Goal: Contribute content: Contribute content

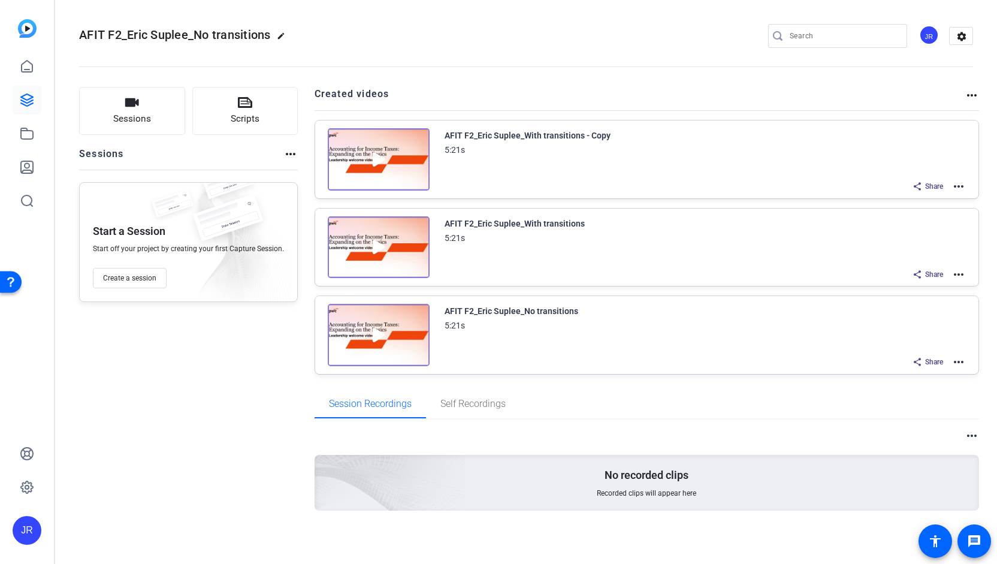
click at [372, 156] on img at bounding box center [379, 159] width 102 height 62
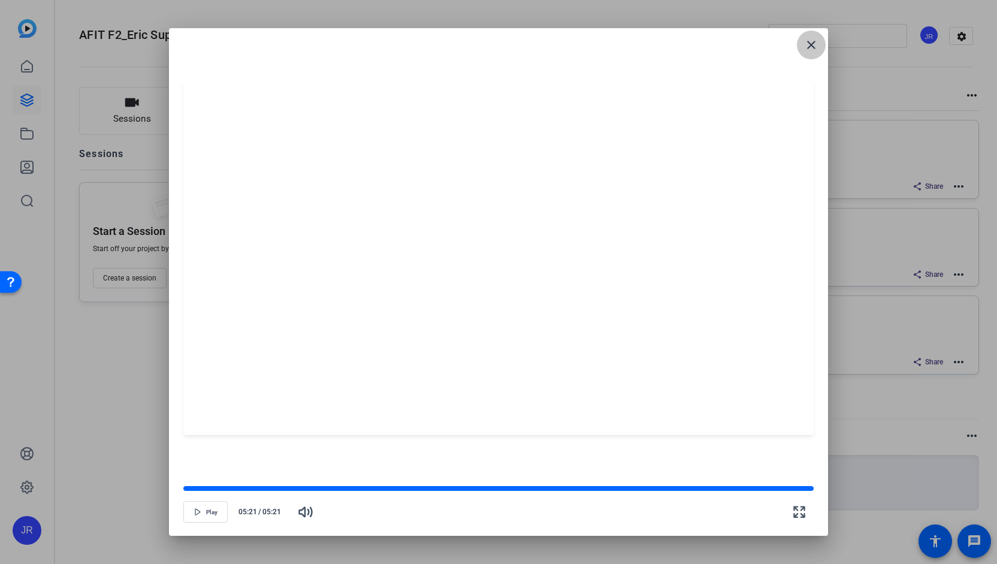
click at [819, 46] on span at bounding box center [811, 45] width 29 height 29
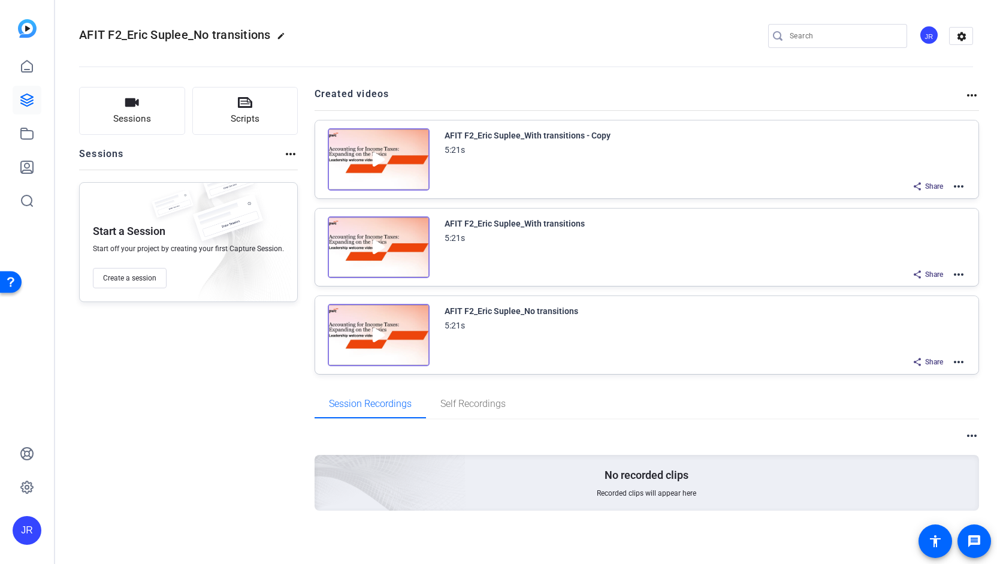
click at [960, 183] on mat-icon "more_horiz" at bounding box center [958, 186] width 14 height 14
click at [909, 196] on span "Edit in Creator" at bounding box center [914, 200] width 83 height 14
click at [965, 184] on mat-icon "more_horiz" at bounding box center [958, 186] width 14 height 14
click at [903, 199] on span "Edit in Creator" at bounding box center [914, 200] width 83 height 14
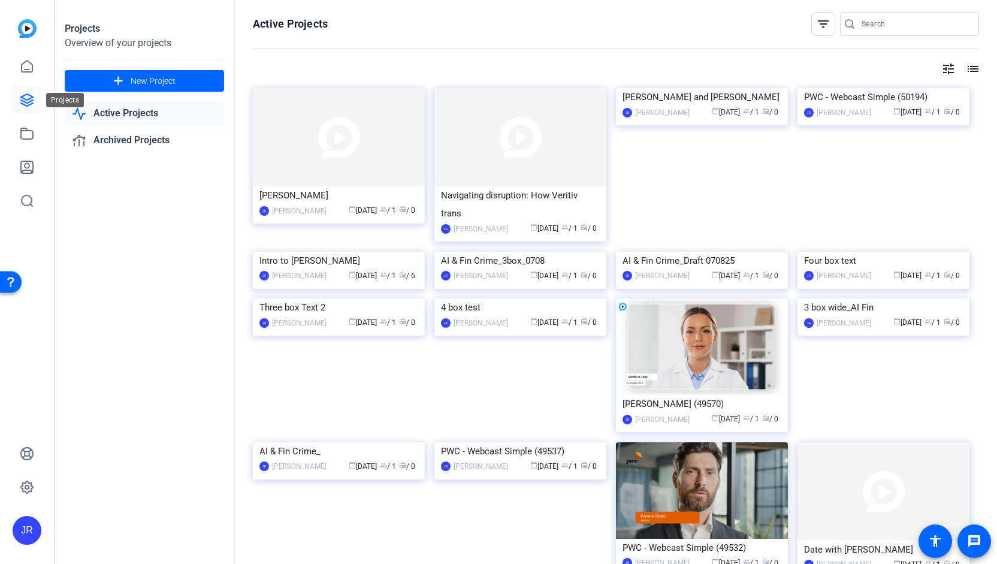
click at [26, 101] on icon at bounding box center [27, 100] width 14 height 14
click at [24, 138] on icon at bounding box center [27, 133] width 12 height 11
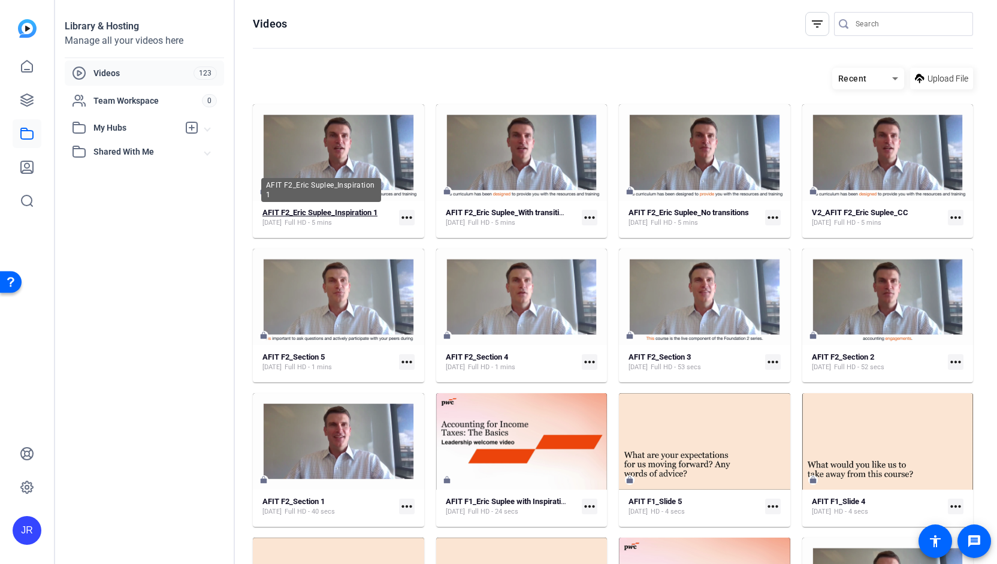
click at [359, 214] on strong "AFIT F2_Eric Suplee_Inspiration 1" at bounding box center [319, 212] width 115 height 9
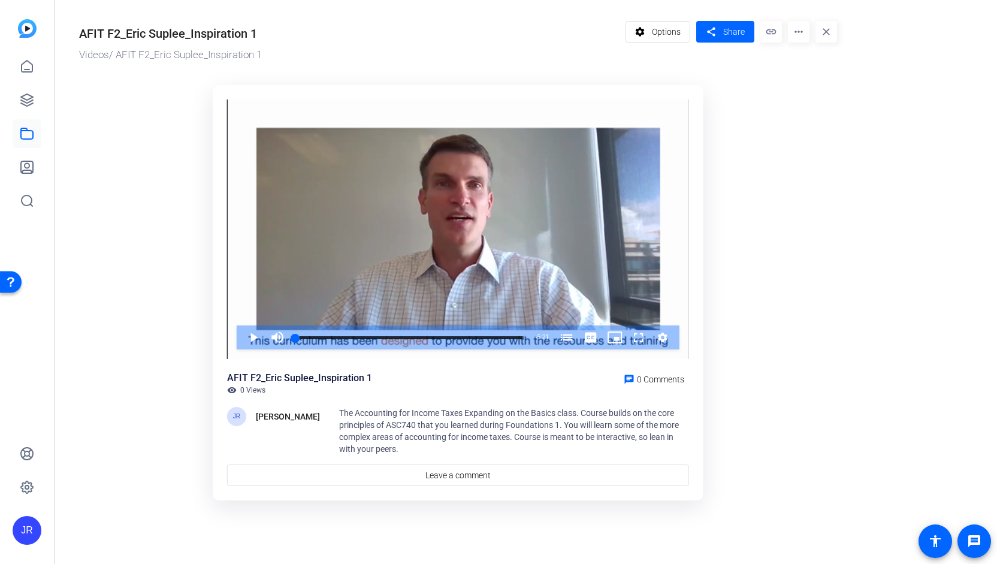
click at [252, 35] on div "AFIT F2_Eric Suplee_Inspiration 1" at bounding box center [168, 34] width 178 height 18
click at [259, 34] on div "AFIT F2_Eric Suplee_Inspiration 1" at bounding box center [349, 32] width 540 height 22
click at [801, 33] on mat-icon "more_horiz" at bounding box center [799, 32] width 22 height 22
click at [537, 76] on div at bounding box center [498, 282] width 997 height 564
click at [677, 29] on span "Options" at bounding box center [666, 31] width 29 height 23
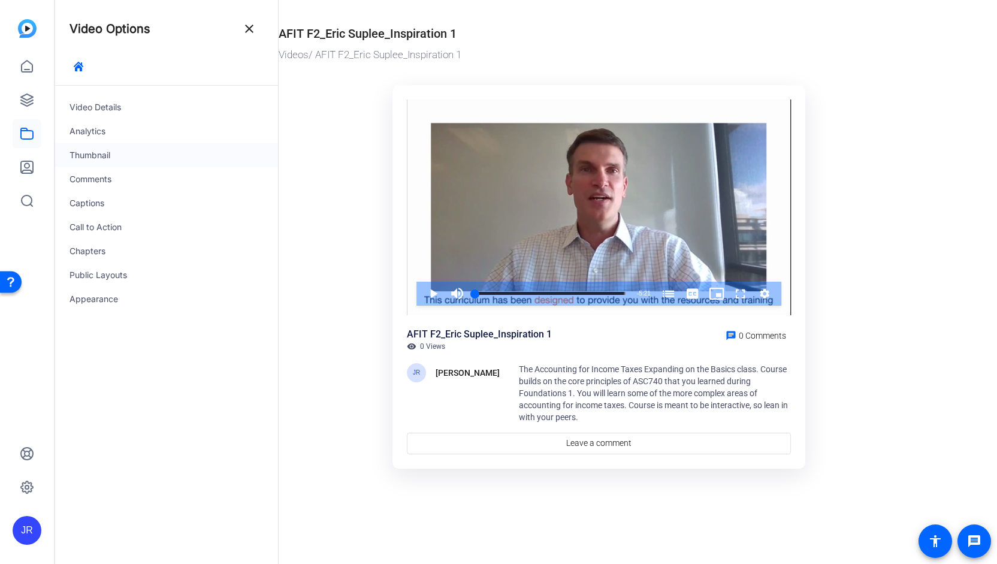
click at [101, 155] on div "Thumbnail" at bounding box center [166, 155] width 223 height 24
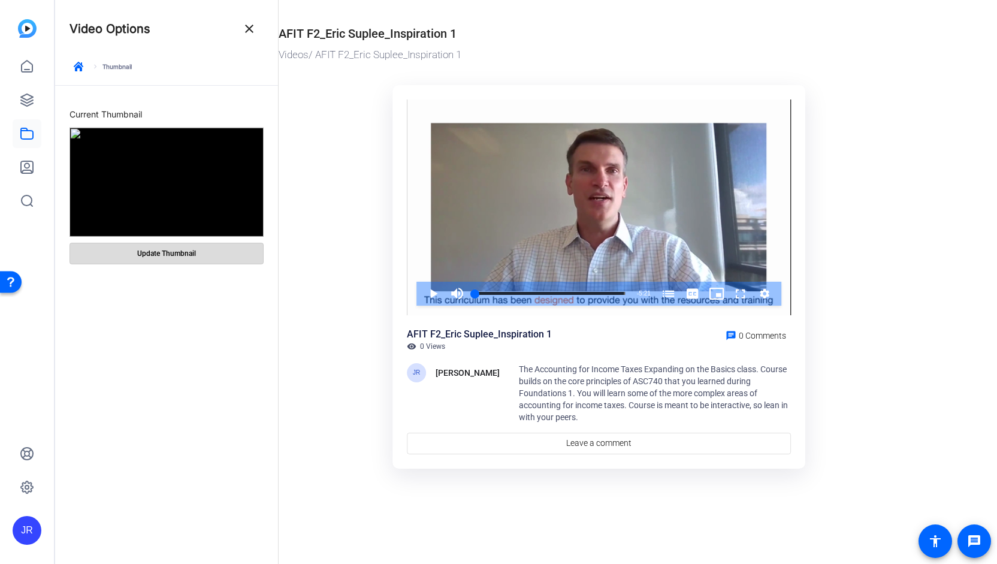
click at [170, 257] on span "Update Thumbnail" at bounding box center [166, 254] width 59 height 10
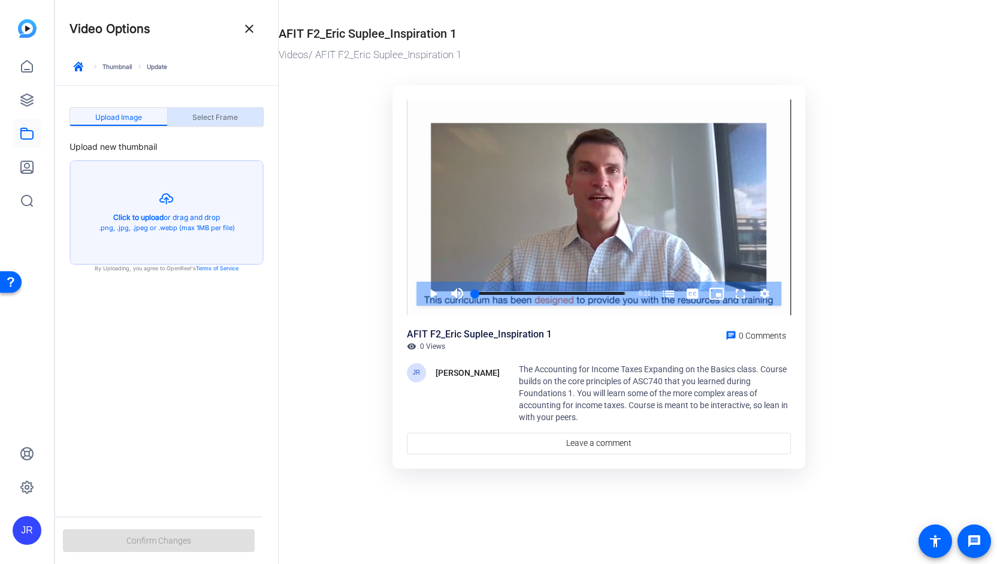
click at [213, 115] on span "Select Frame" at bounding box center [215, 117] width 46 height 7
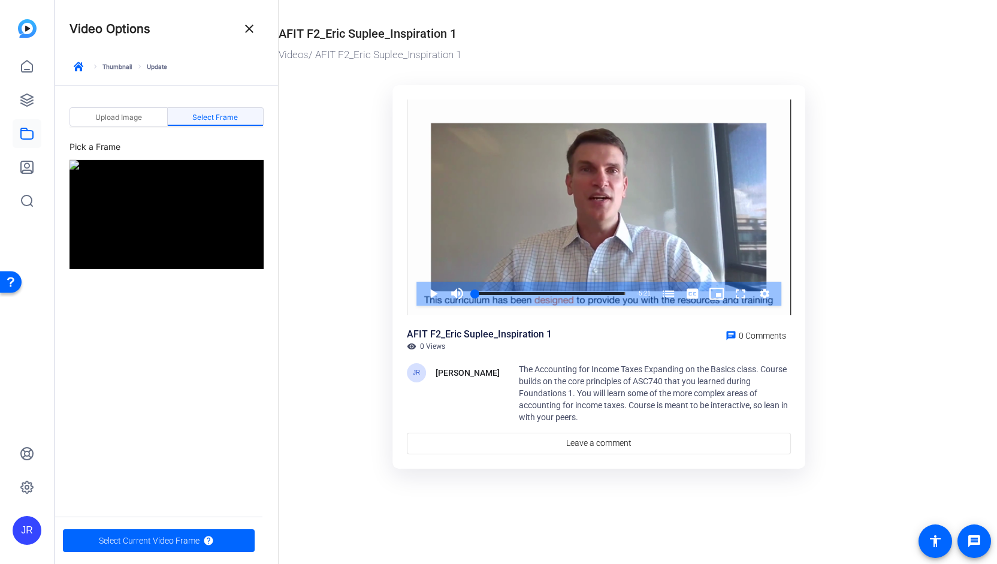
click at [131, 232] on img at bounding box center [166, 214] width 194 height 109
click at [125, 120] on span "Upload Image" at bounding box center [118, 117] width 47 height 7
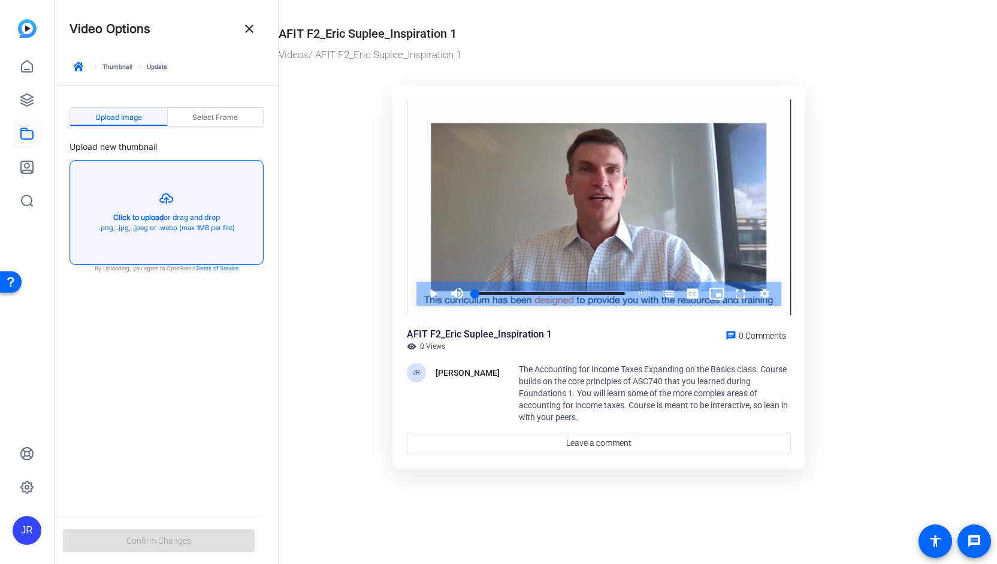
click at [170, 198] on button "button" at bounding box center [166, 213] width 193 height 104
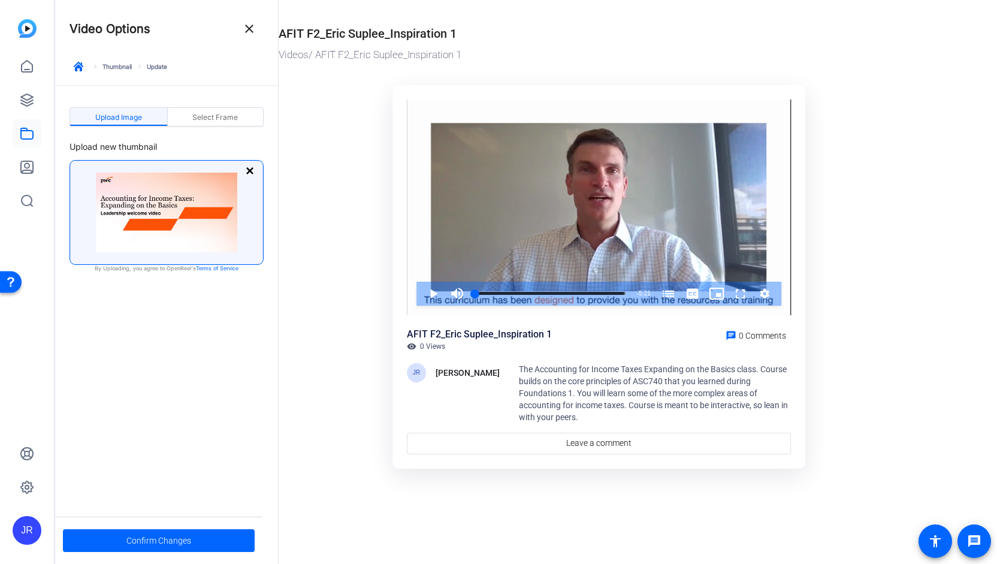
click at [118, 65] on link "keyboard_arrow_right Thumbnail" at bounding box center [111, 66] width 41 height 8
click at [160, 539] on span "Confirm Changes" at bounding box center [158, 540] width 65 height 23
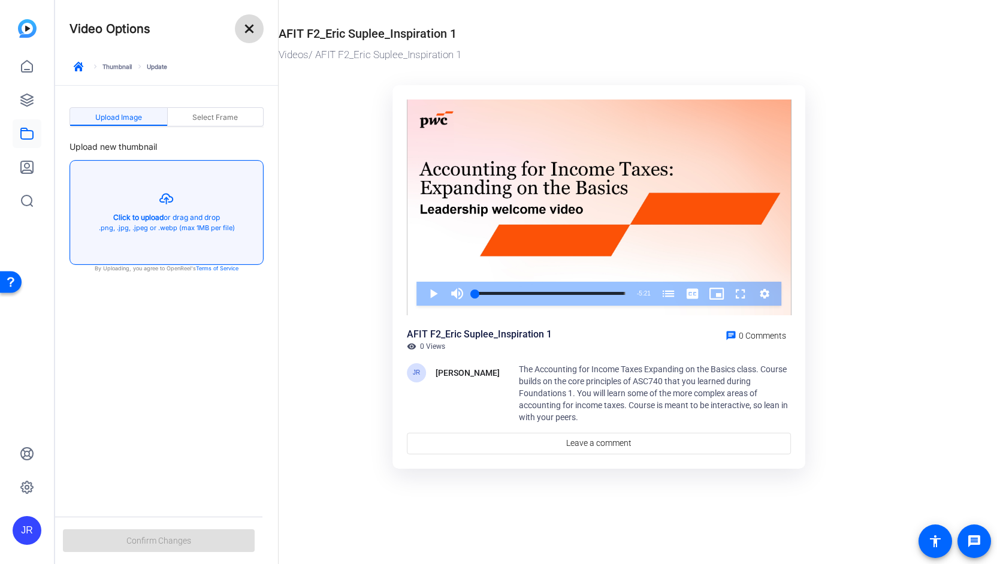
click at [249, 25] on mat-icon "close" at bounding box center [249, 29] width 14 height 14
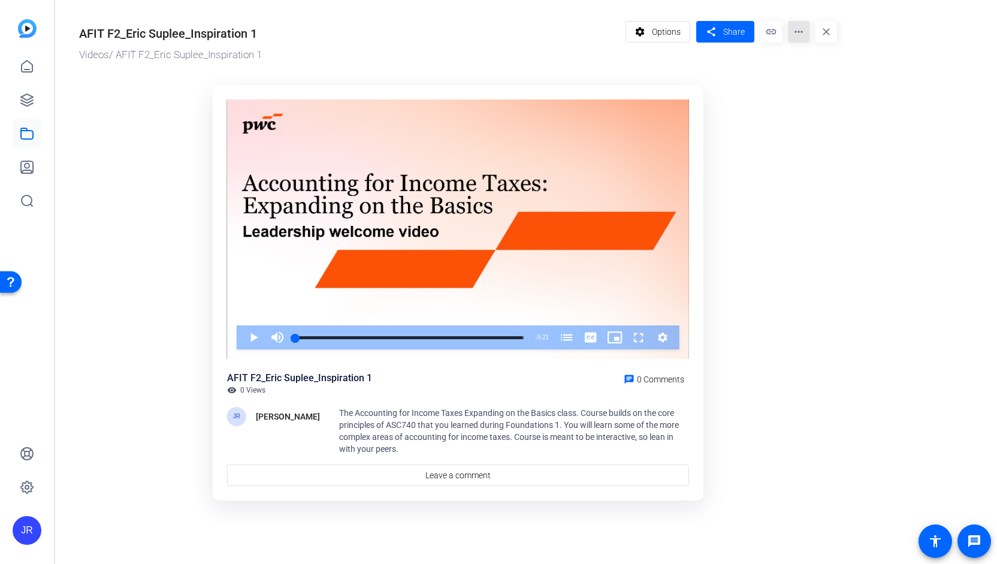
click at [800, 36] on mat-icon "more_horiz" at bounding box center [799, 32] width 22 height 22
click at [808, 101] on span "Download" at bounding box center [822, 98] width 50 height 14
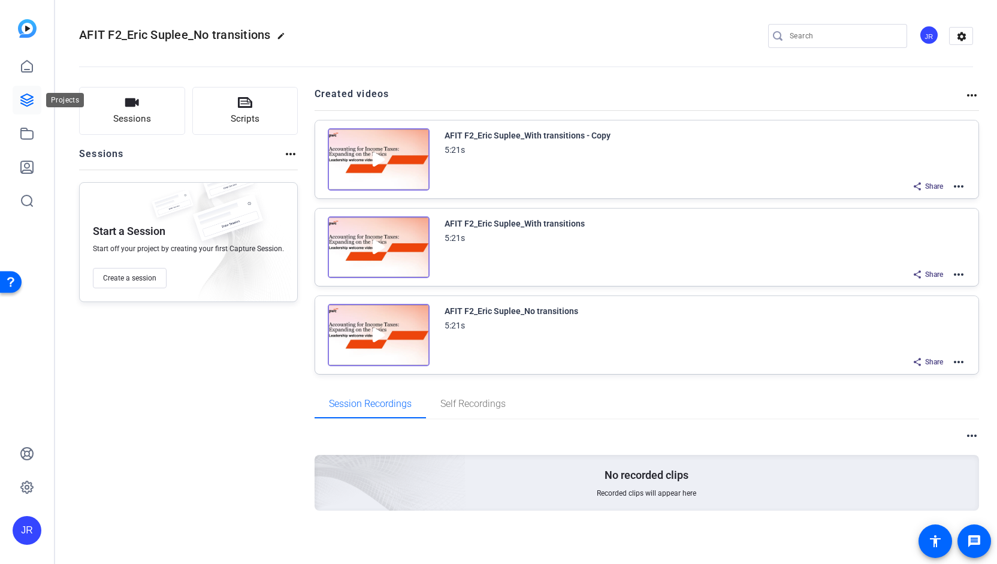
click at [25, 102] on icon at bounding box center [27, 100] width 12 height 12
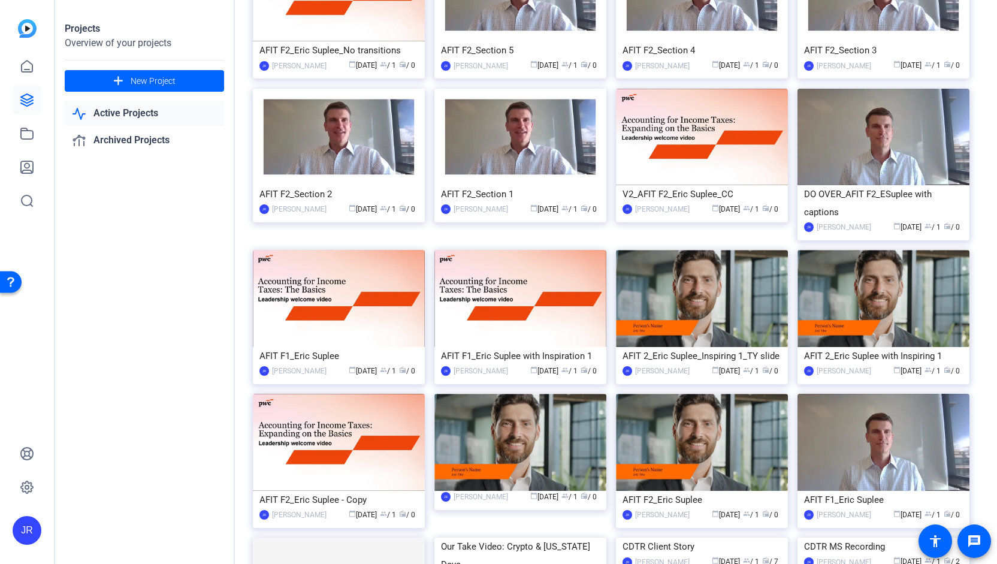
scroll to position [149, 0]
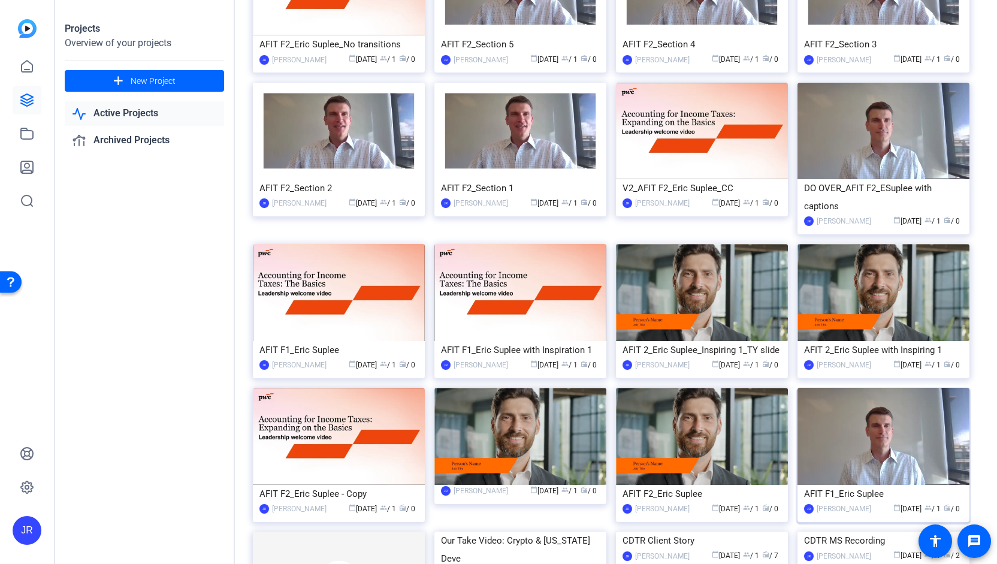
click at [835, 487] on div "AFIT F1_Eric Suplee" at bounding box center [883, 494] width 159 height 18
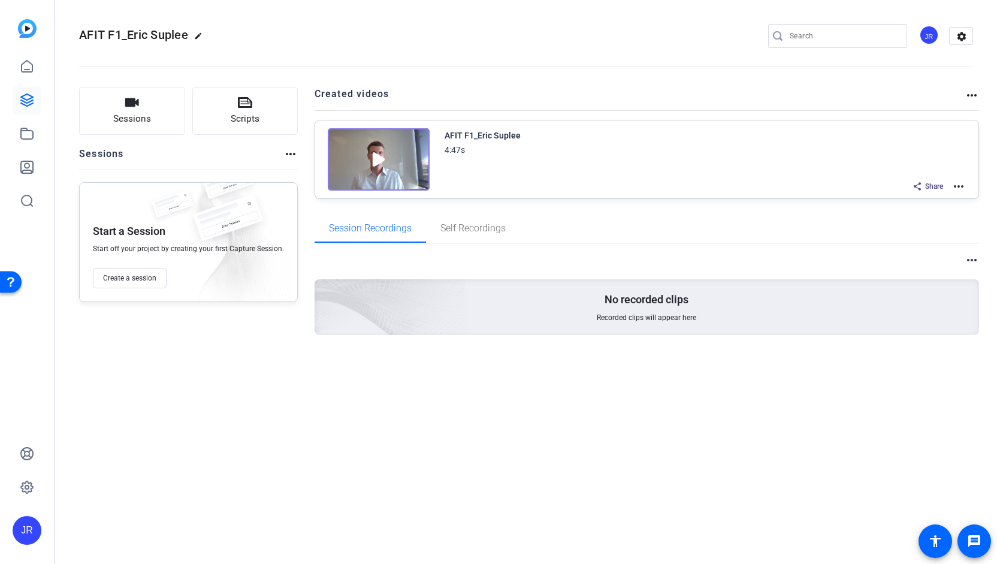
click at [957, 184] on mat-icon "more_horiz" at bounding box center [958, 186] width 14 height 14
click at [883, 213] on span "Duplicate here" at bounding box center [914, 215] width 83 height 14
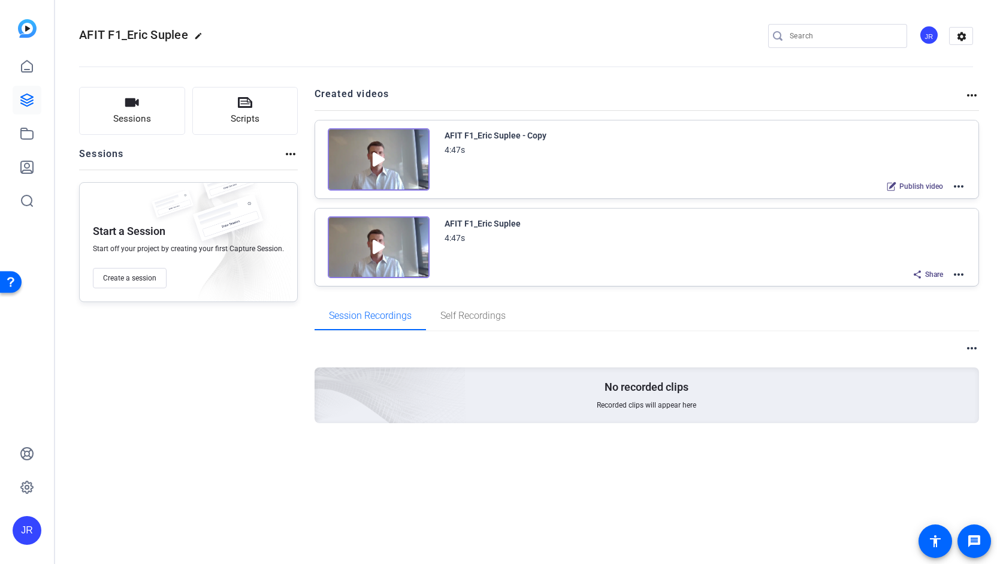
click at [960, 189] on mat-icon "more_horiz" at bounding box center [958, 186] width 14 height 14
click at [892, 196] on span "Edit in Creator" at bounding box center [914, 200] width 83 height 14
click at [29, 128] on icon at bounding box center [27, 133] width 14 height 14
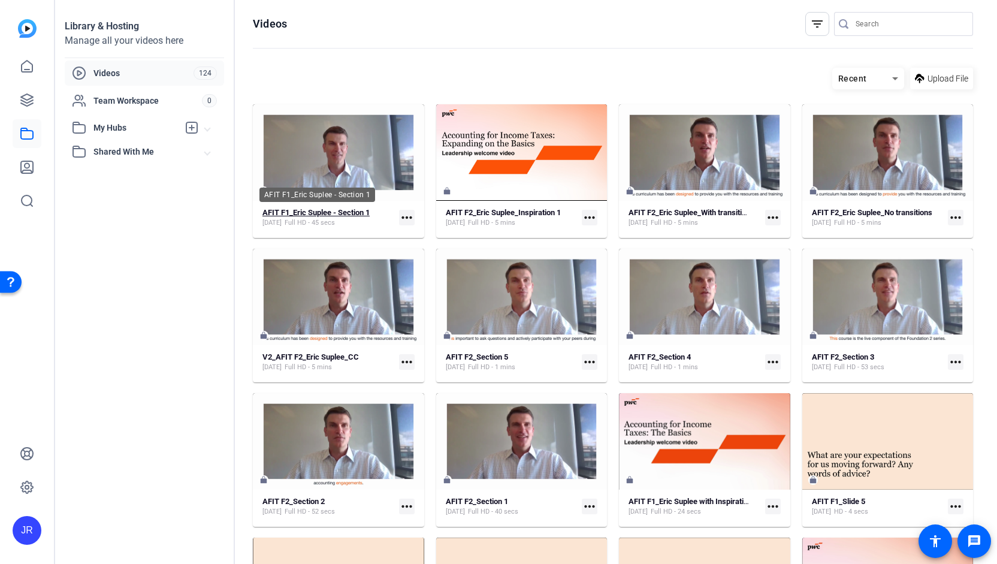
click at [336, 208] on strong "AFIT F1_Eric Suplee - Section 1" at bounding box center [315, 212] width 107 height 9
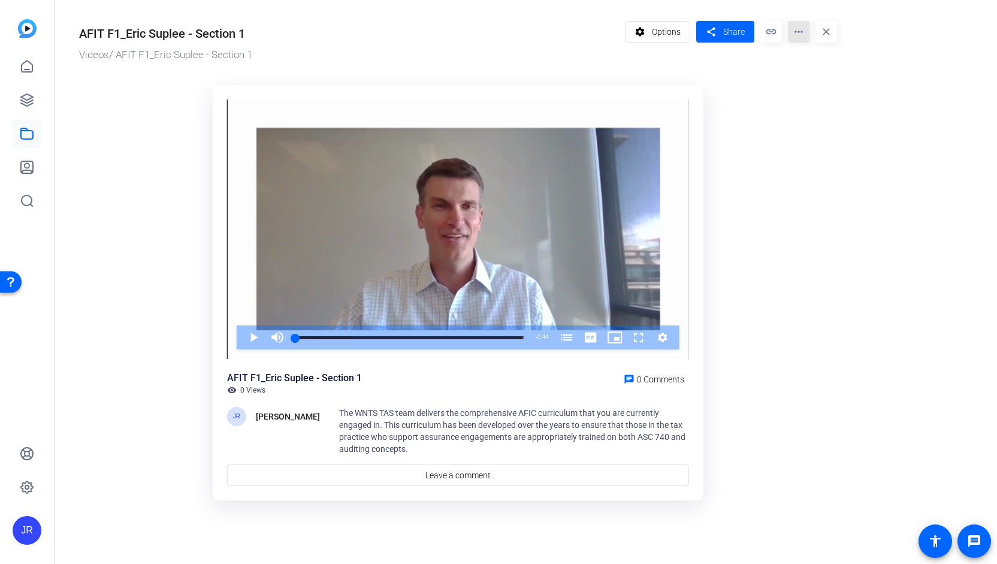
click at [804, 32] on mat-icon "more_horiz" at bounding box center [799, 32] width 22 height 22
click at [809, 66] on span "Edit in Creator" at bounding box center [822, 68] width 50 height 14
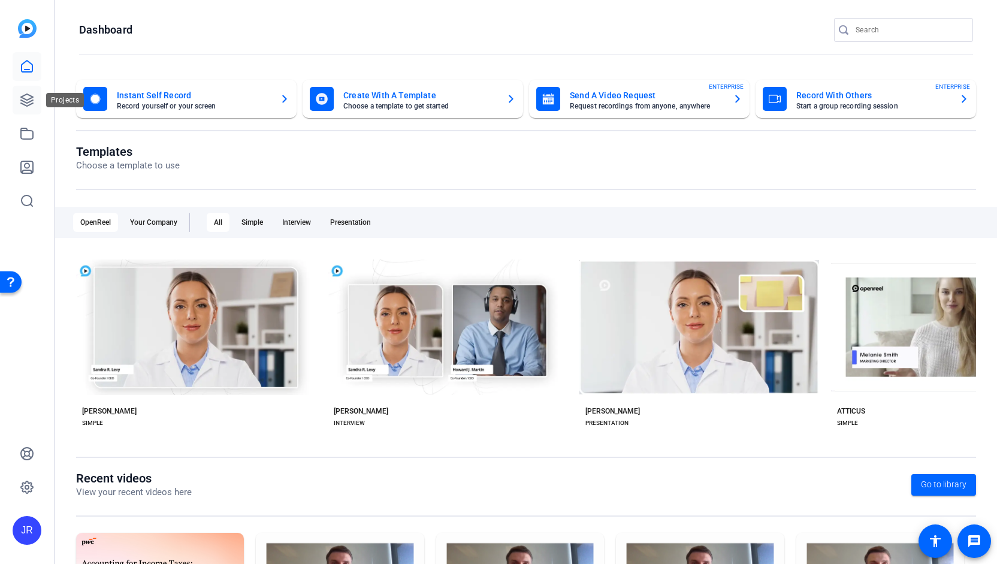
click at [34, 96] on icon at bounding box center [27, 100] width 14 height 14
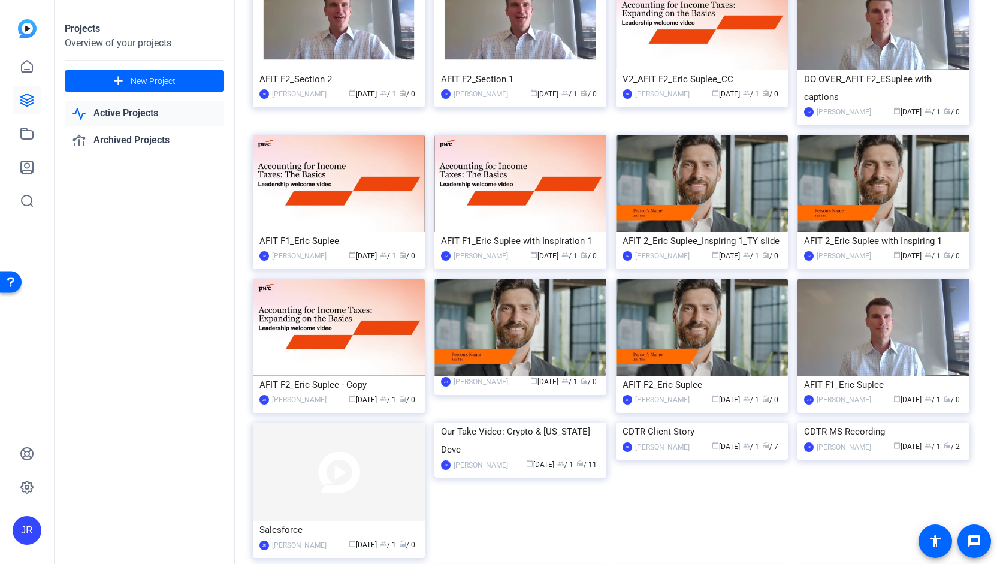
scroll to position [265, 0]
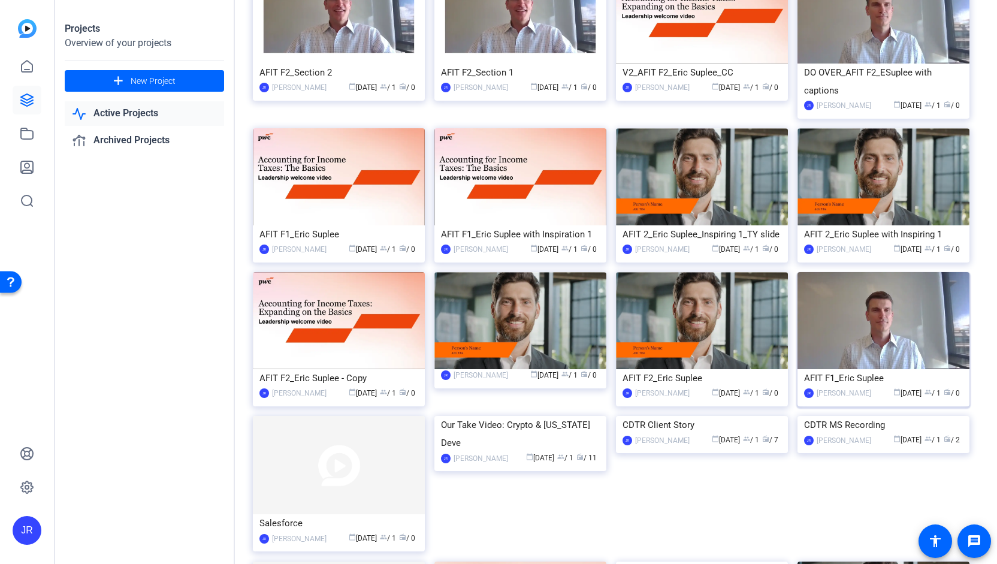
click at [829, 370] on div "AFIT F1_Eric Suplee" at bounding box center [883, 378] width 159 height 18
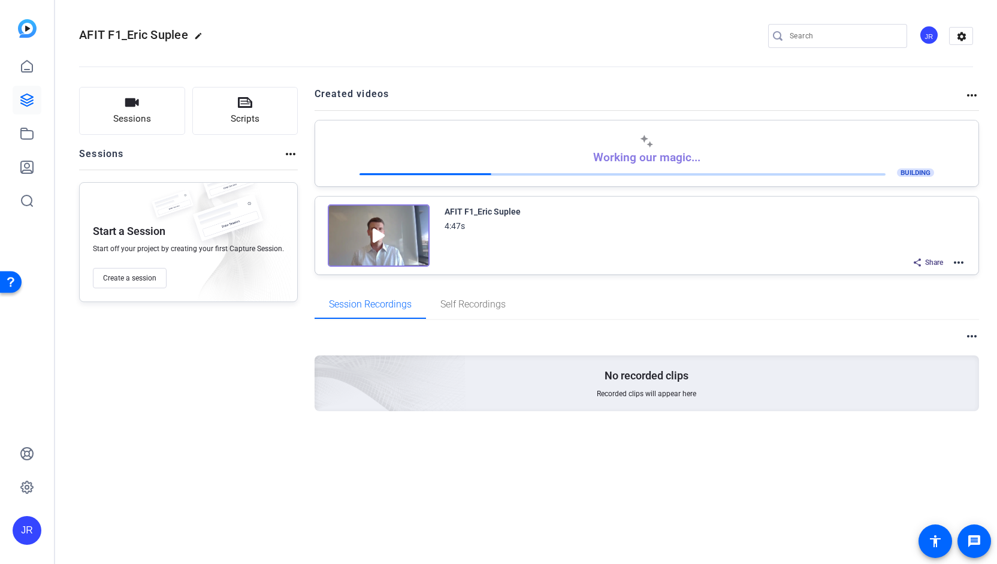
click at [958, 263] on mat-icon "more_horiz" at bounding box center [958, 262] width 14 height 14
click at [893, 293] on span "Duplicate here" at bounding box center [914, 290] width 83 height 14
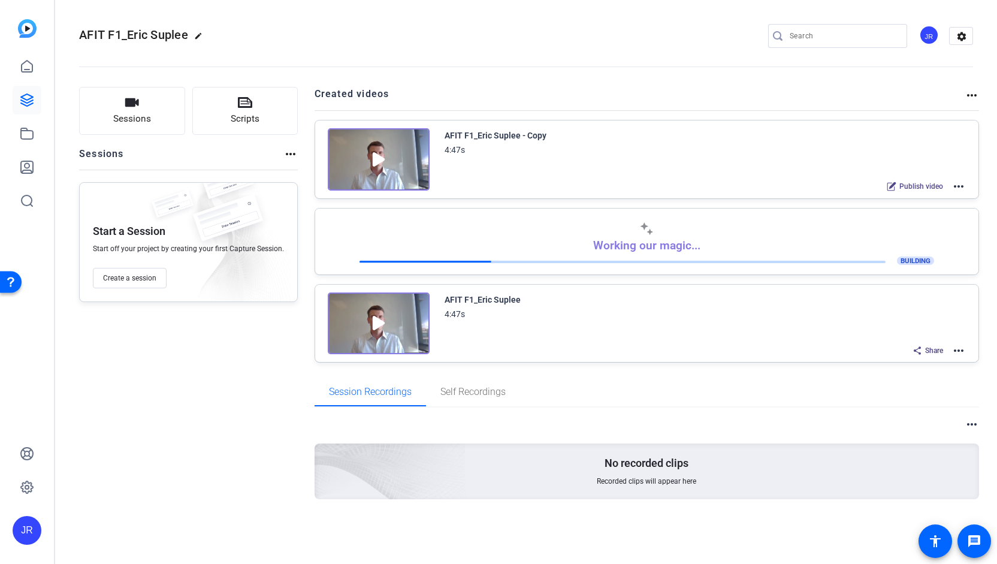
click at [958, 189] on mat-icon "more_horiz" at bounding box center [958, 186] width 14 height 14
click at [895, 202] on span "Edit in Creator" at bounding box center [914, 200] width 83 height 14
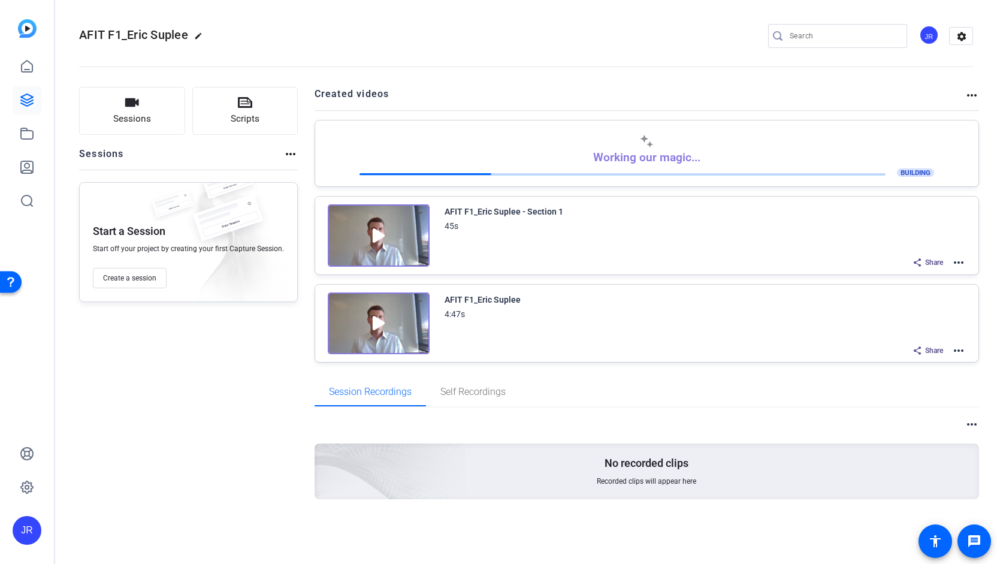
click at [960, 350] on mat-icon "more_horiz" at bounding box center [958, 350] width 14 height 14
click at [909, 379] on span "Duplicate here" at bounding box center [914, 377] width 83 height 14
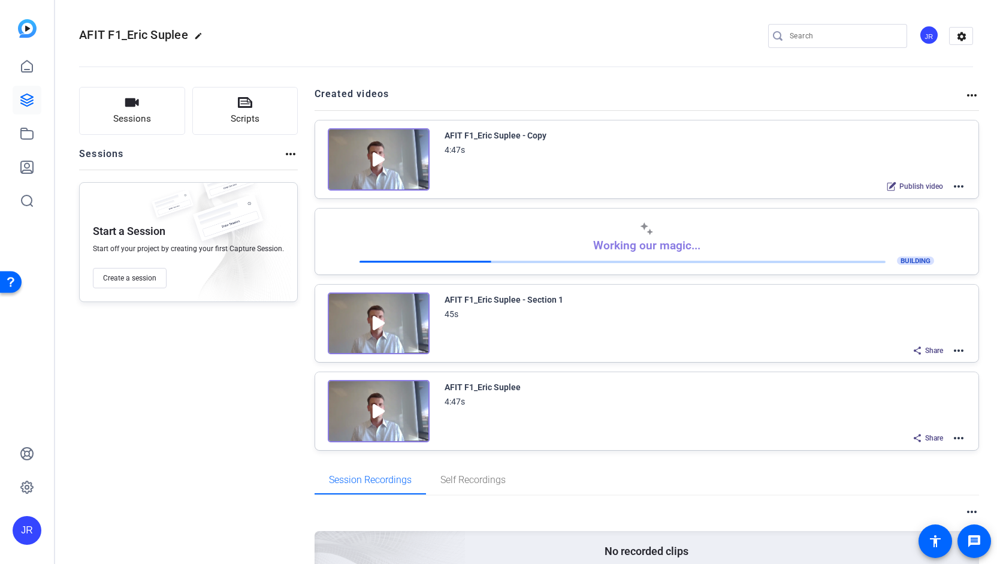
click at [951, 185] on mat-icon "more_horiz" at bounding box center [958, 186] width 14 height 14
click at [891, 198] on span "Edit in Creator" at bounding box center [908, 200] width 83 height 14
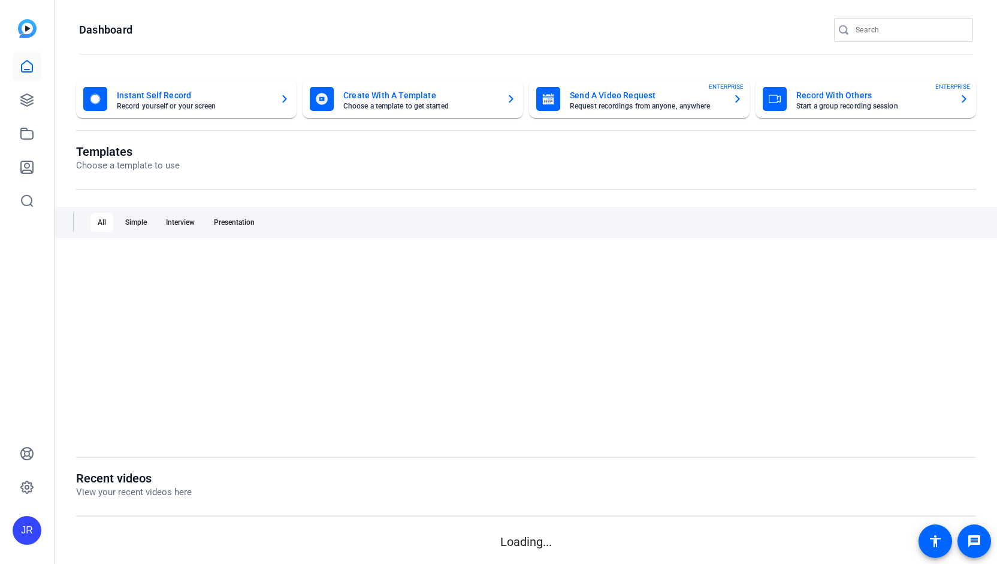
click at [32, 25] on img at bounding box center [27, 28] width 19 height 19
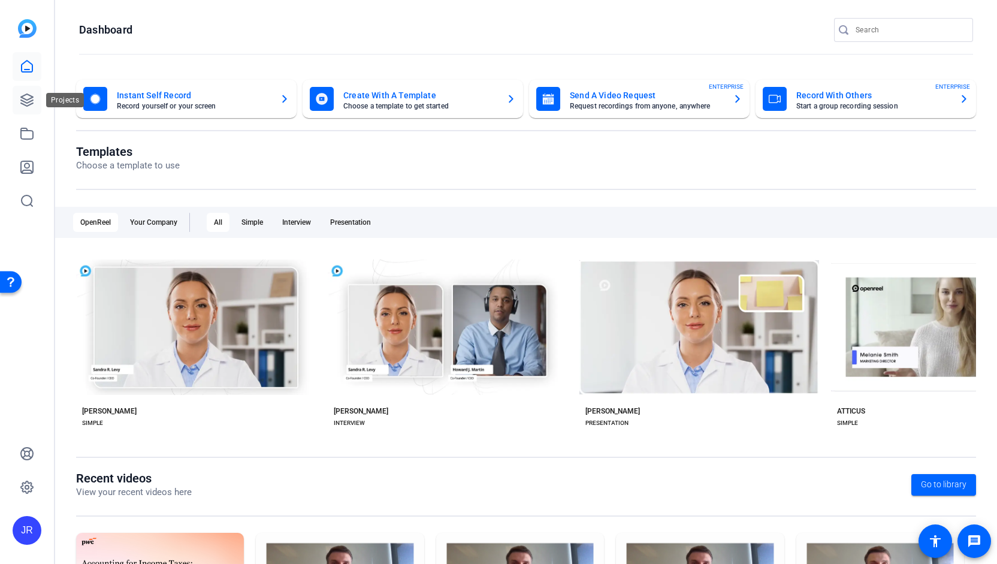
click at [29, 102] on icon at bounding box center [27, 100] width 14 height 14
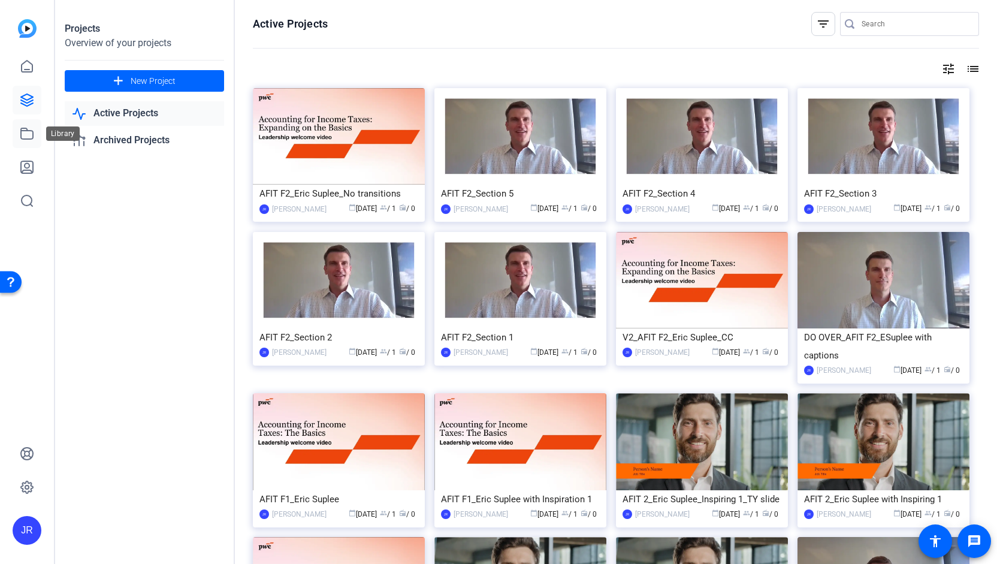
click at [28, 132] on icon at bounding box center [27, 133] width 14 height 14
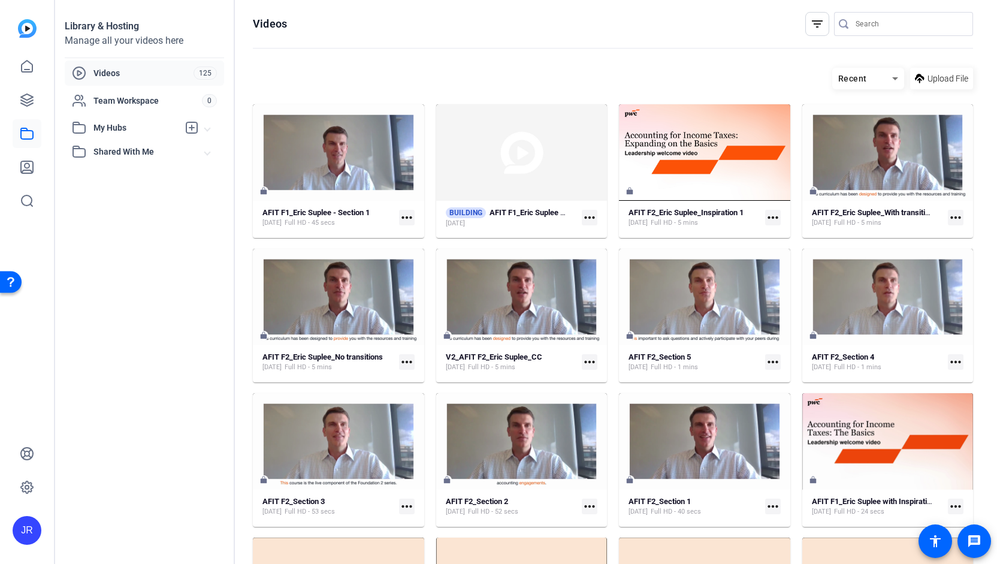
click at [408, 217] on mat-icon "more_horiz" at bounding box center [407, 218] width 16 height 16
click at [412, 232] on span "Edit in Creator" at bounding box center [432, 235] width 50 height 14
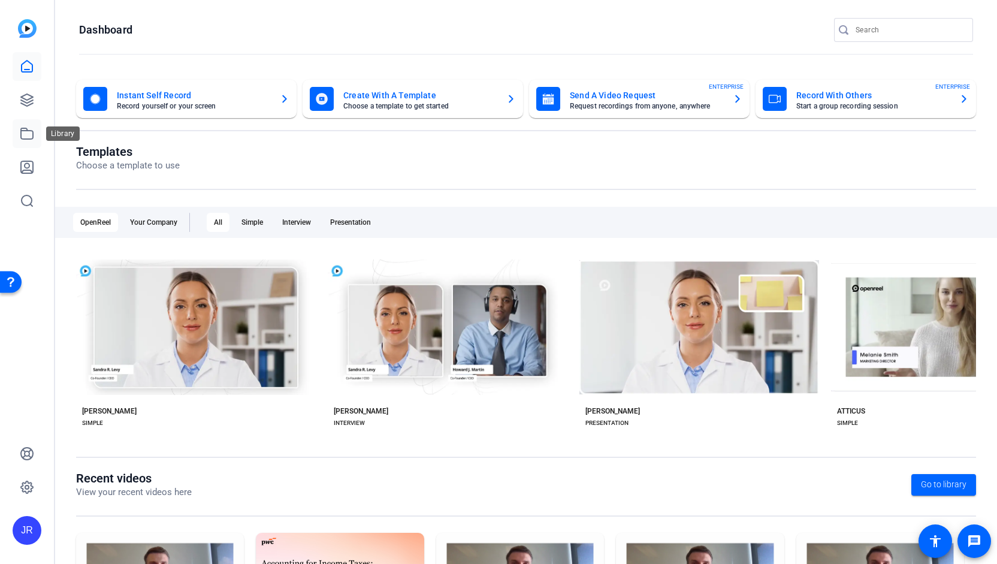
click at [28, 135] on icon at bounding box center [27, 133] width 14 height 14
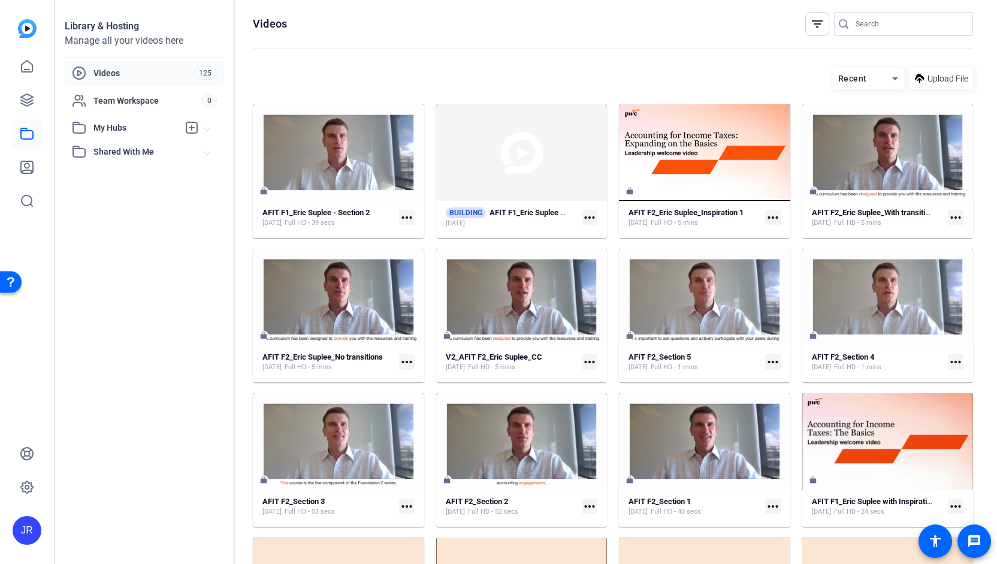
click at [404, 219] on mat-icon "more_horiz" at bounding box center [407, 218] width 16 height 16
click at [411, 232] on span "Edit in Creator" at bounding box center [432, 235] width 50 height 14
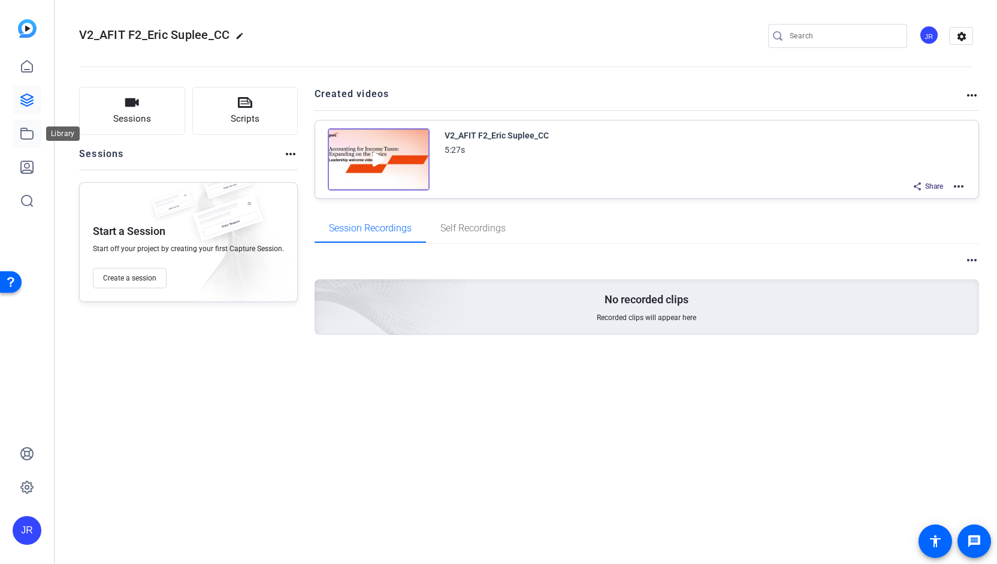
click at [34, 141] on link at bounding box center [27, 133] width 29 height 29
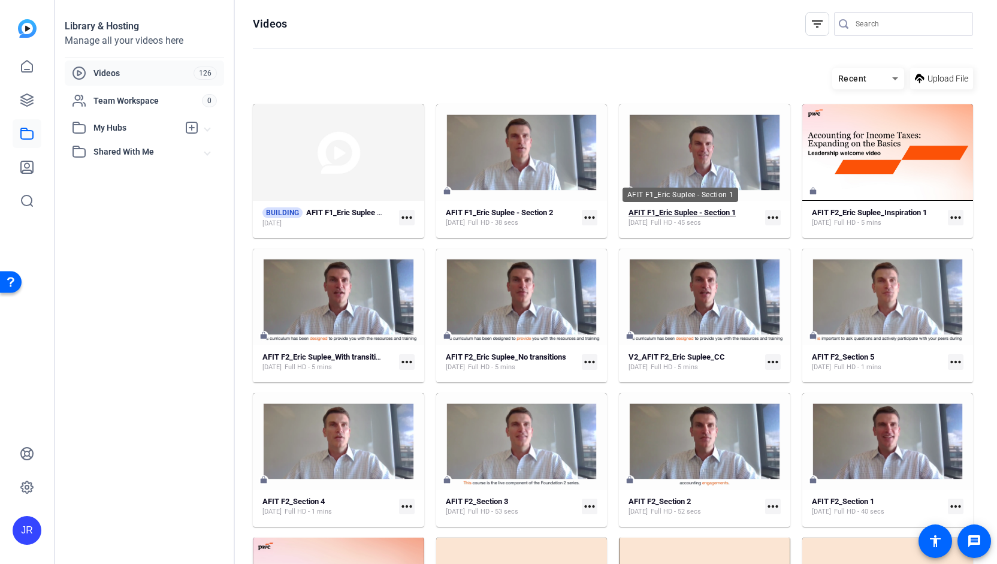
click at [497, 212] on strong "AFIT F1_Eric Suplee - Section 1" at bounding box center [681, 212] width 107 height 9
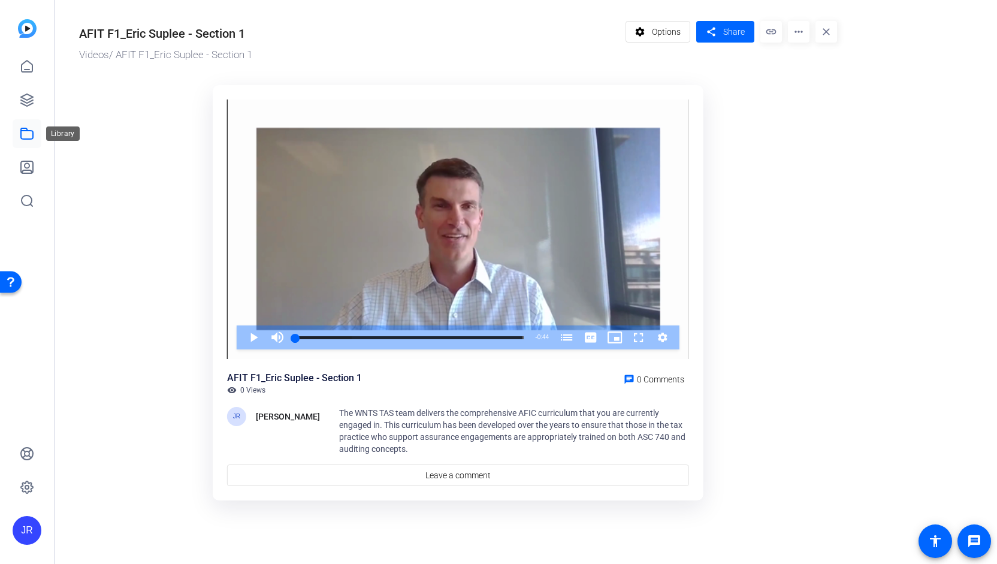
click at [24, 141] on link at bounding box center [27, 133] width 29 height 29
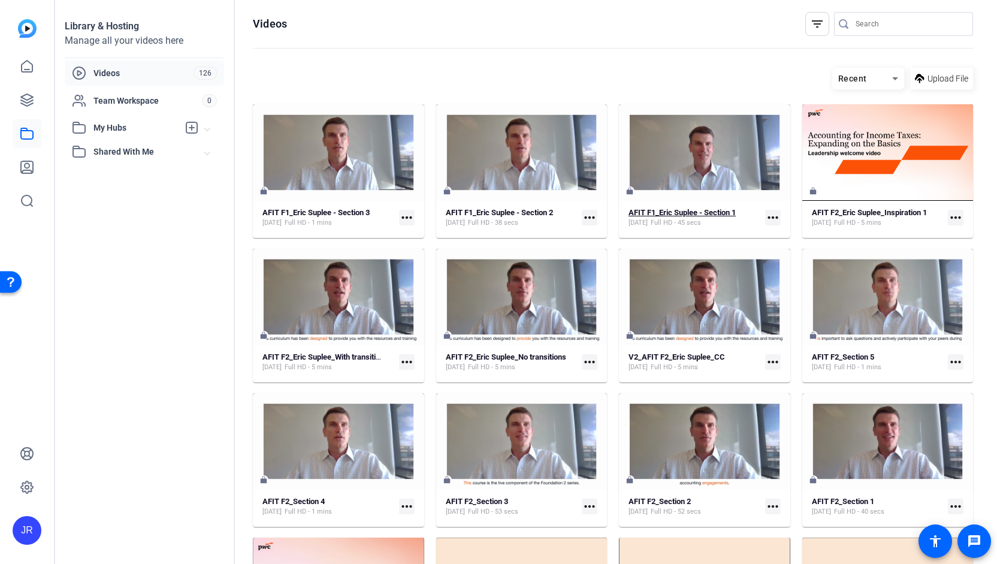
click at [497, 211] on strong "AFIT F1_Eric Suplee - Section 1" at bounding box center [681, 212] width 107 height 9
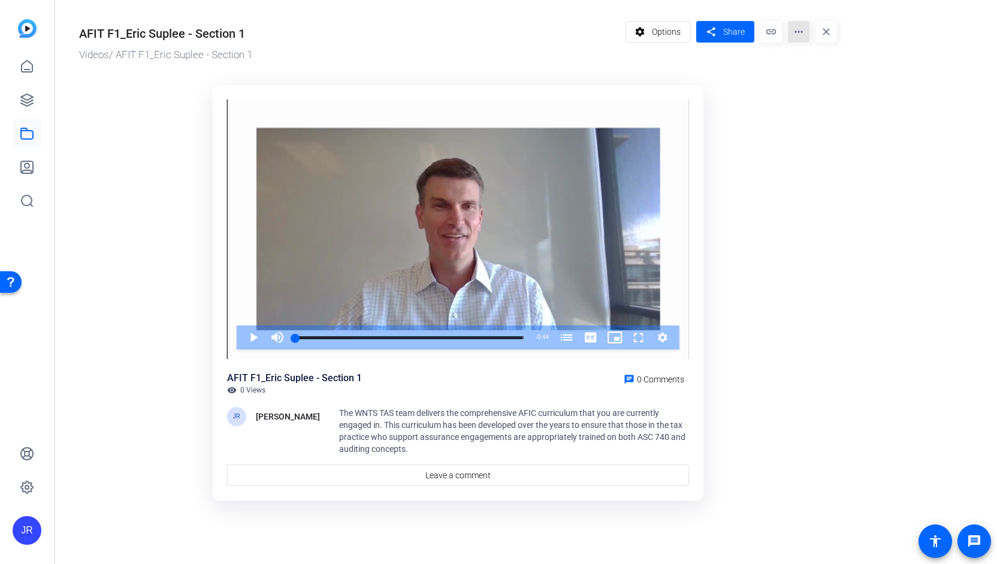
click at [497, 34] on mat-icon "more_horiz" at bounding box center [799, 32] width 22 height 22
click at [497, 71] on span "Edit in Creator" at bounding box center [822, 68] width 50 height 14
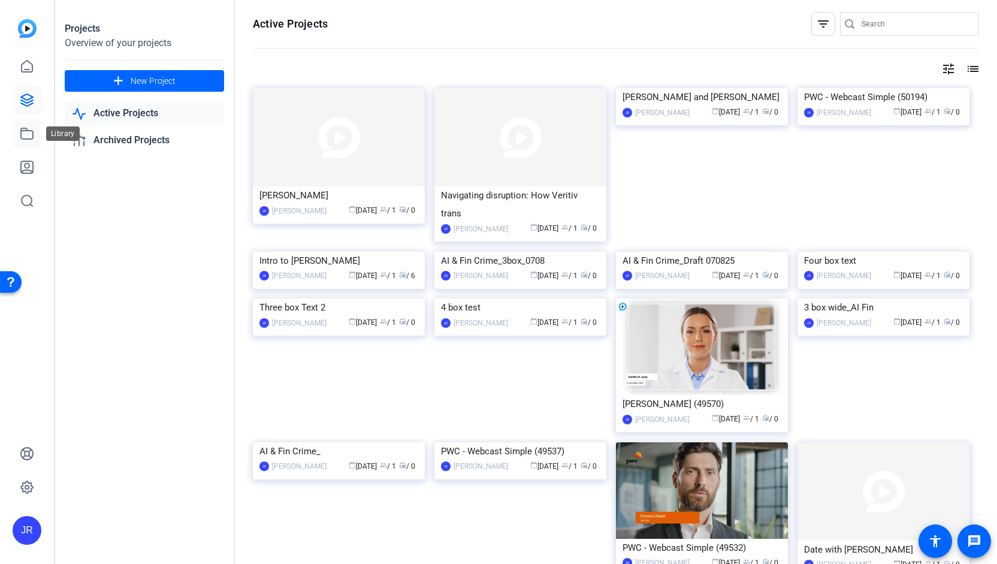
click at [32, 139] on icon at bounding box center [27, 133] width 12 height 11
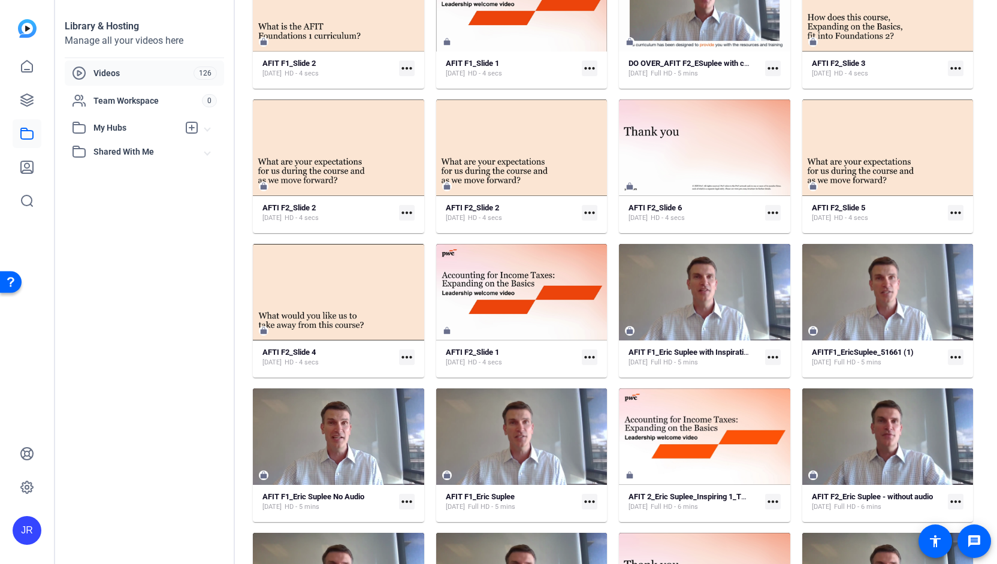
scroll to position [728, 0]
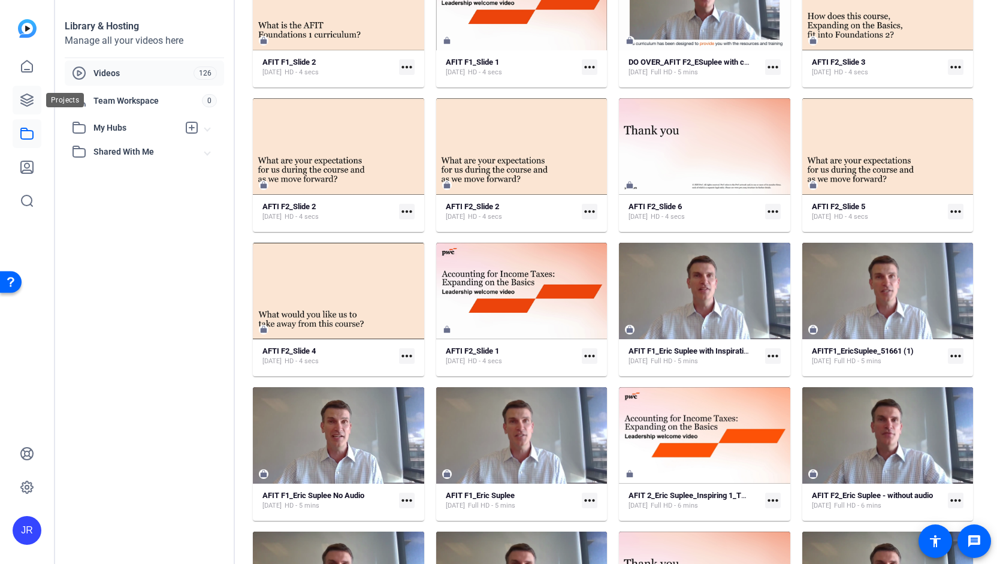
click at [25, 101] on icon at bounding box center [27, 100] width 14 height 14
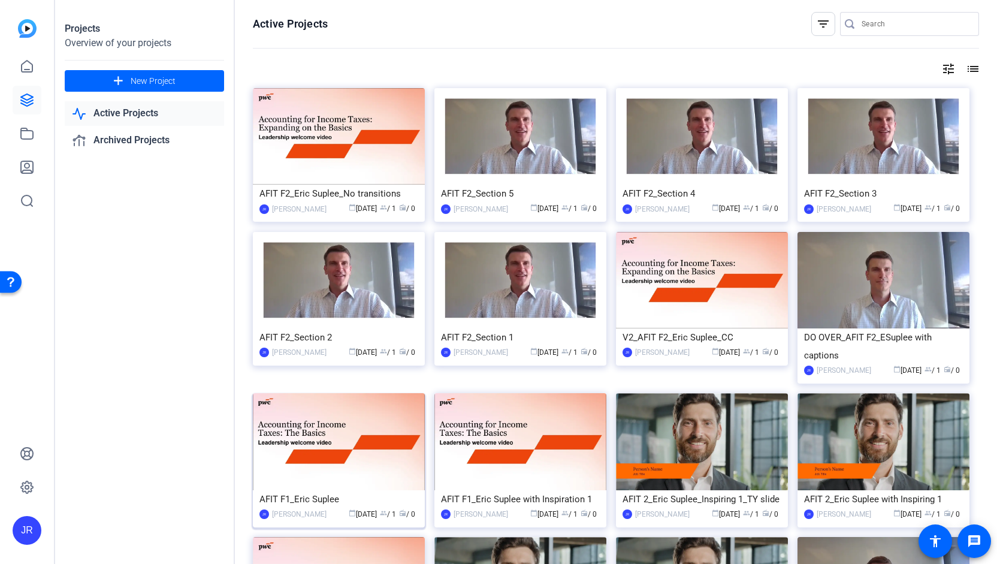
click at [305, 493] on div "AFIT F1_Eric Suplee" at bounding box center [338, 499] width 159 height 18
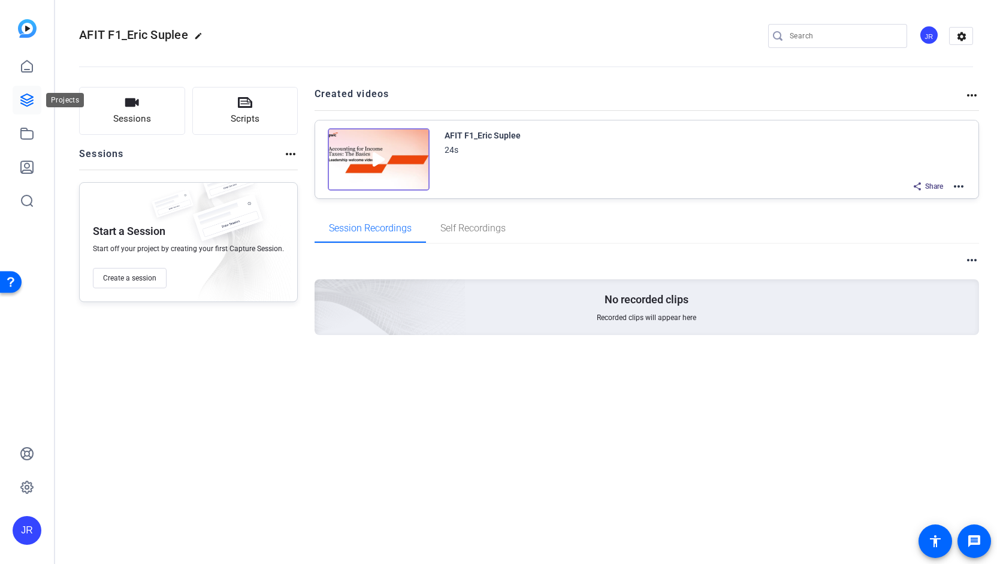
click at [26, 101] on icon at bounding box center [27, 100] width 14 height 14
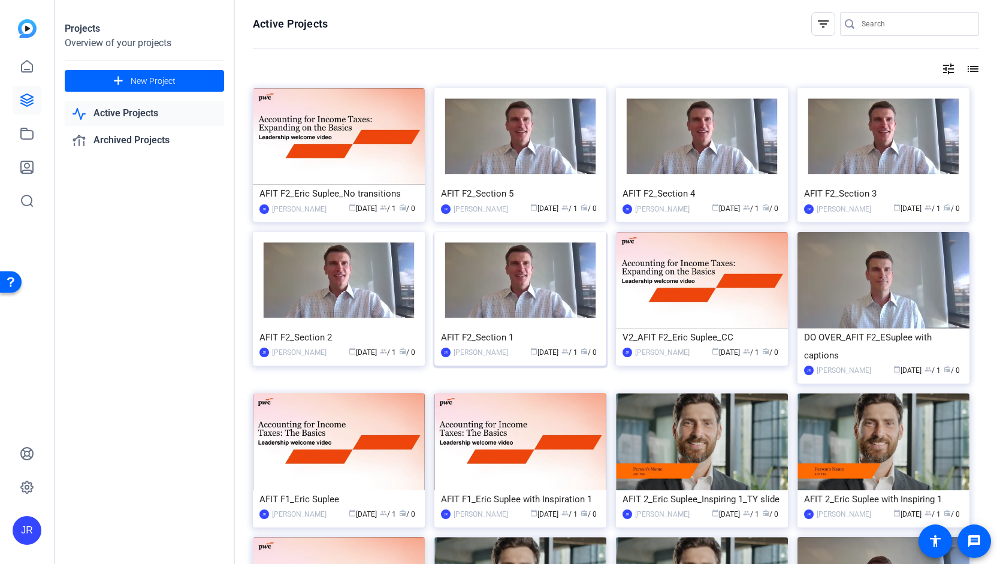
click at [504, 332] on div "AFIT F2_Section 1" at bounding box center [520, 337] width 159 height 18
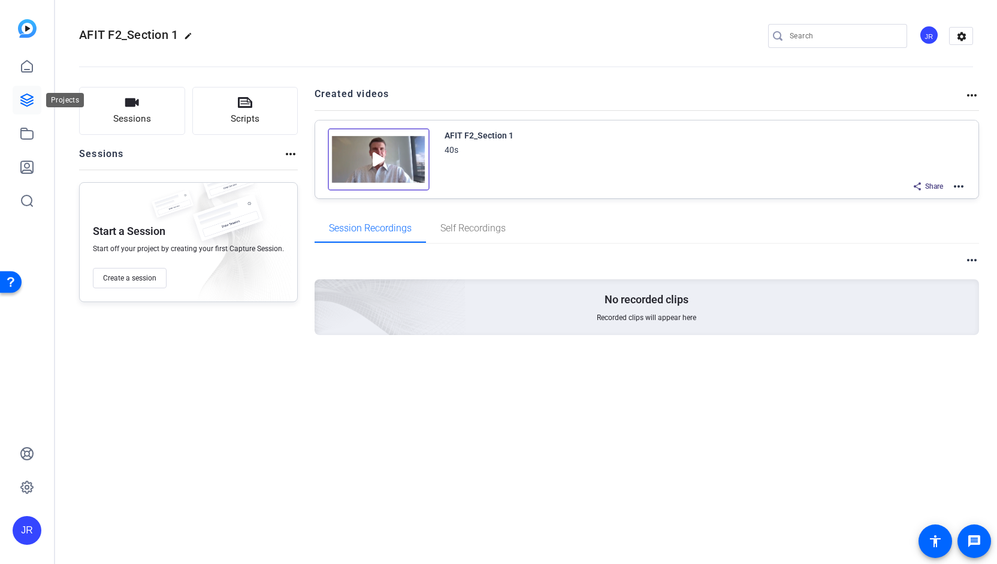
click at [26, 102] on icon at bounding box center [27, 100] width 12 height 12
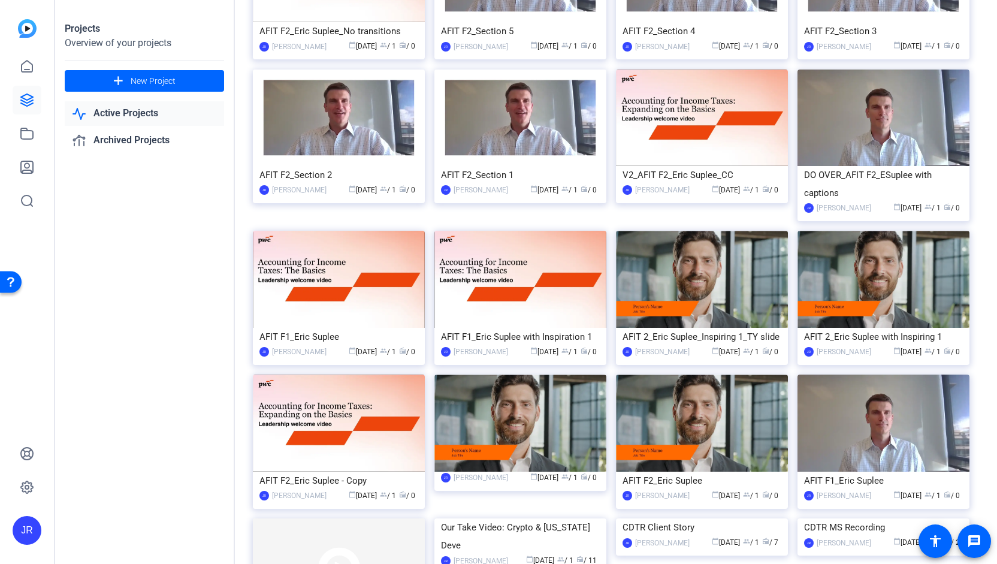
scroll to position [163, 0]
click at [304, 330] on div "AFIT F1_Eric Suplee" at bounding box center [338, 336] width 159 height 18
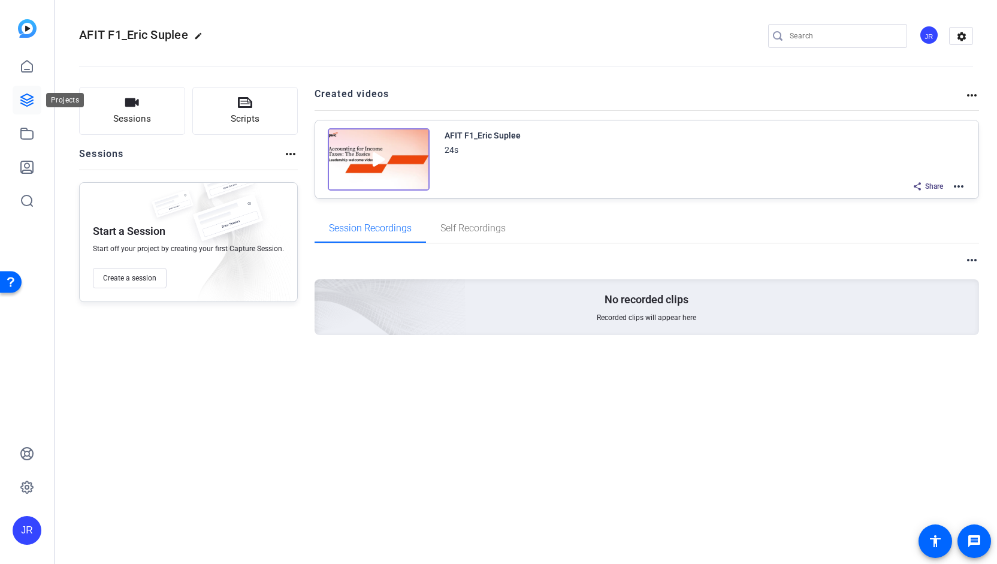
click at [30, 96] on icon at bounding box center [27, 100] width 14 height 14
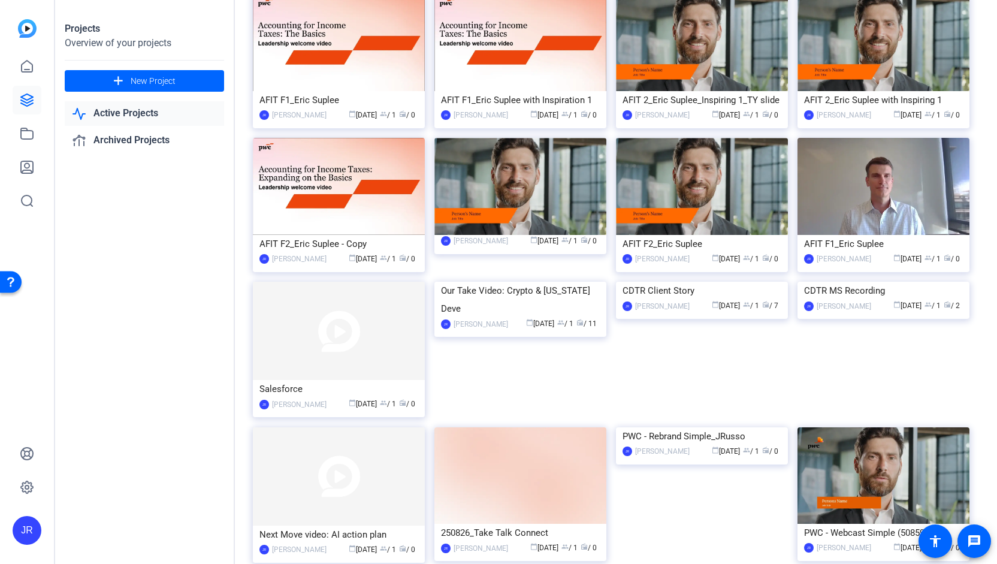
scroll to position [409, 0]
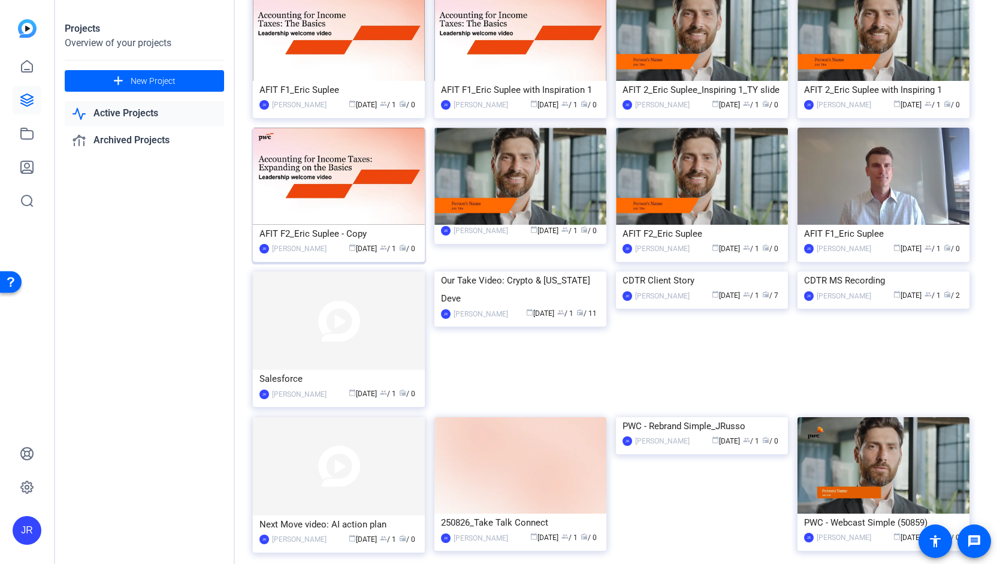
click at [325, 231] on div "AFIT F2_Eric Suplee - Copy" at bounding box center [338, 234] width 159 height 18
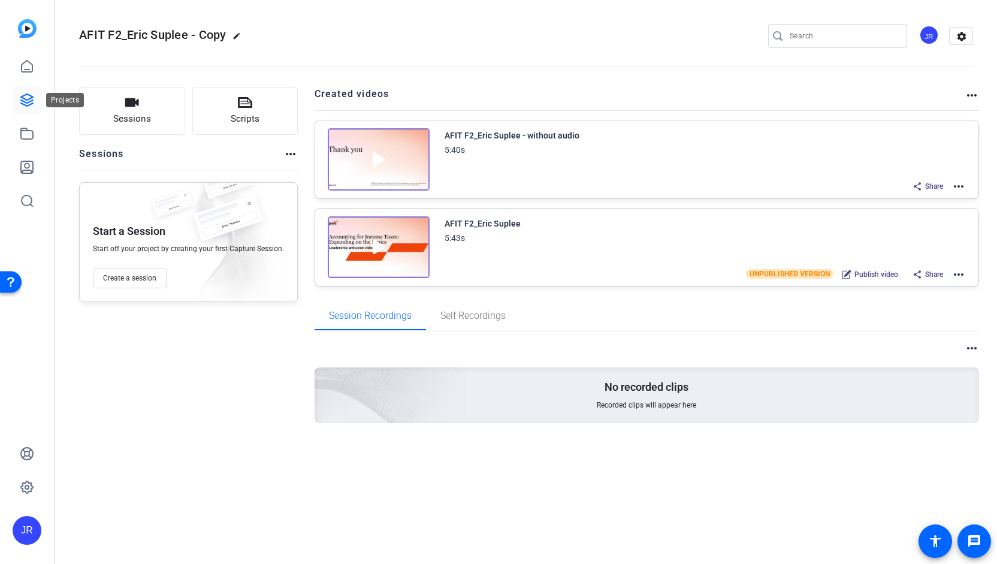
click at [24, 104] on icon at bounding box center [27, 100] width 12 height 12
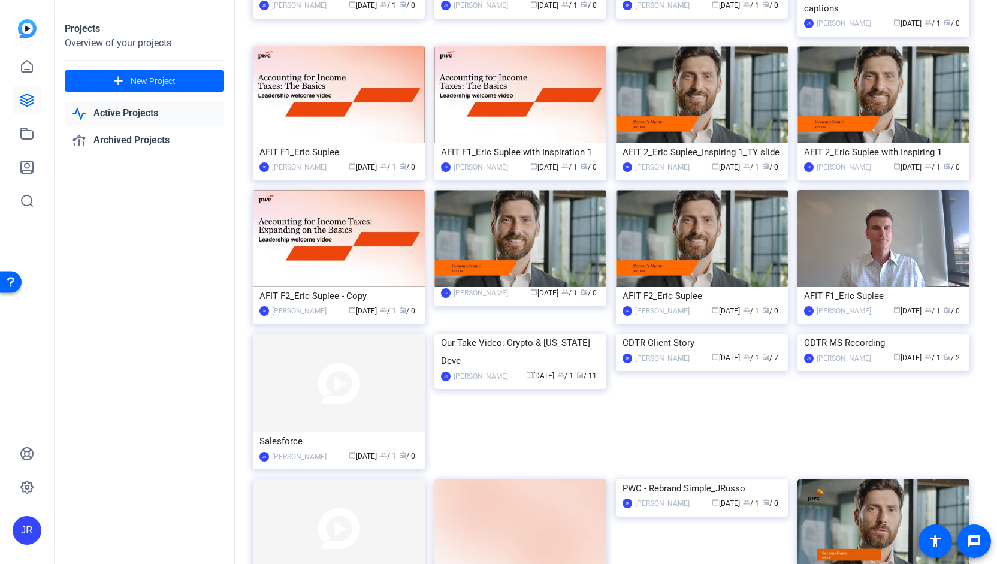
scroll to position [370, 0]
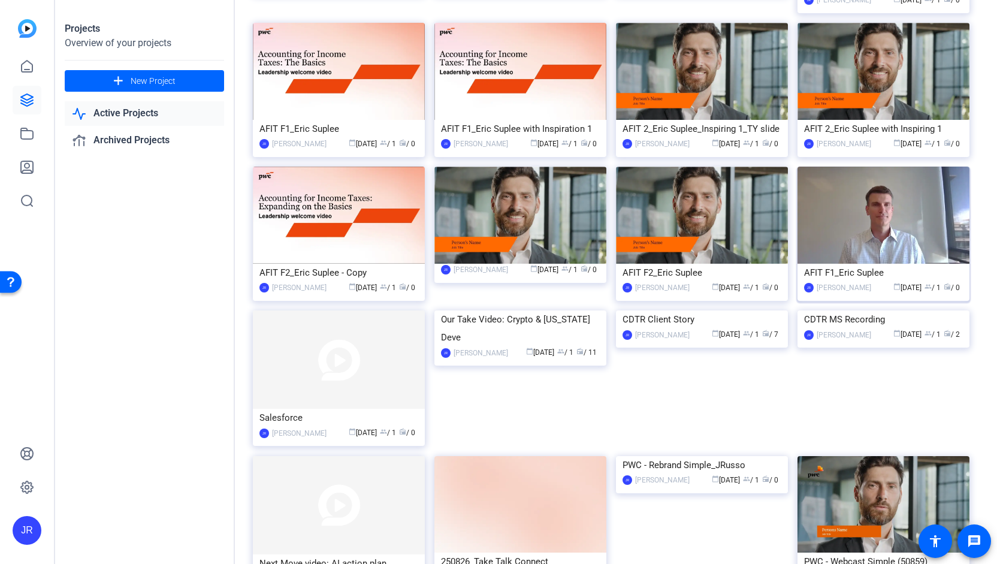
click at [846, 268] on div "AFIT F1_Eric Suplee" at bounding box center [883, 273] width 159 height 18
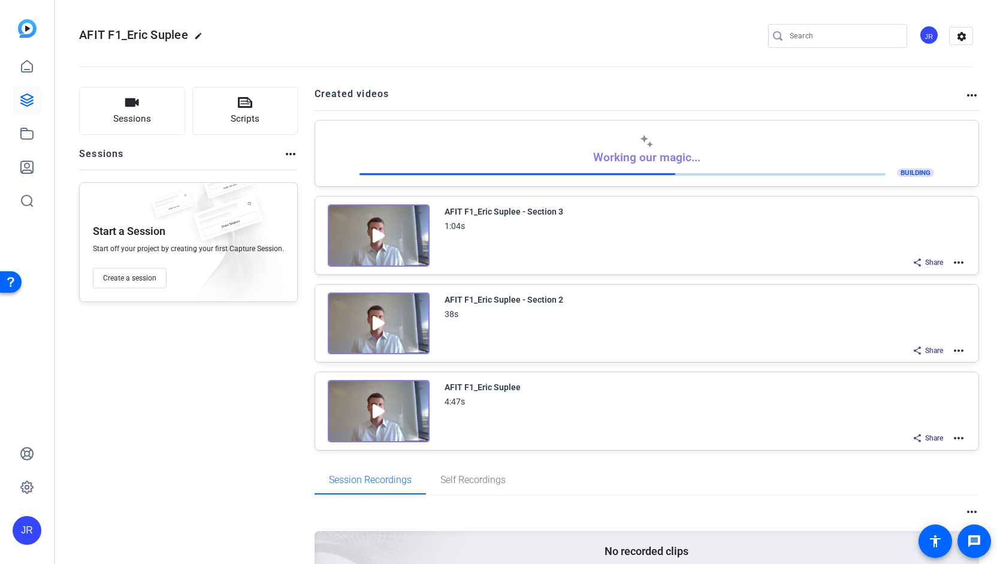
click at [954, 434] on mat-icon "more_horiz" at bounding box center [958, 438] width 14 height 14
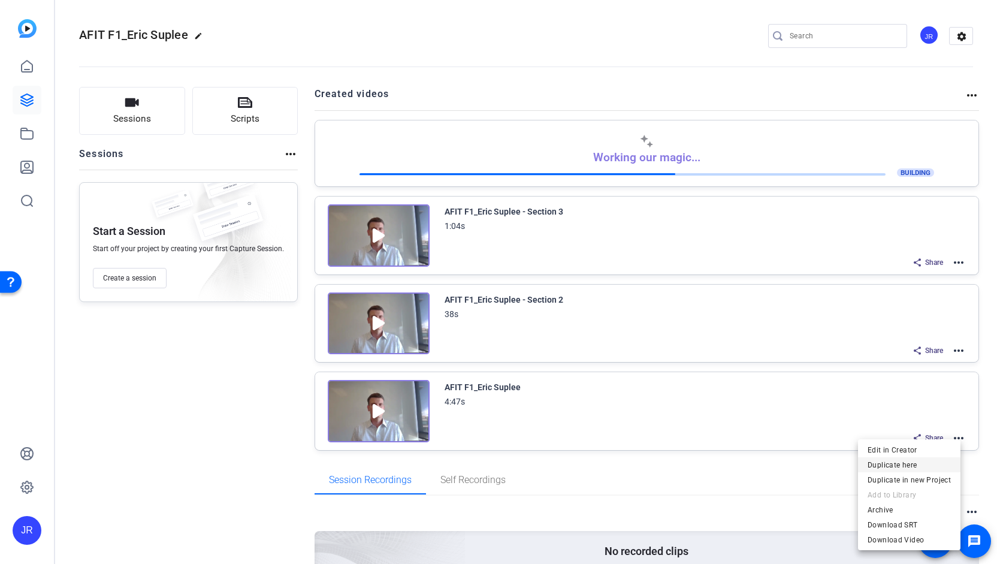
click at [877, 466] on span "Duplicate here" at bounding box center [908, 464] width 83 height 14
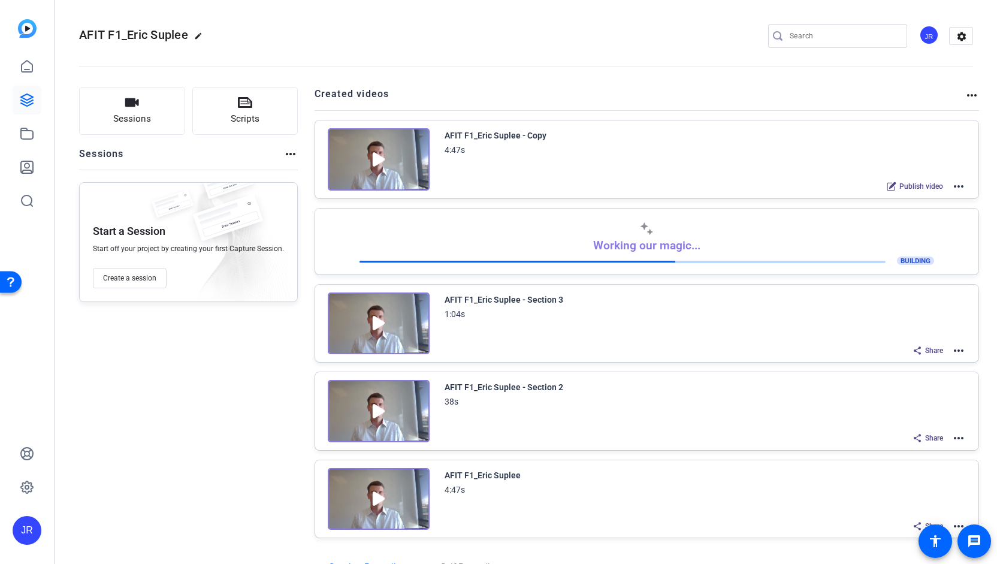
click at [953, 189] on mat-icon "more_horiz" at bounding box center [958, 186] width 14 height 14
click at [895, 199] on span "Edit in Creator" at bounding box center [908, 200] width 83 height 14
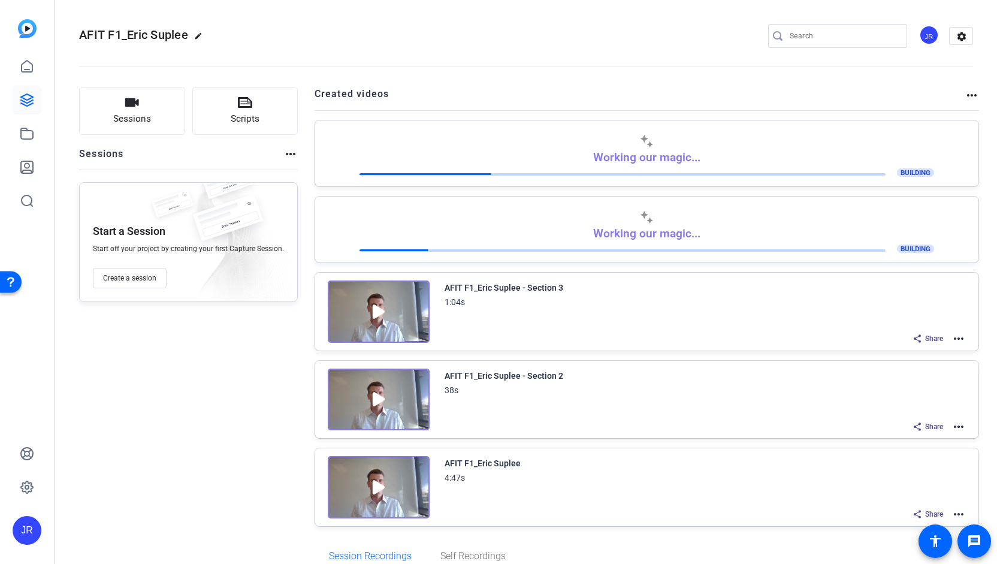
click at [955, 509] on mat-icon "more_horiz" at bounding box center [958, 514] width 14 height 14
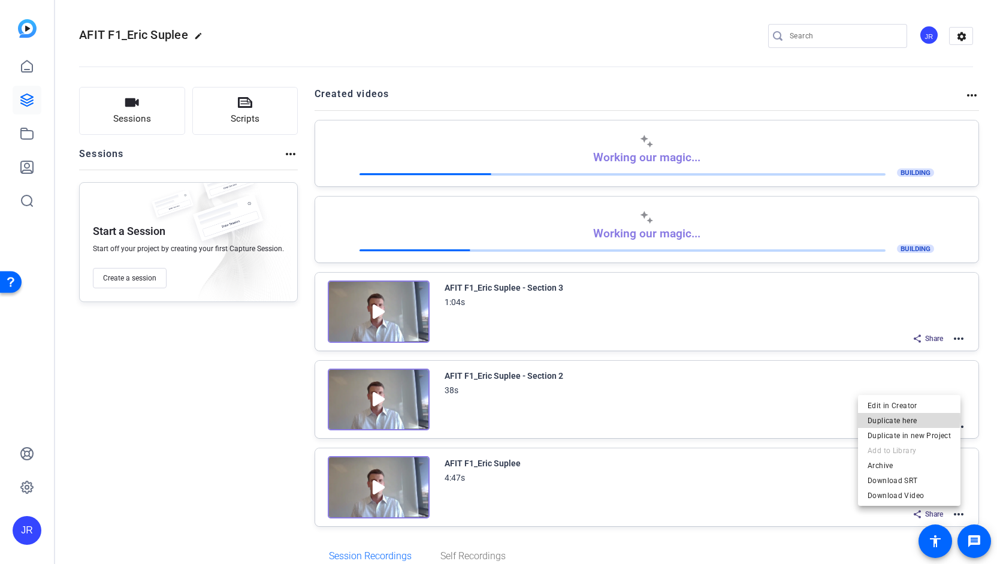
click at [908, 419] on span "Duplicate here" at bounding box center [908, 420] width 83 height 14
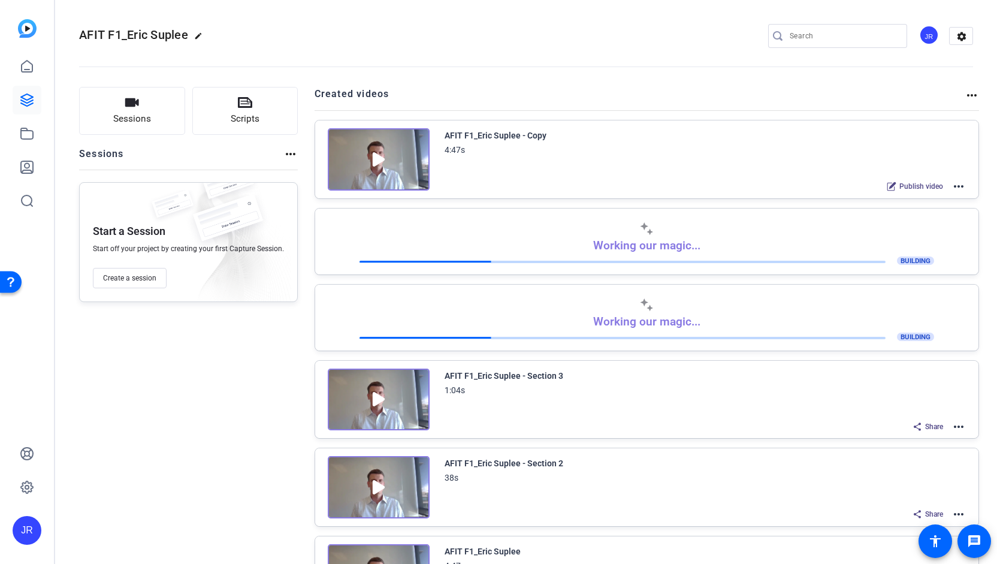
click at [951, 185] on mat-icon "more_horiz" at bounding box center [958, 186] width 14 height 14
click at [900, 195] on span "Edit in Creator" at bounding box center [908, 200] width 83 height 14
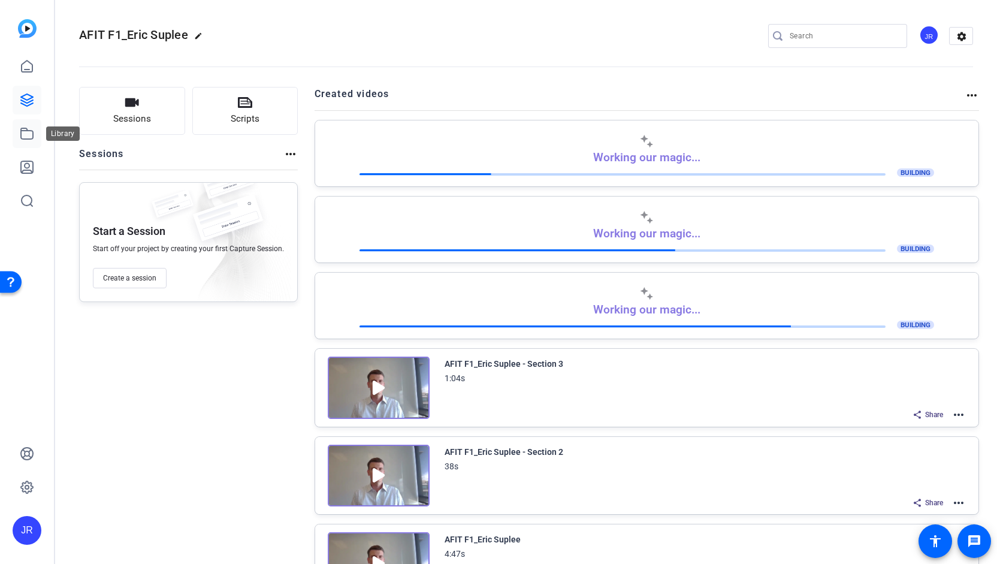
click at [28, 132] on icon at bounding box center [27, 133] width 14 height 14
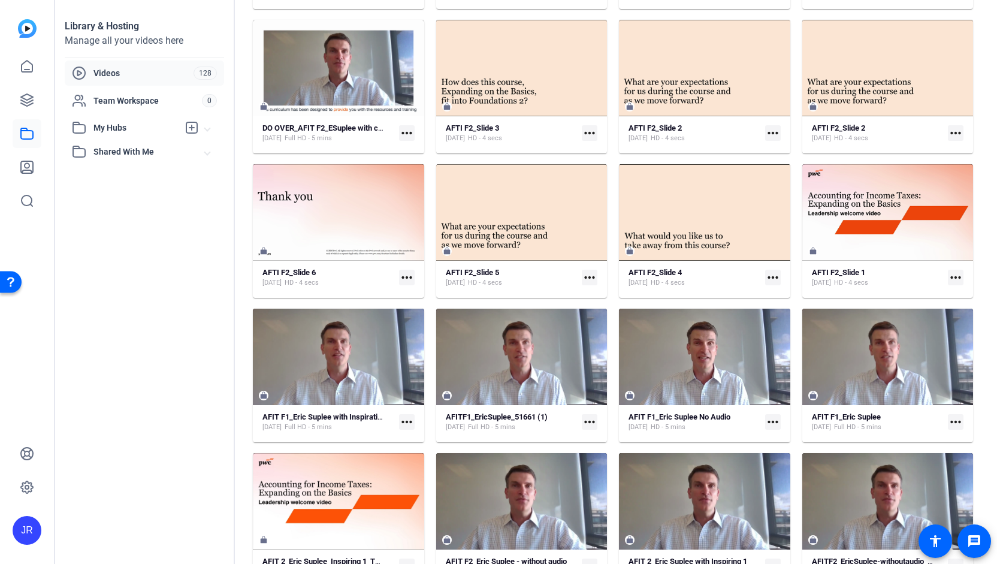
scroll to position [807, 0]
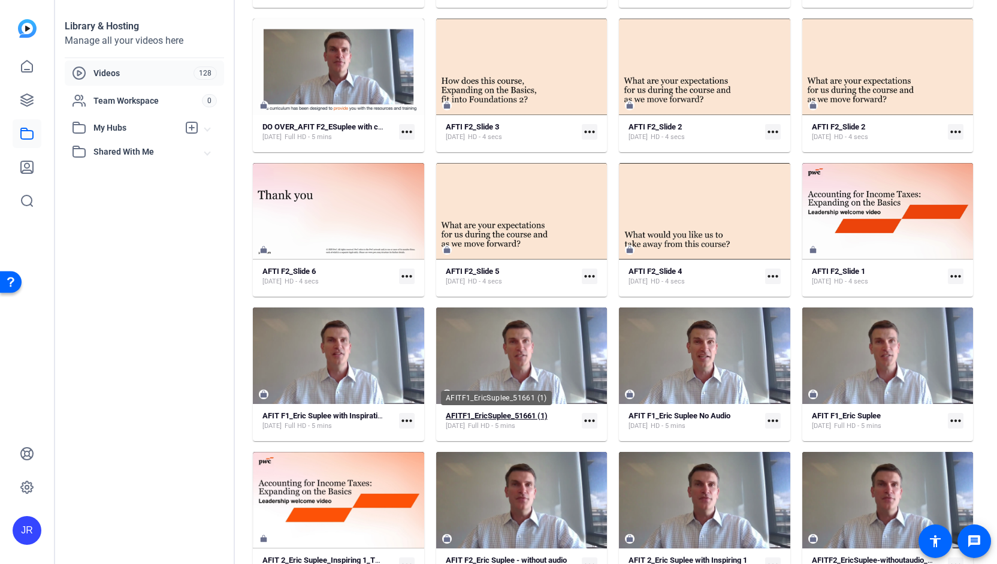
click at [503, 409] on body "Accessibility Screen-Reader Guide, Feedback, and Issue Reporting | New window J…" at bounding box center [498, 282] width 997 height 564
click at [503, 405] on div "AFITF1_EricSuplee_51661 (1)" at bounding box center [496, 398] width 111 height 14
click at [503, 416] on strong "AFITF1_EricSuplee_51661 (1)" at bounding box center [497, 415] width 102 height 9
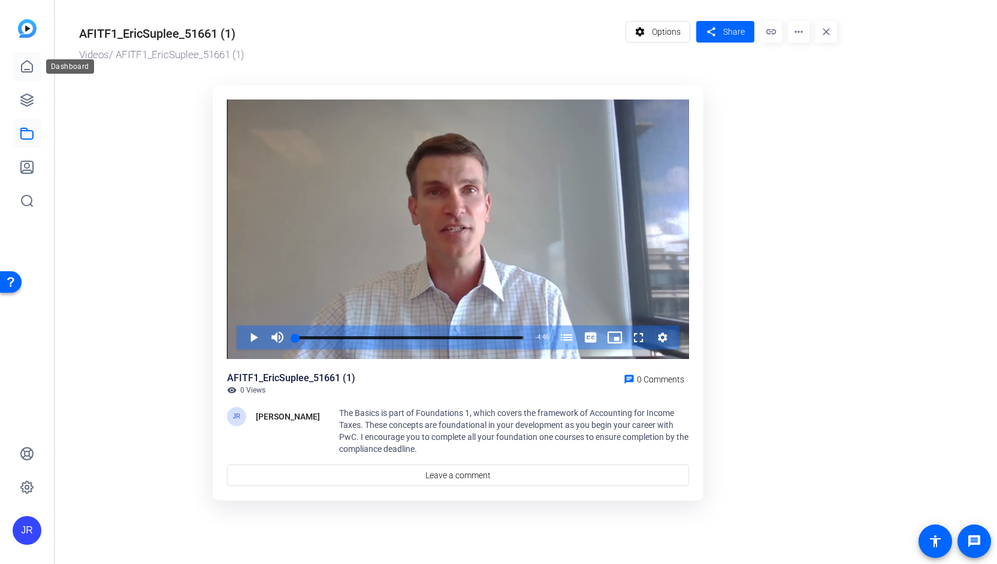
click at [28, 72] on icon at bounding box center [27, 65] width 11 height 11
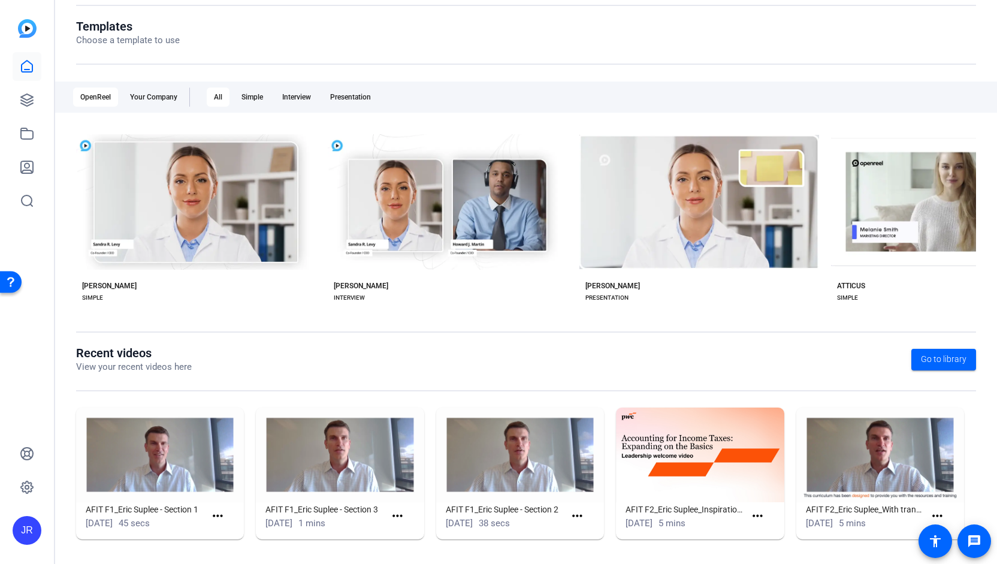
scroll to position [127, 0]
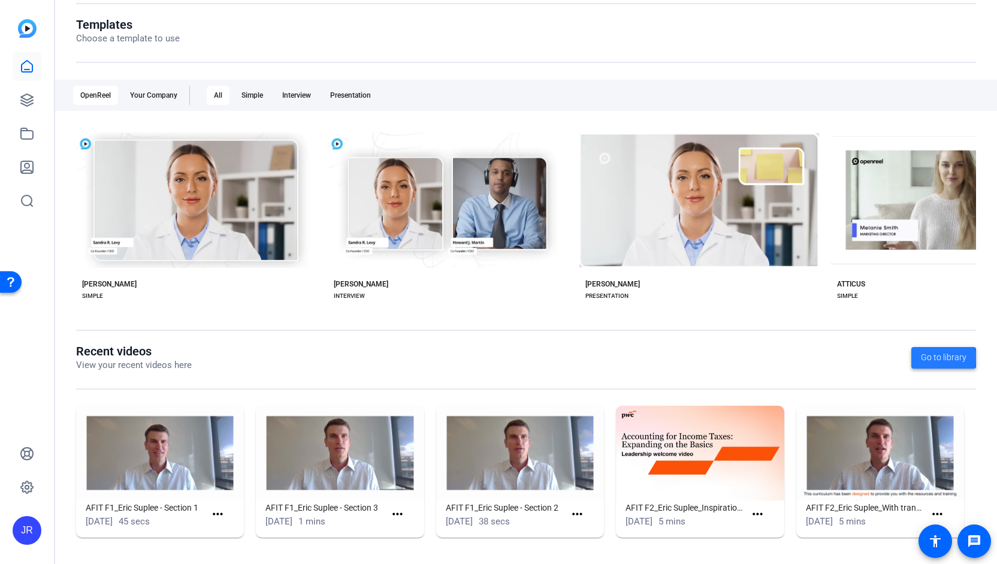
click at [931, 358] on span "Go to library" at bounding box center [944, 357] width 46 height 13
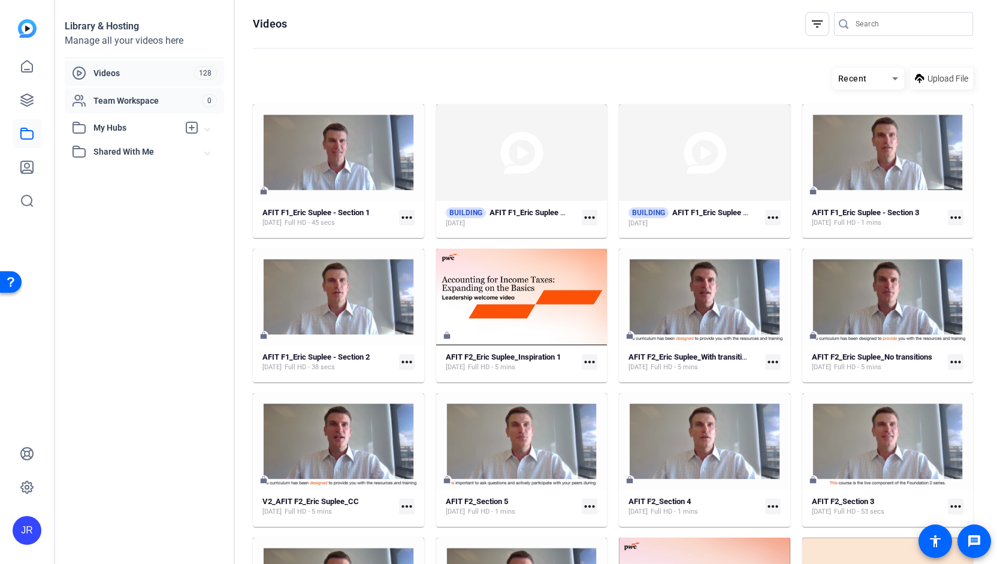
click at [85, 96] on icon at bounding box center [79, 100] width 14 height 14
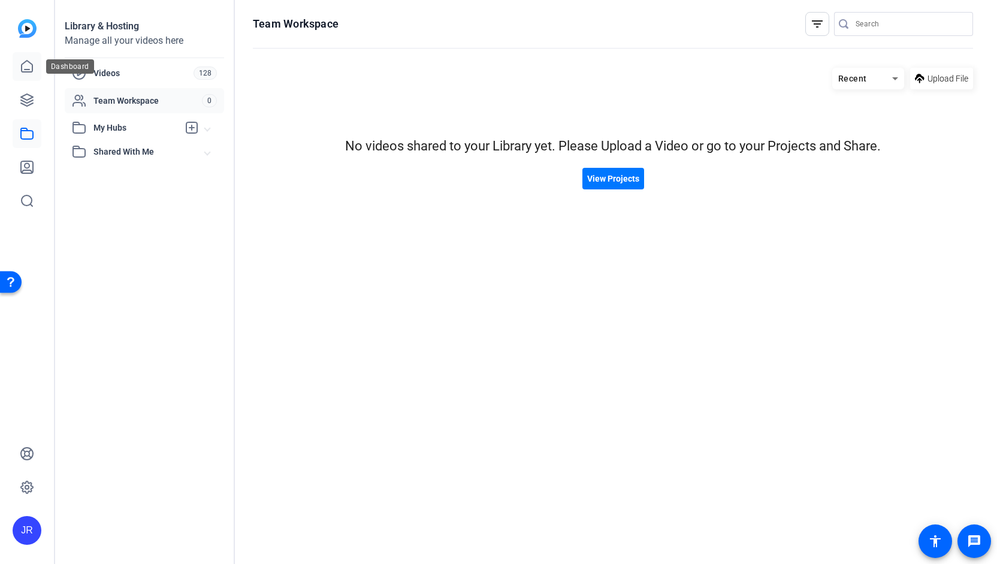
click at [29, 72] on icon at bounding box center [27, 66] width 14 height 14
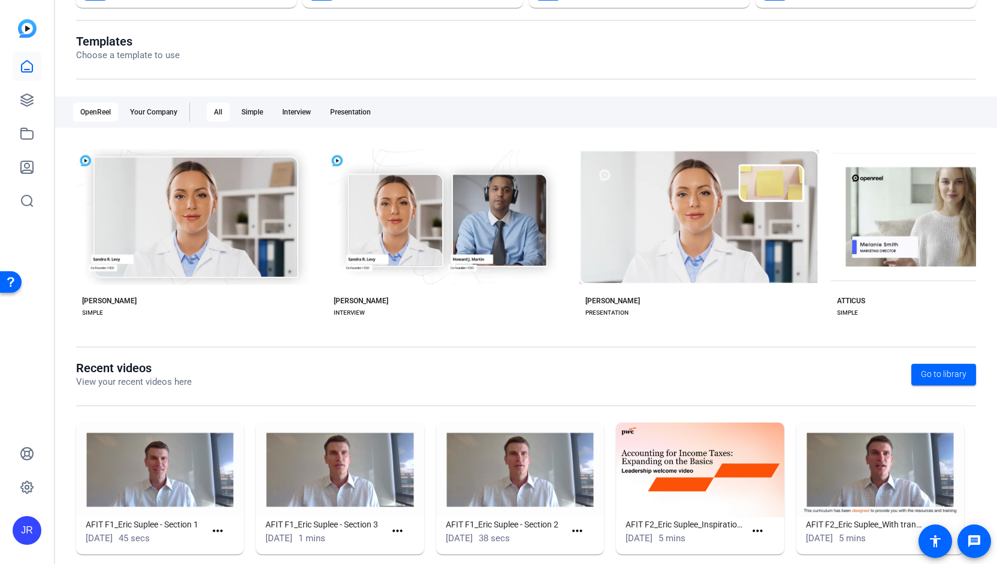
scroll to position [127, 0]
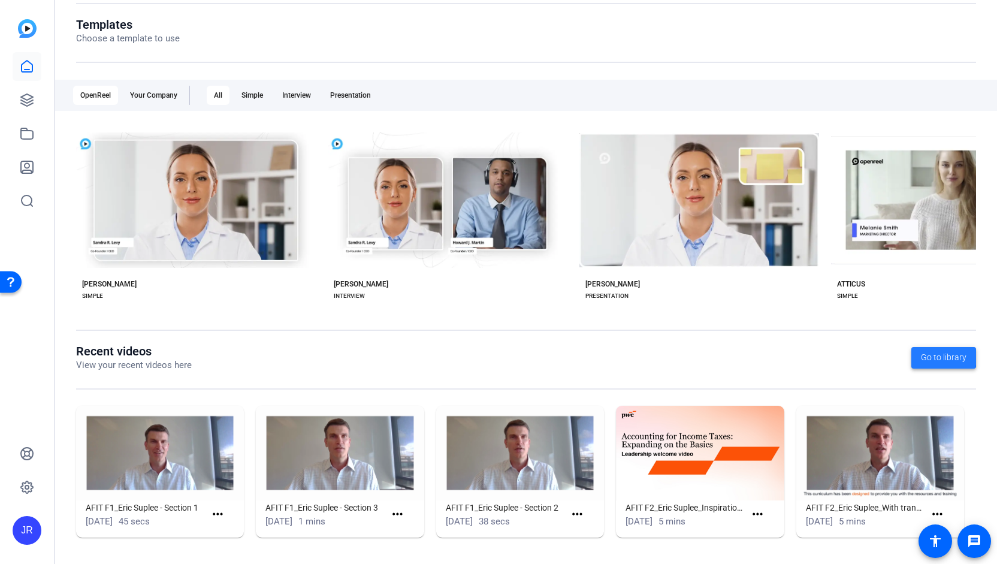
click at [927, 352] on span "Go to library" at bounding box center [944, 357] width 46 height 13
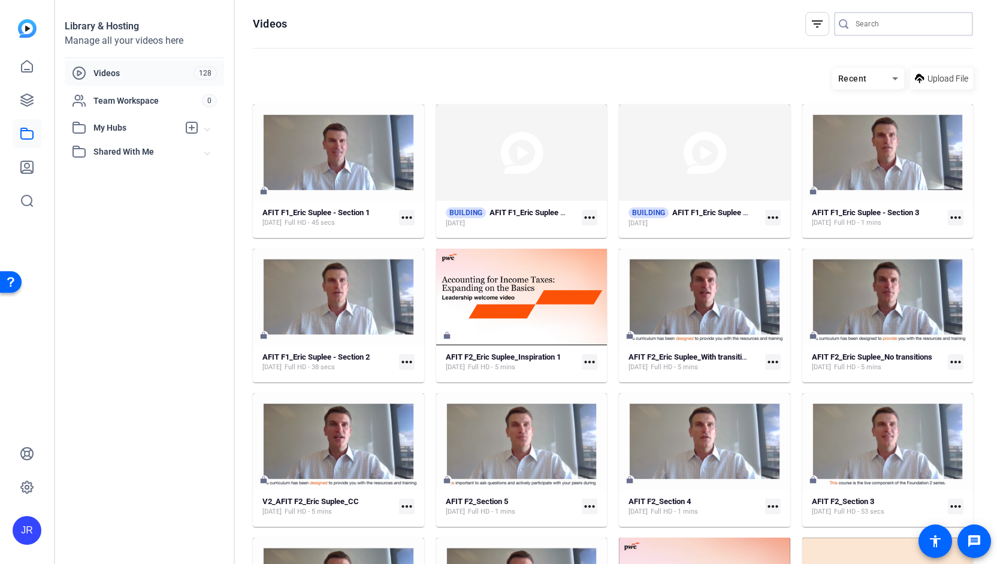
click at [882, 28] on input "Search" at bounding box center [909, 24] width 108 height 14
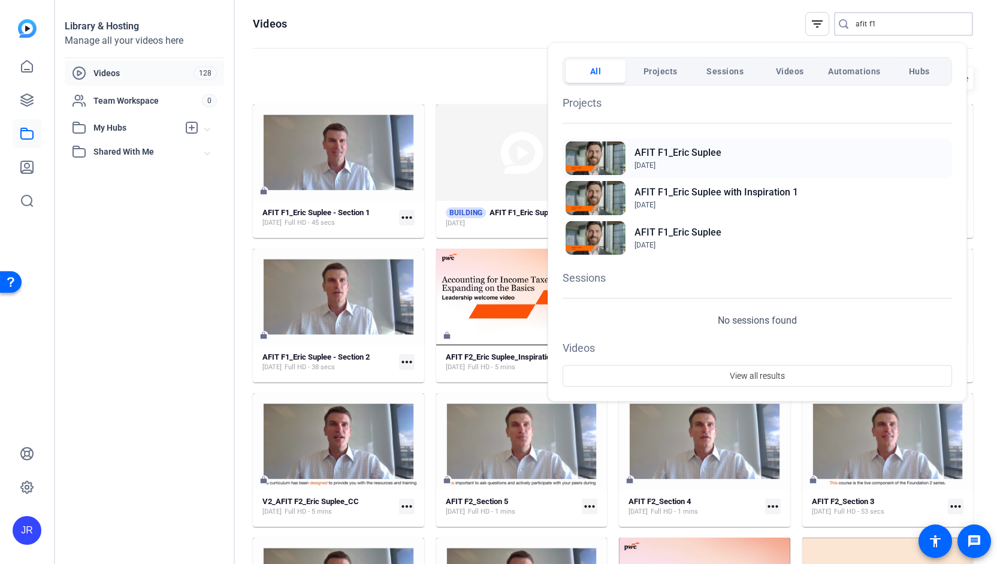
type input "afit f1"
click at [673, 153] on h2 "AFIT F1_Eric Suplee" at bounding box center [677, 153] width 87 height 14
click at [28, 100] on div at bounding box center [498, 282] width 997 height 564
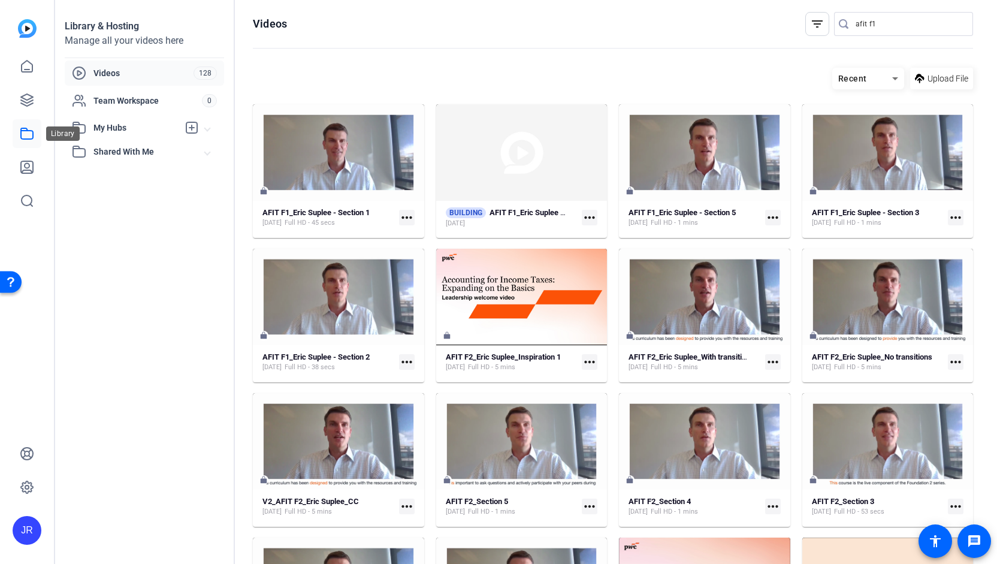
click at [28, 146] on link at bounding box center [27, 133] width 29 height 29
click at [28, 139] on icon at bounding box center [27, 133] width 12 height 11
click at [318, 193] on div "AFIT F1_Eric Suplee - Section 1" at bounding box center [317, 194] width 116 height 14
click at [322, 211] on strong "AFIT F1_Eric Suplee - Section 1" at bounding box center [315, 212] width 107 height 9
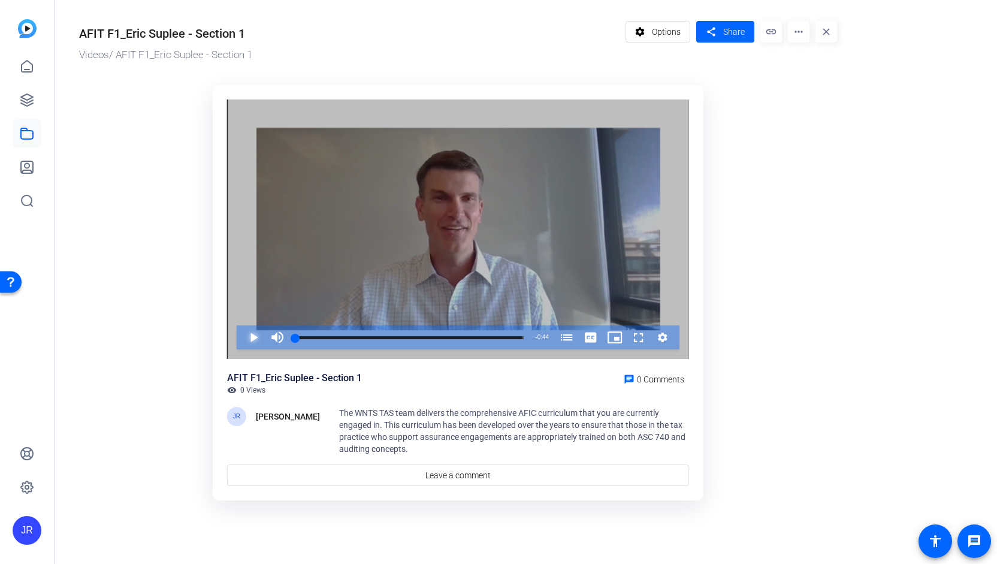
click at [241, 336] on span "Video Player" at bounding box center [241, 337] width 0 height 24
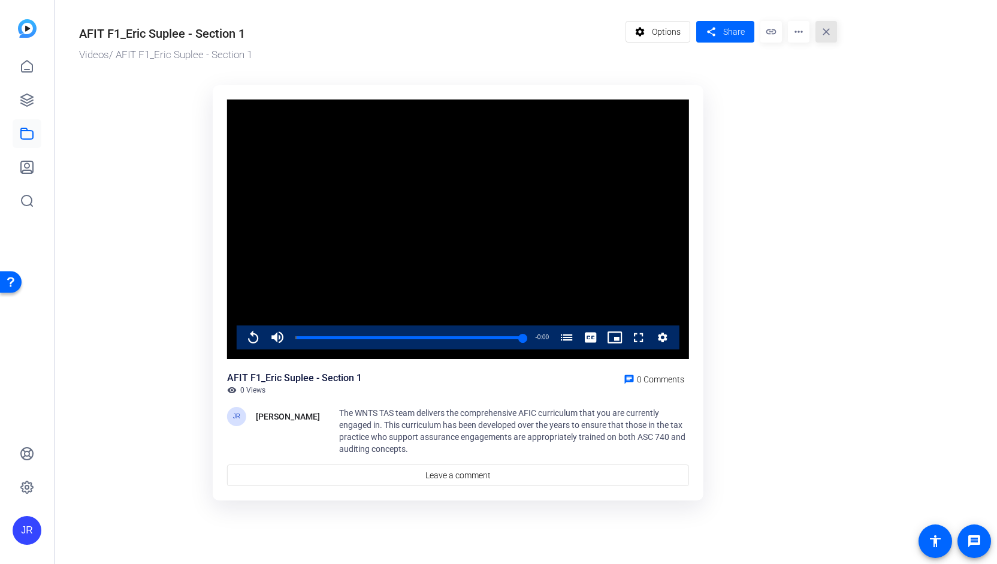
click at [829, 31] on mat-icon "close" at bounding box center [826, 32] width 22 height 22
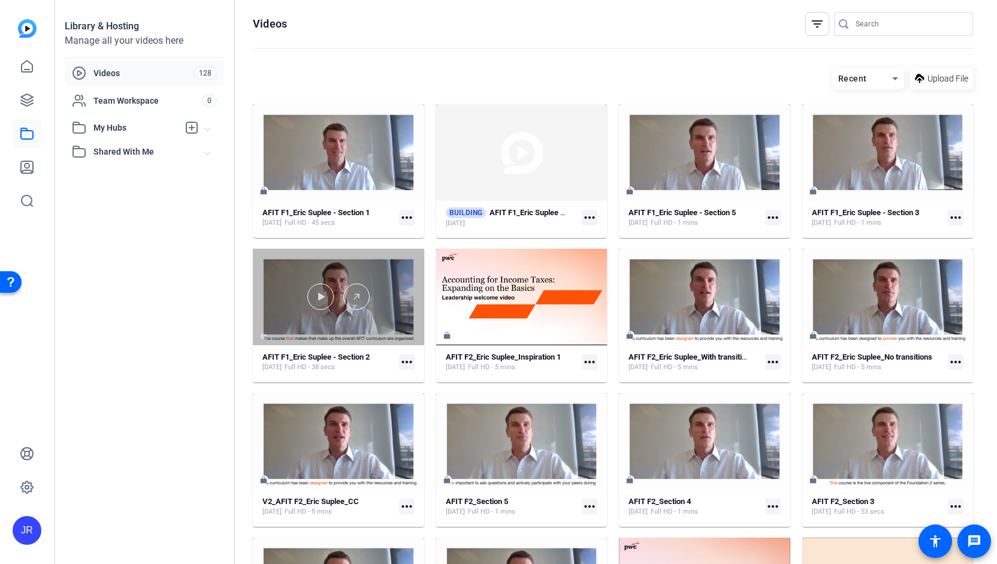
click at [344, 323] on div at bounding box center [338, 297] width 171 height 96
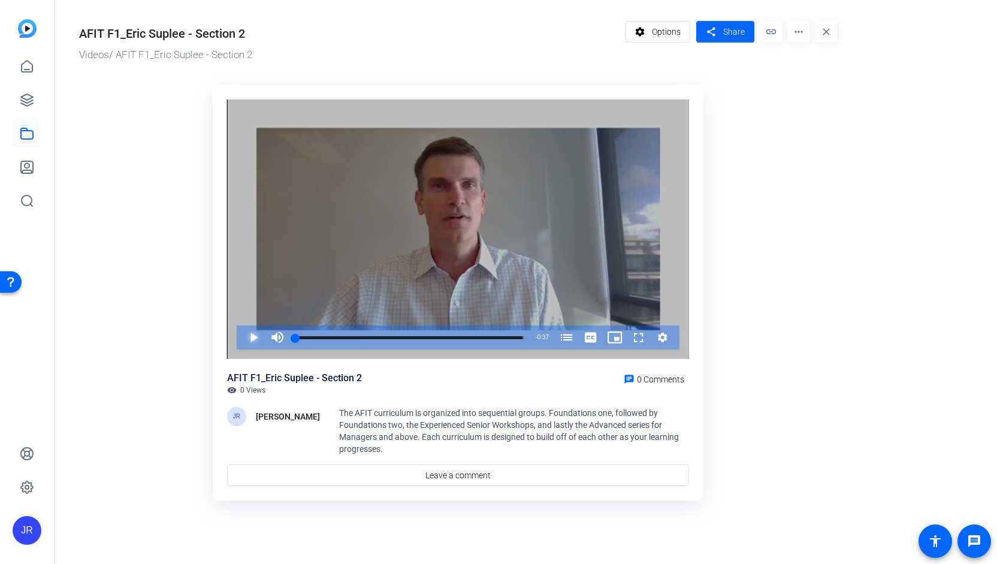
click at [241, 332] on span "Video Player" at bounding box center [241, 337] width 0 height 24
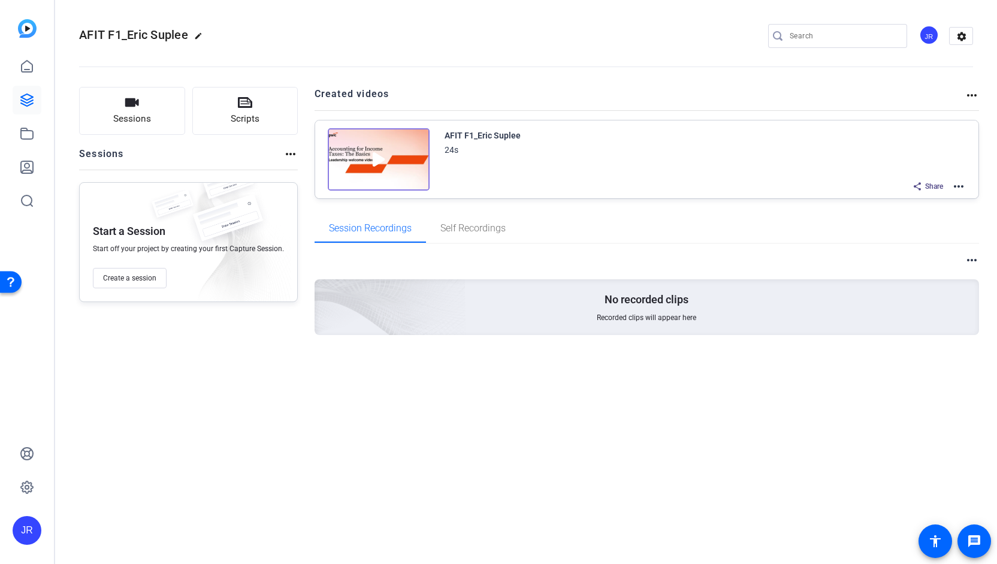
click at [958, 186] on mat-icon "more_horiz" at bounding box center [958, 186] width 14 height 14
click at [916, 203] on span "Edit in Creator" at bounding box center [914, 200] width 83 height 14
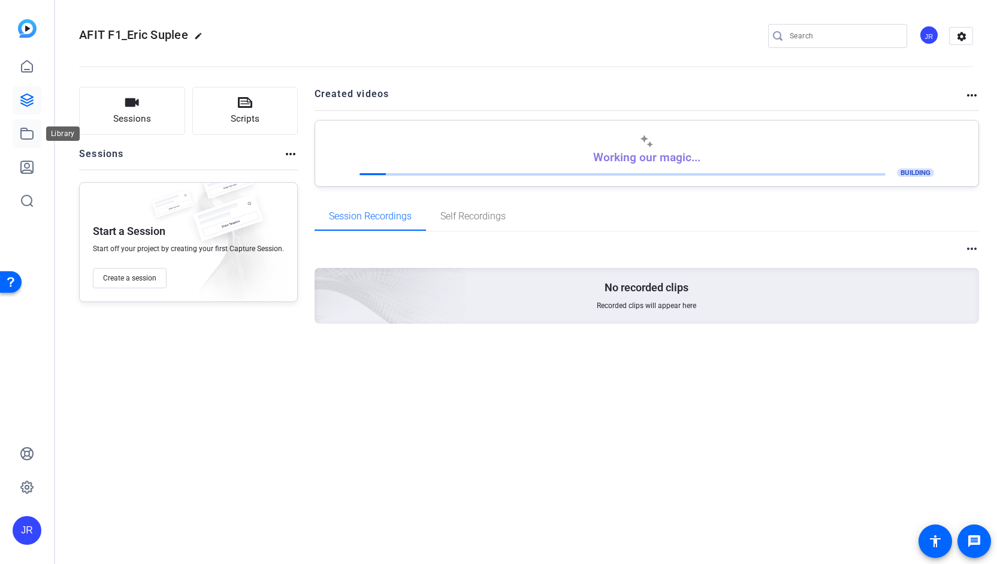
click at [32, 134] on icon at bounding box center [27, 133] width 12 height 11
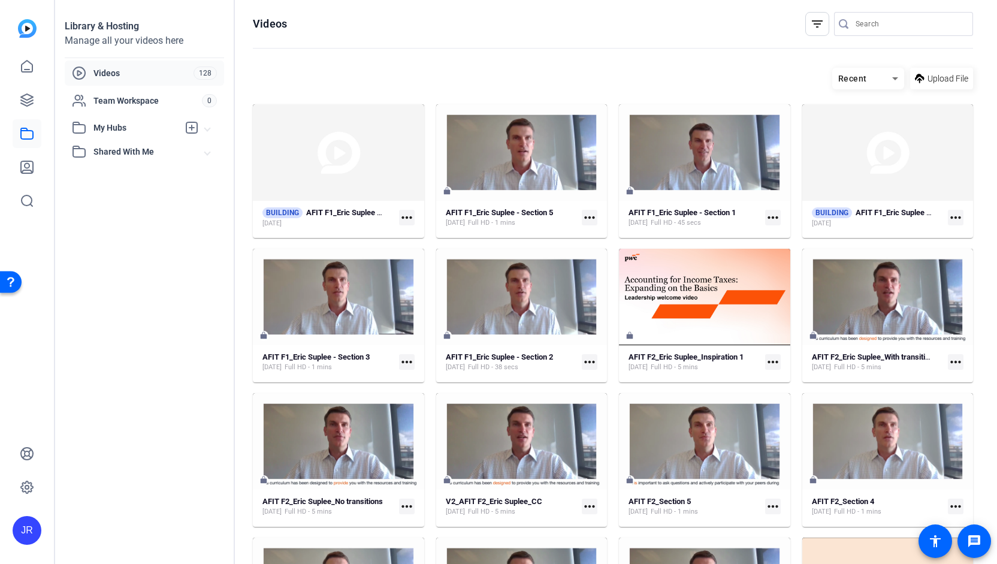
click at [407, 359] on mat-icon "more_horiz" at bounding box center [407, 362] width 16 height 16
click at [416, 380] on span "Edit in Creator" at bounding box center [433, 379] width 53 height 14
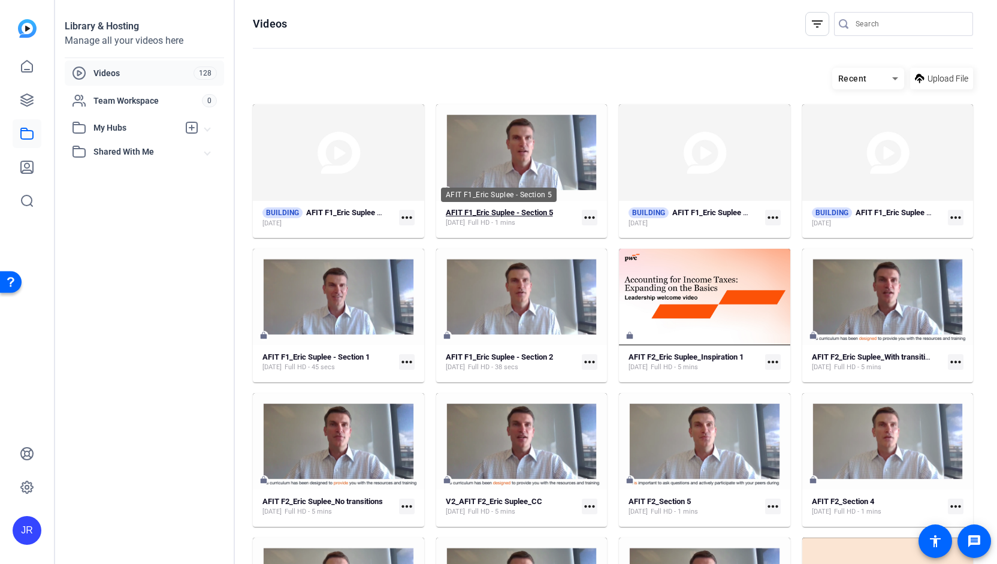
click at [510, 214] on strong "AFIT F1_Eric Suplee - Section 5" at bounding box center [499, 212] width 107 height 9
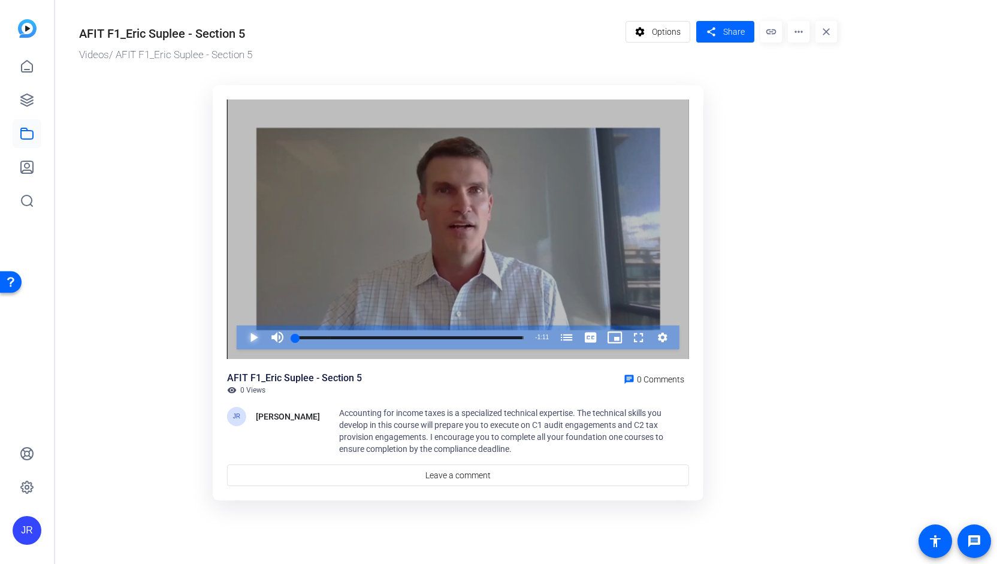
click at [241, 333] on span "Video Player" at bounding box center [241, 337] width 0 height 24
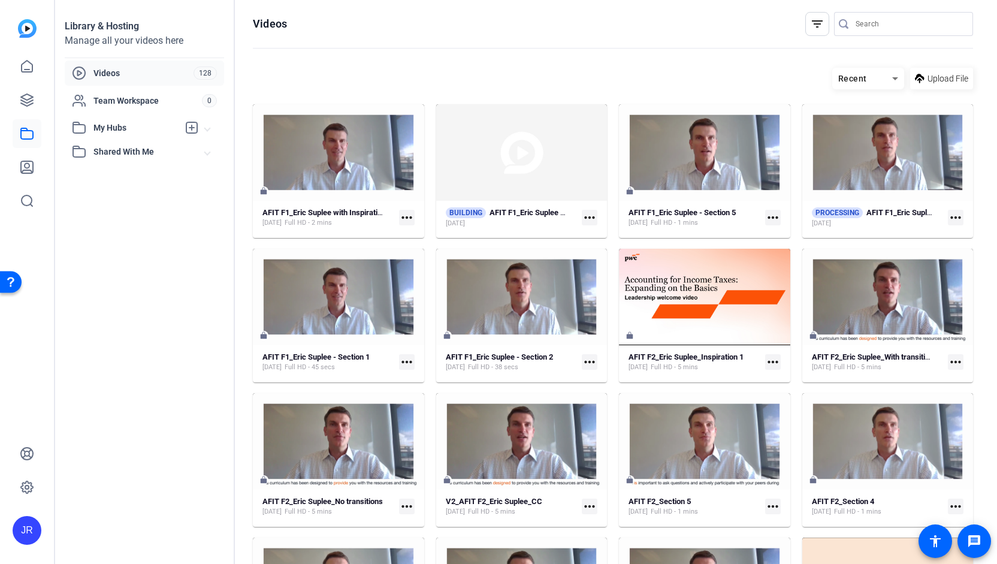
click at [403, 214] on mat-icon "more_horiz" at bounding box center [407, 218] width 16 height 16
click at [419, 235] on span "Edit in Creator" at bounding box center [432, 235] width 50 height 14
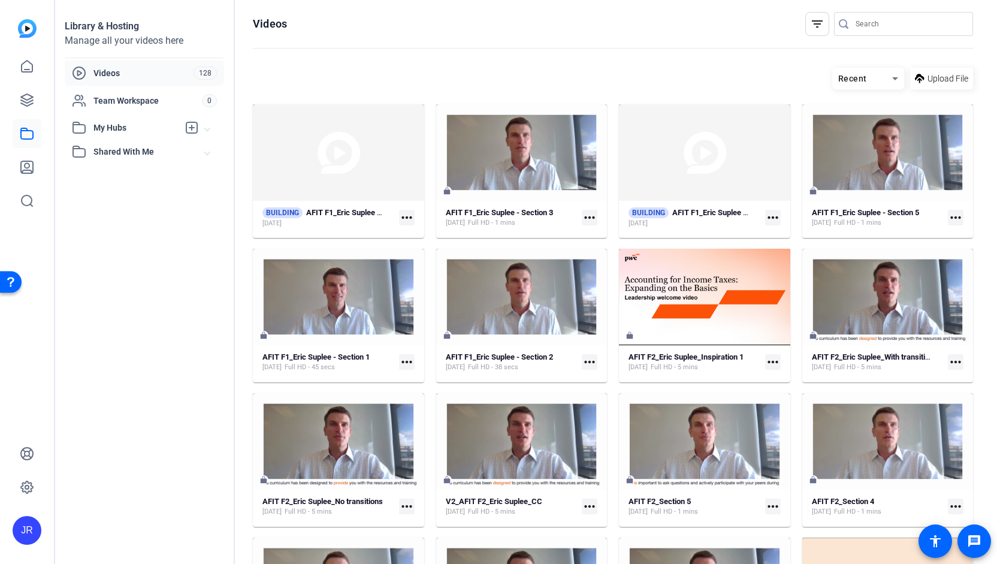
click at [584, 218] on mat-icon "more_horiz" at bounding box center [590, 218] width 16 height 16
click at [595, 235] on span "Edit in Creator" at bounding box center [614, 235] width 53 height 14
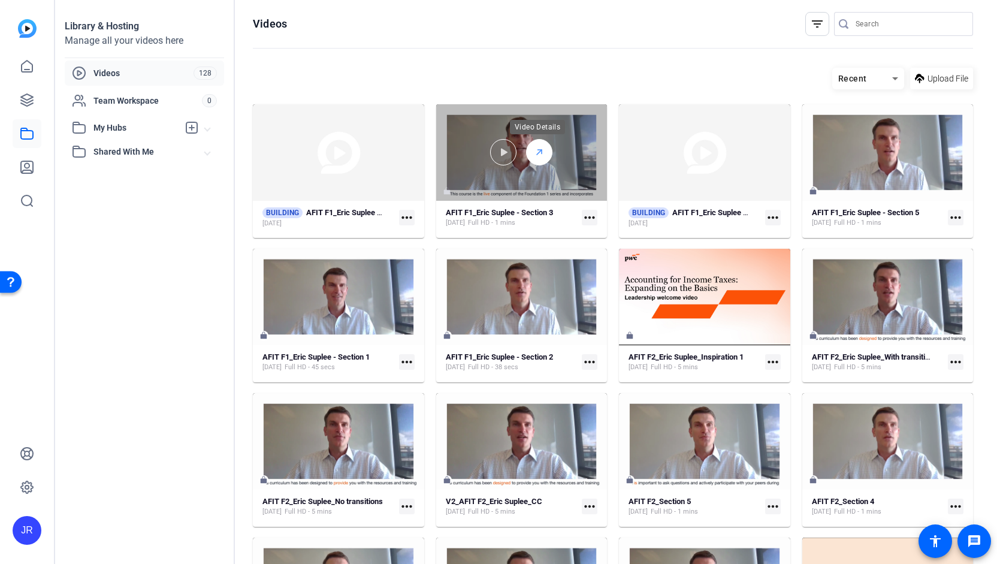
click at [539, 141] on div at bounding box center [539, 152] width 26 height 26
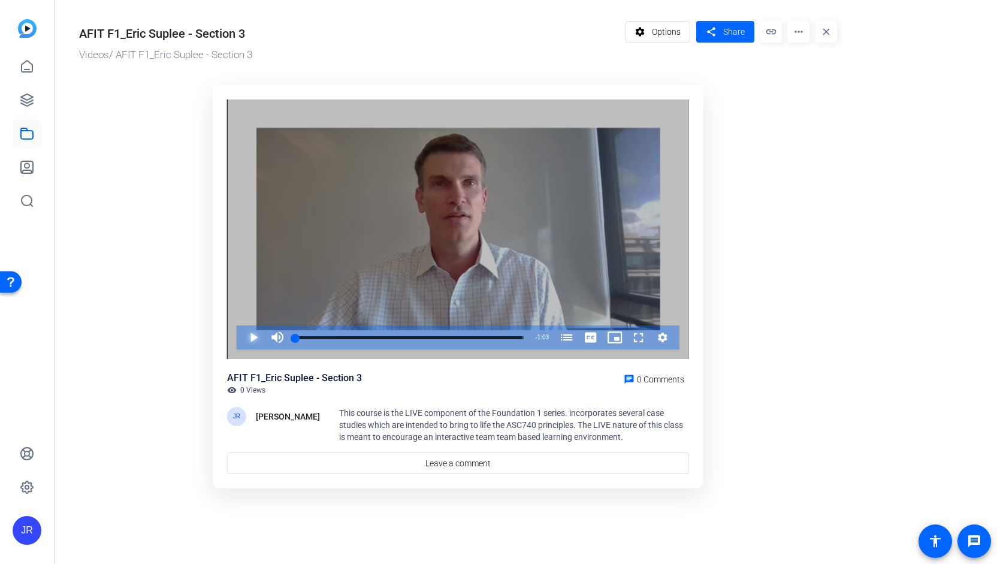
click at [241, 339] on span "Video Player" at bounding box center [241, 337] width 0 height 24
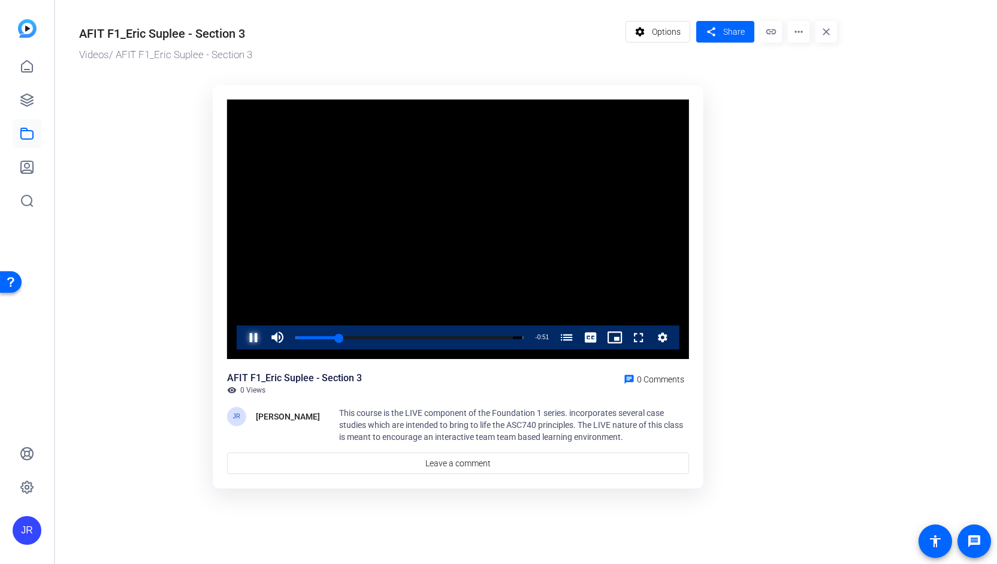
click at [241, 341] on span "Video Player" at bounding box center [241, 337] width 0 height 24
click at [801, 34] on mat-icon "more_horiz" at bounding box center [799, 32] width 22 height 22
click at [809, 65] on span "Edit in Creator" at bounding box center [823, 68] width 53 height 14
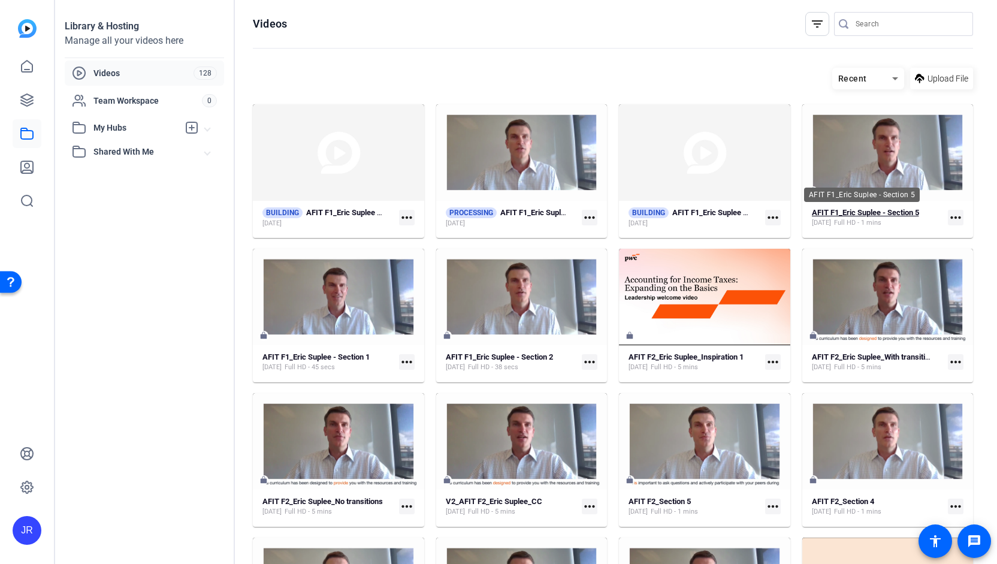
click at [836, 202] on div "AFIT F1_Eric Suplee - Section 5" at bounding box center [862, 194] width 116 height 14
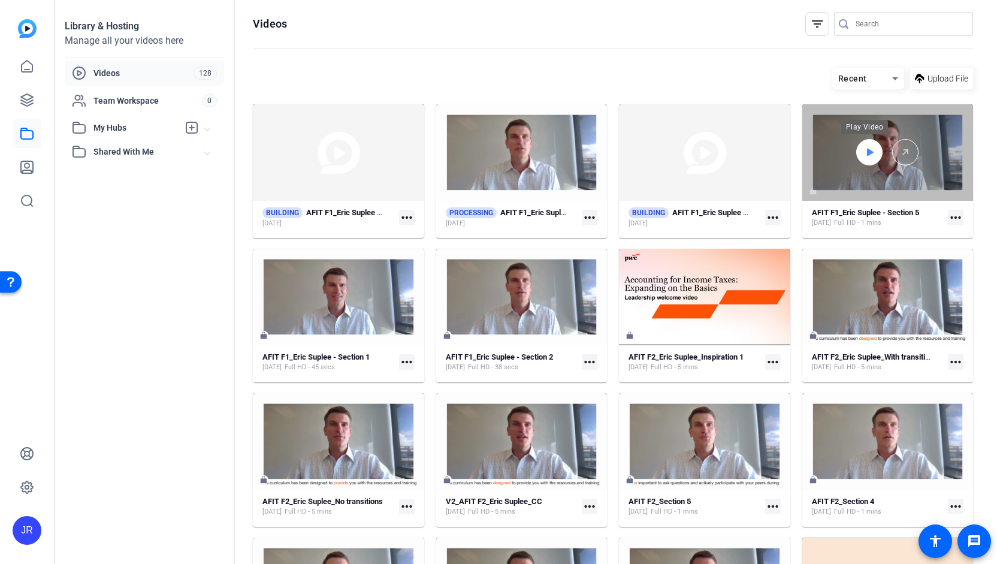
click at [864, 156] on icon at bounding box center [869, 152] width 10 height 14
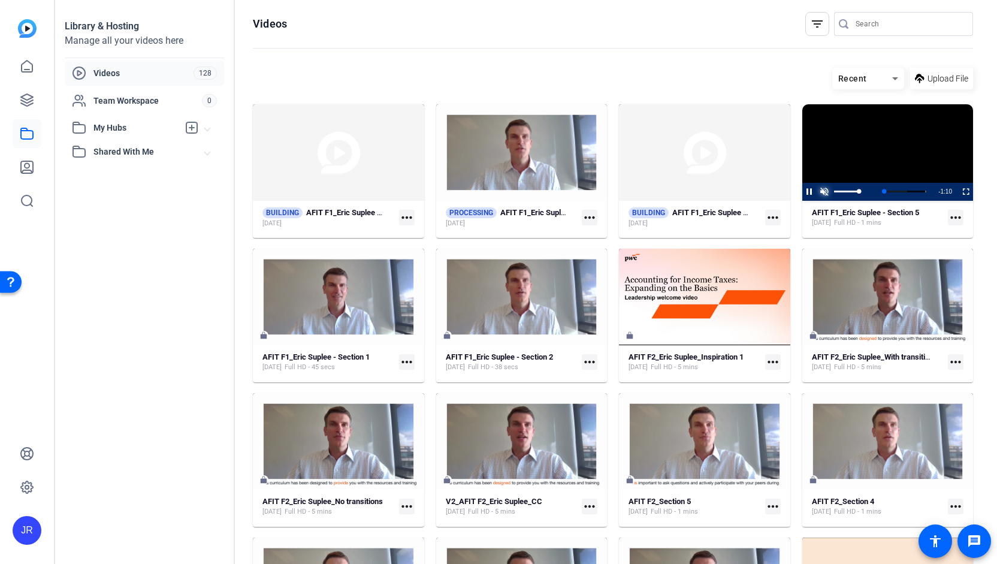
click at [820, 192] on span "Video Player" at bounding box center [824, 192] width 15 height 0
click at [951, 213] on mat-icon "more_horiz" at bounding box center [956, 218] width 16 height 16
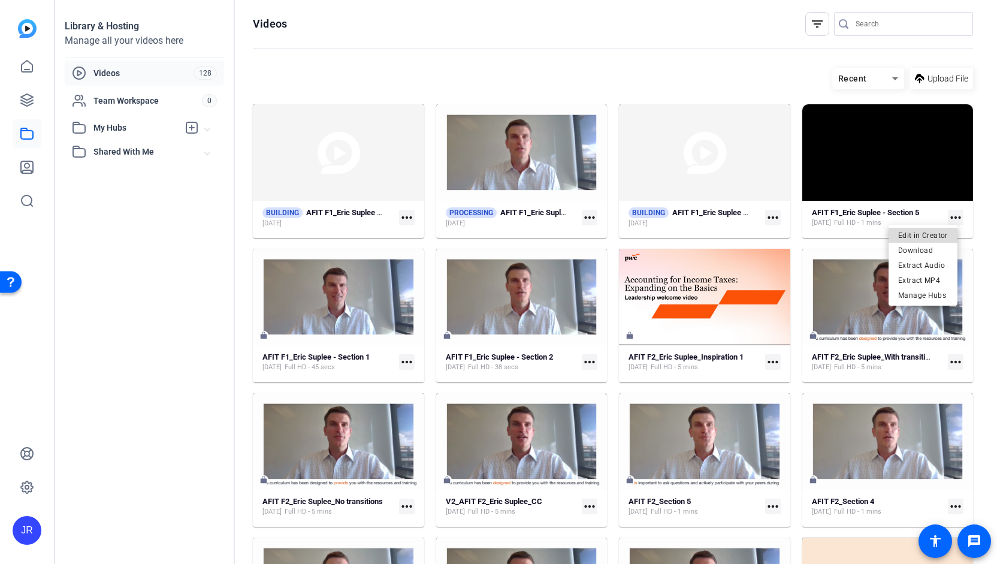
click at [925, 238] on span "Edit in Creator" at bounding box center [923, 235] width 50 height 14
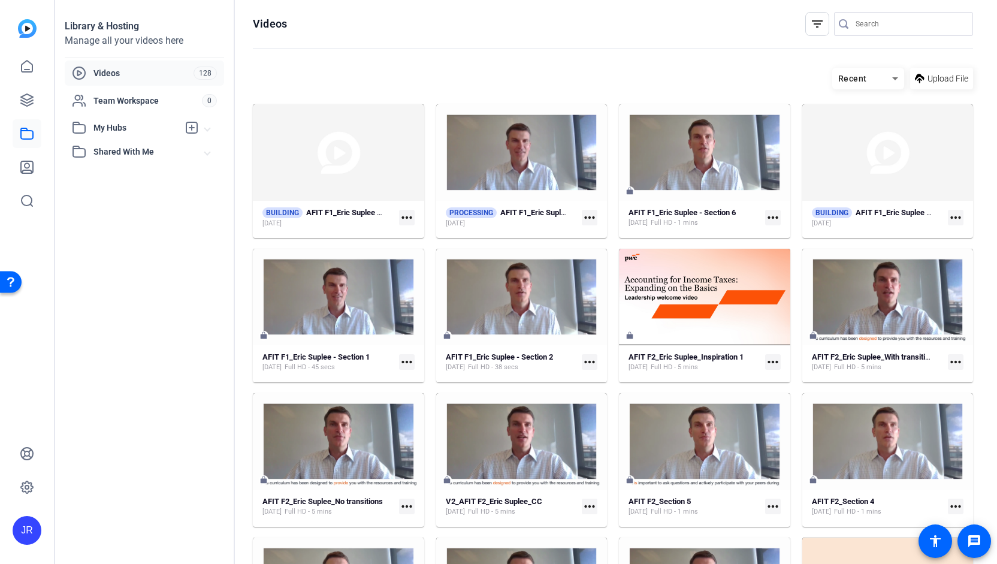
click at [855, 23] on input "Search" at bounding box center [909, 24] width 108 height 14
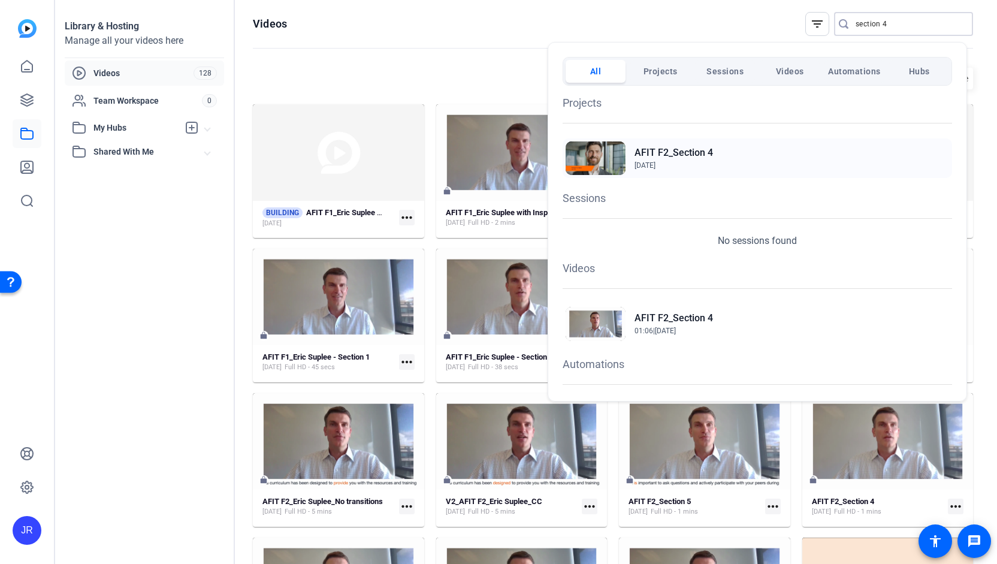
type input "section 4"
click at [655, 161] on span "[DATE]" at bounding box center [644, 165] width 21 height 8
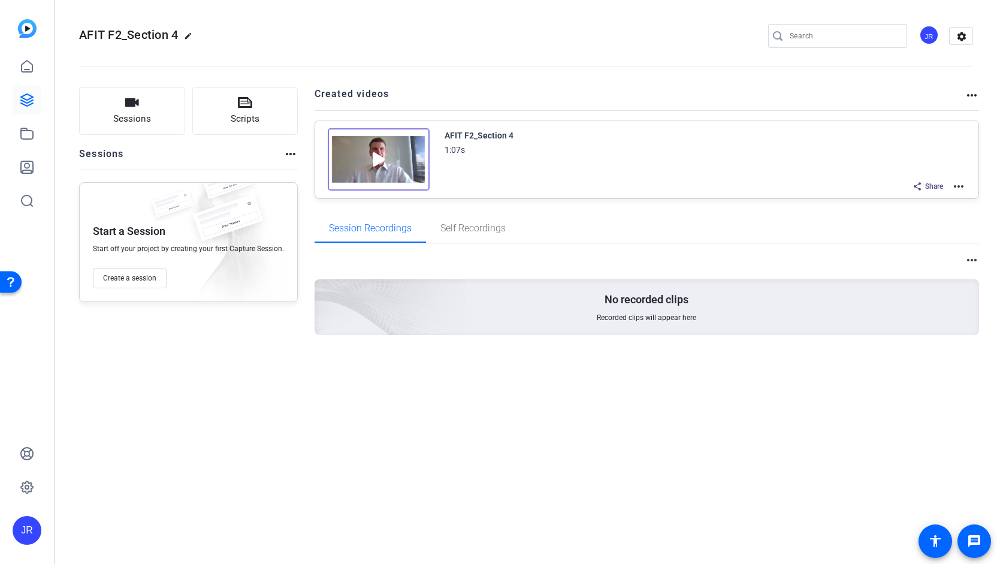
click at [376, 161] on img at bounding box center [379, 159] width 102 height 62
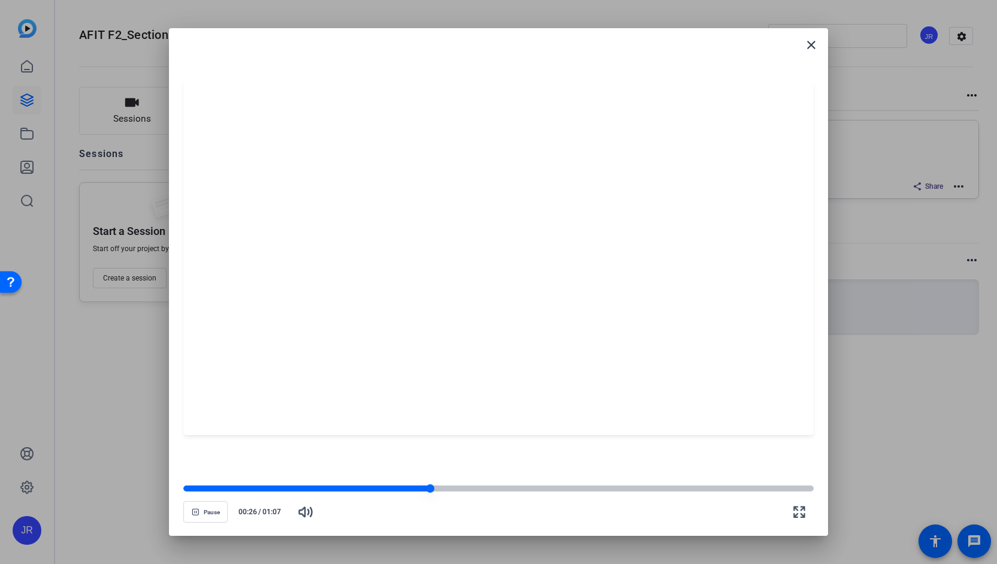
click at [545, 488] on div at bounding box center [498, 488] width 630 height 6
click at [715, 488] on div at bounding box center [498, 488] width 630 height 6
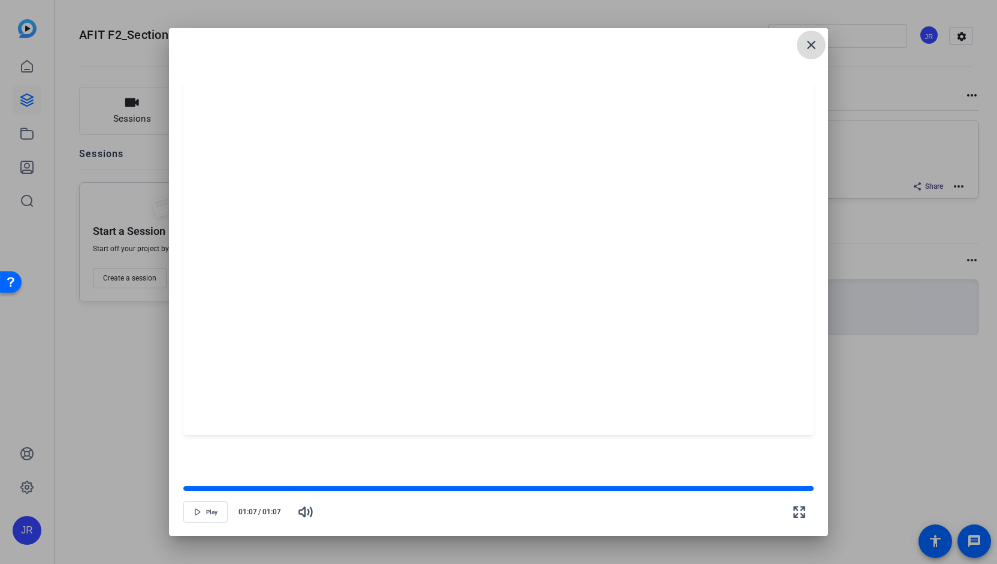
click at [810, 44] on mat-icon "close" at bounding box center [811, 45] width 14 height 14
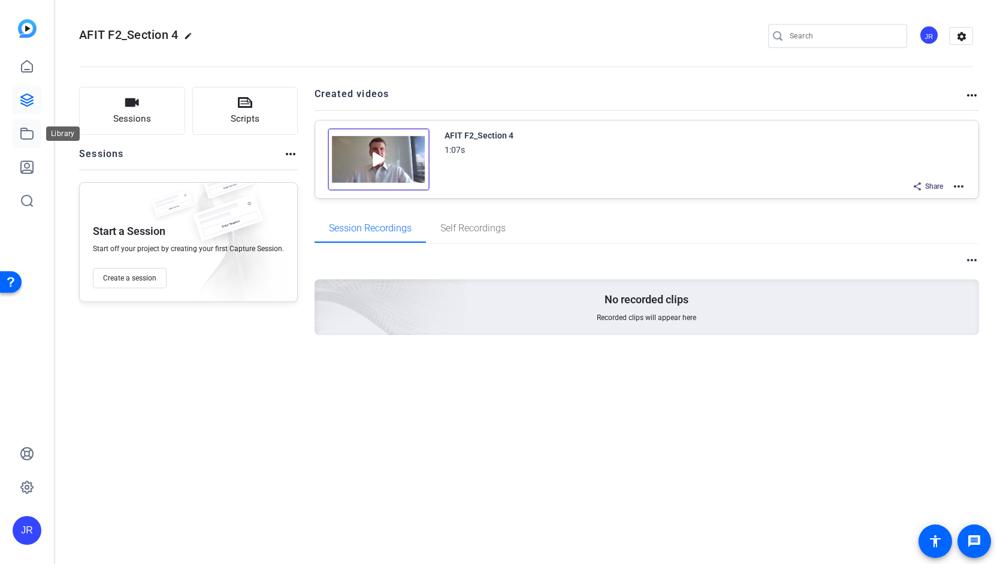
click at [21, 132] on icon at bounding box center [27, 133] width 12 height 11
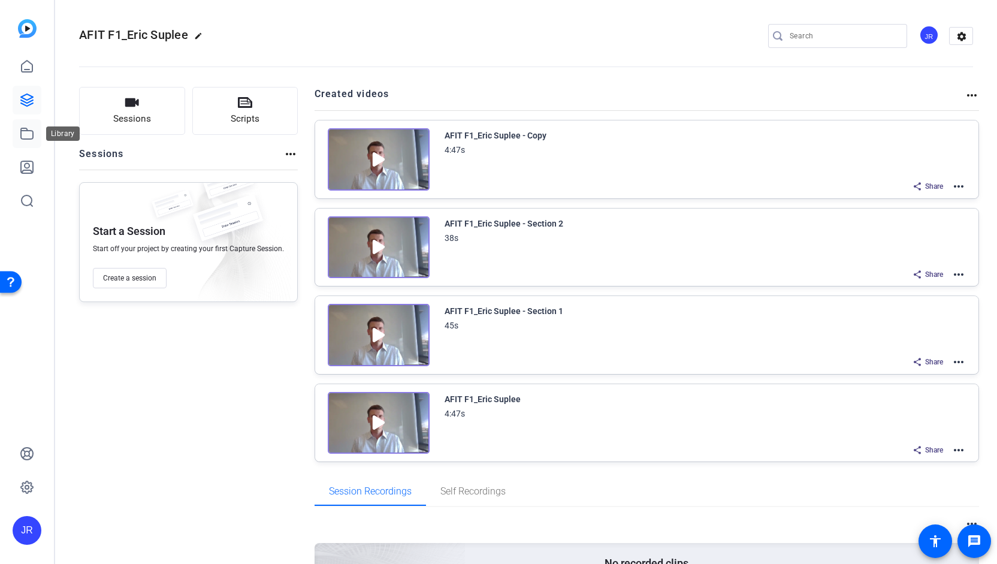
click at [23, 135] on icon at bounding box center [27, 133] width 14 height 14
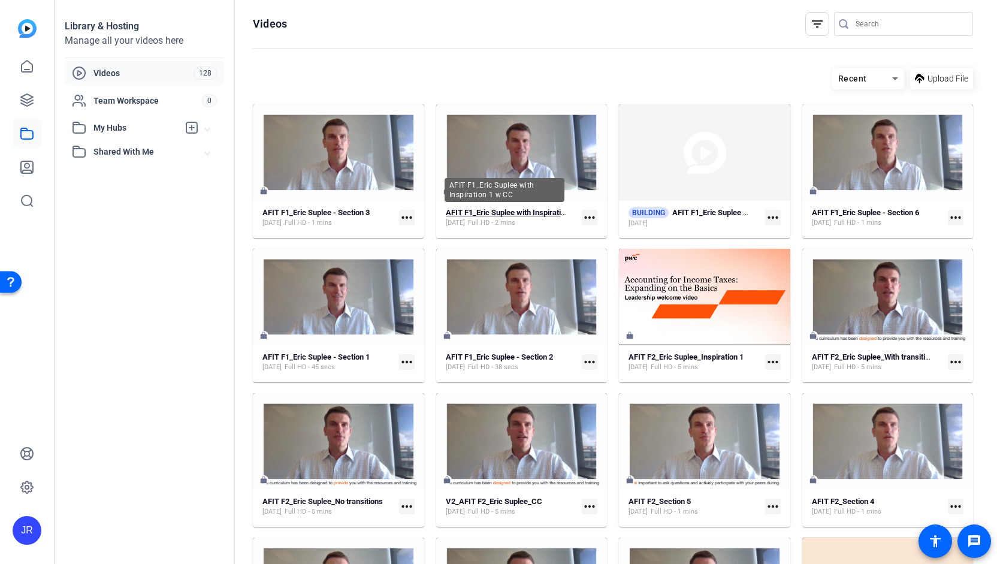
click at [509, 211] on strong "AFIT F1_Eric Suplee with Inspiration 1 w CC" at bounding box center [521, 212] width 150 height 9
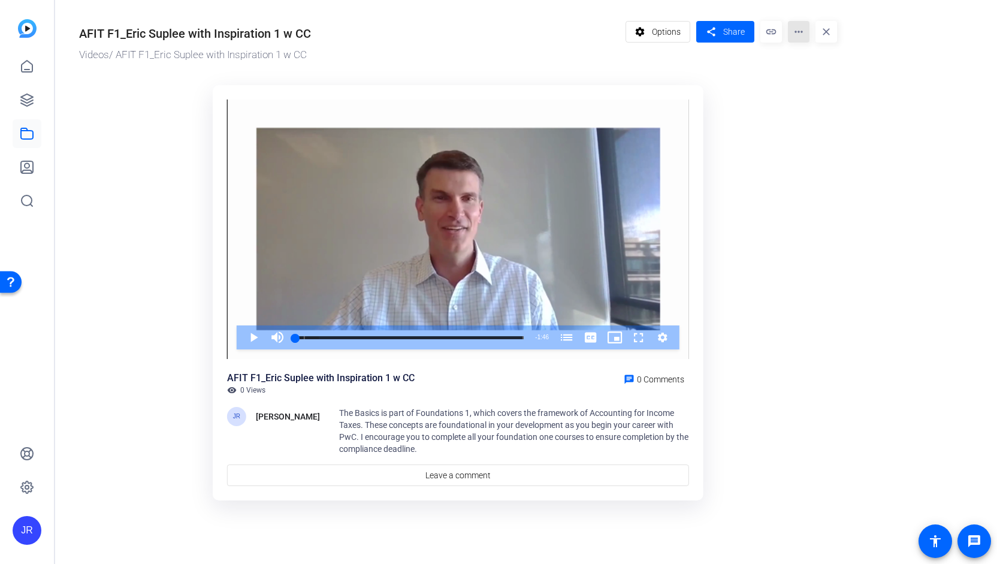
click at [795, 37] on mat-icon "more_horiz" at bounding box center [799, 32] width 22 height 22
click at [810, 68] on span "Edit in Creator" at bounding box center [822, 68] width 50 height 14
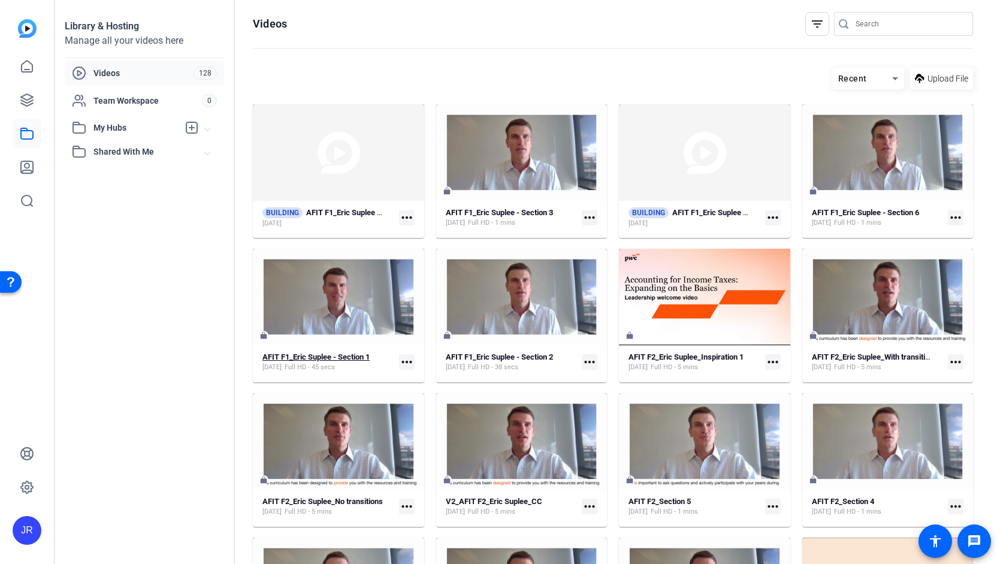
click at [351, 361] on div "AFIT F1_Eric Suplee - Section 1" at bounding box center [315, 357] width 107 height 10
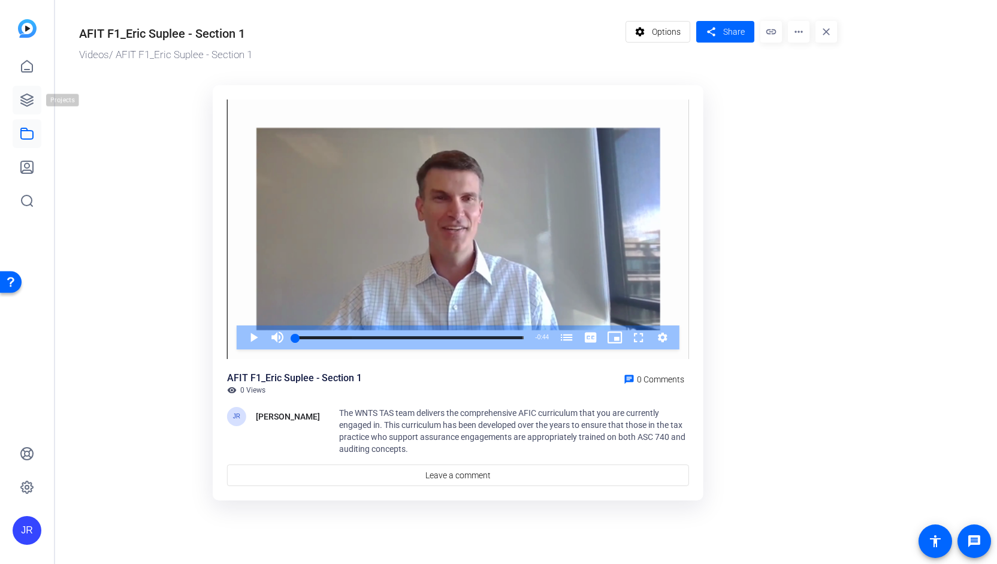
click at [25, 95] on icon at bounding box center [27, 100] width 12 height 12
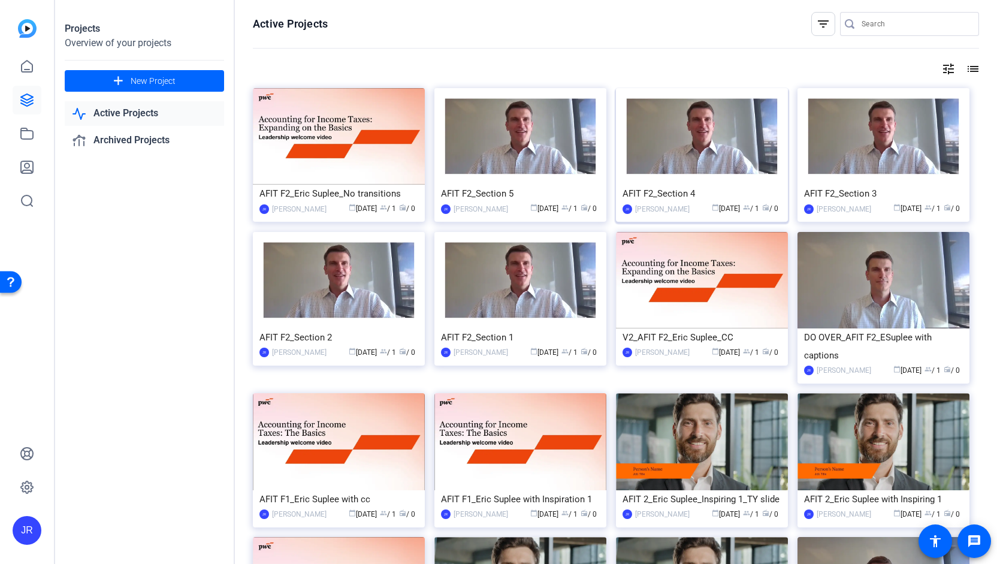
click at [677, 192] on div "AFIT F2_Section 4" at bounding box center [701, 193] width 159 height 18
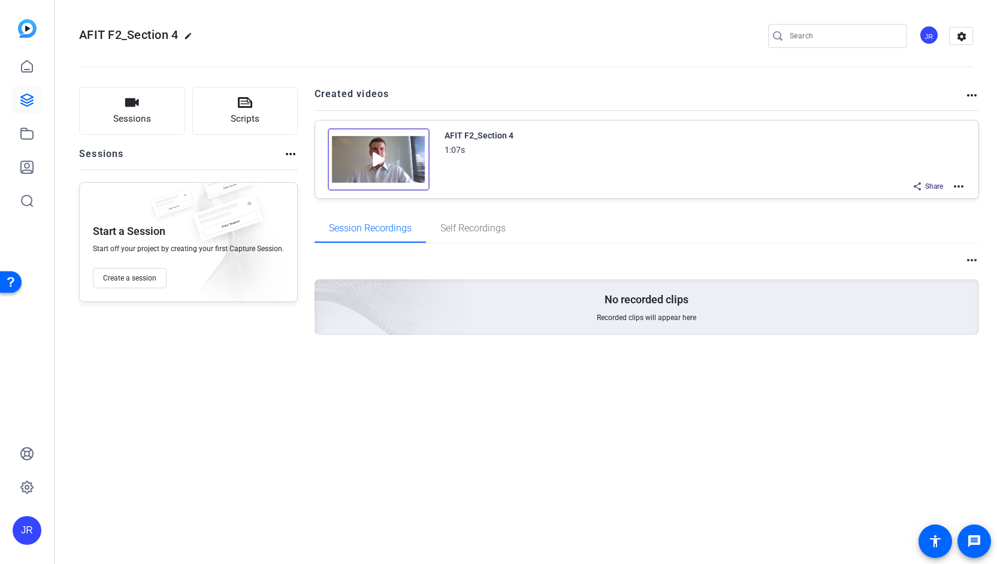
click at [964, 186] on mat-icon "more_horiz" at bounding box center [958, 186] width 14 height 14
click at [516, 168] on div at bounding box center [498, 282] width 997 height 564
click at [371, 160] on img at bounding box center [379, 159] width 102 height 62
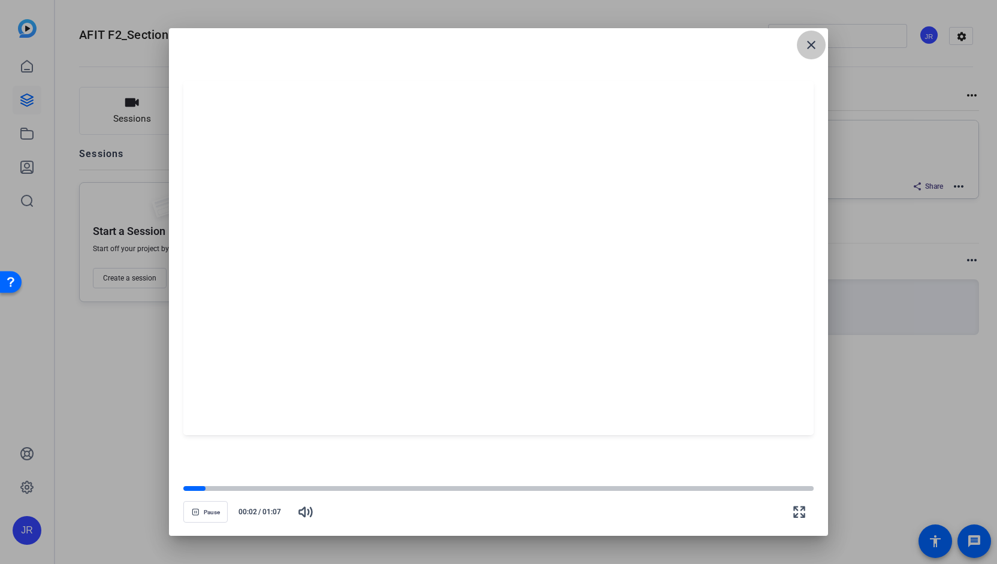
click at [808, 47] on mat-icon "close" at bounding box center [811, 45] width 14 height 14
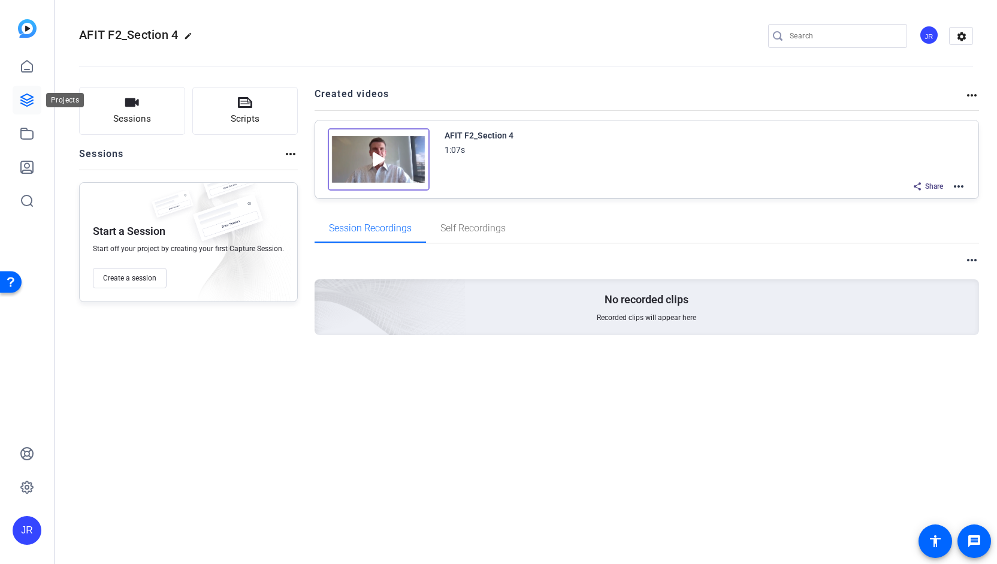
click at [28, 104] on icon at bounding box center [27, 100] width 14 height 14
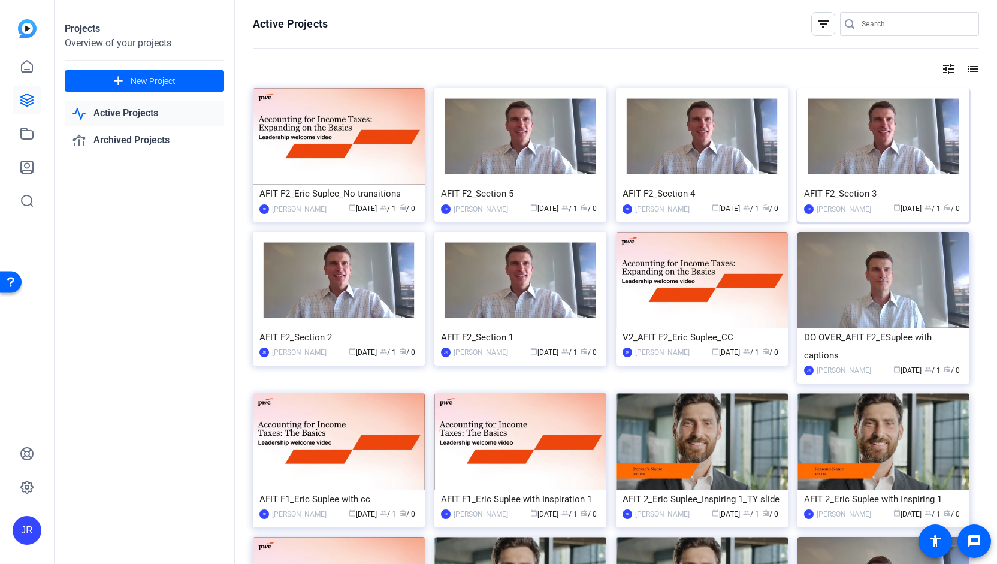
click at [855, 194] on div "AFIT F2_Section 3" at bounding box center [883, 193] width 159 height 18
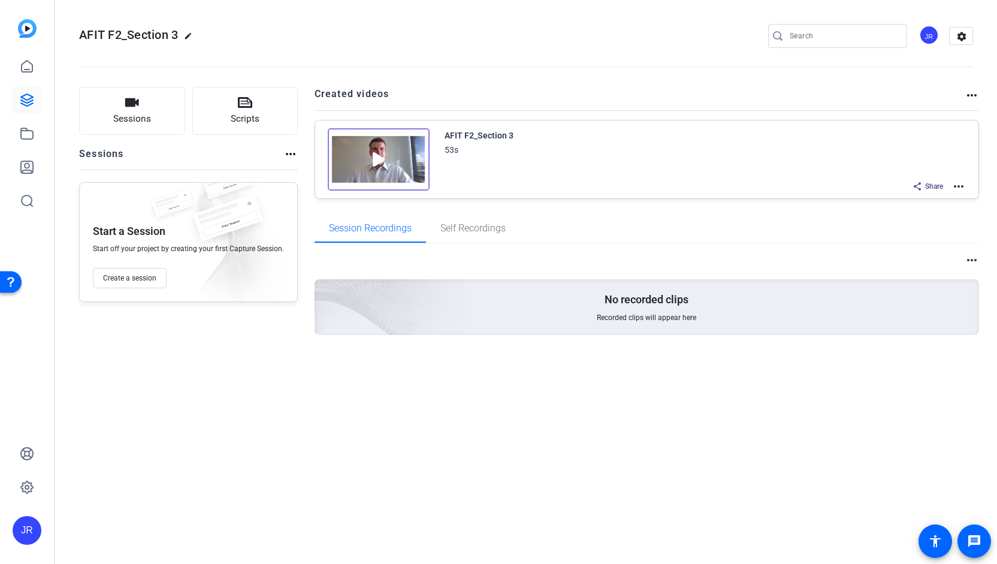
click at [373, 159] on img at bounding box center [379, 159] width 102 height 62
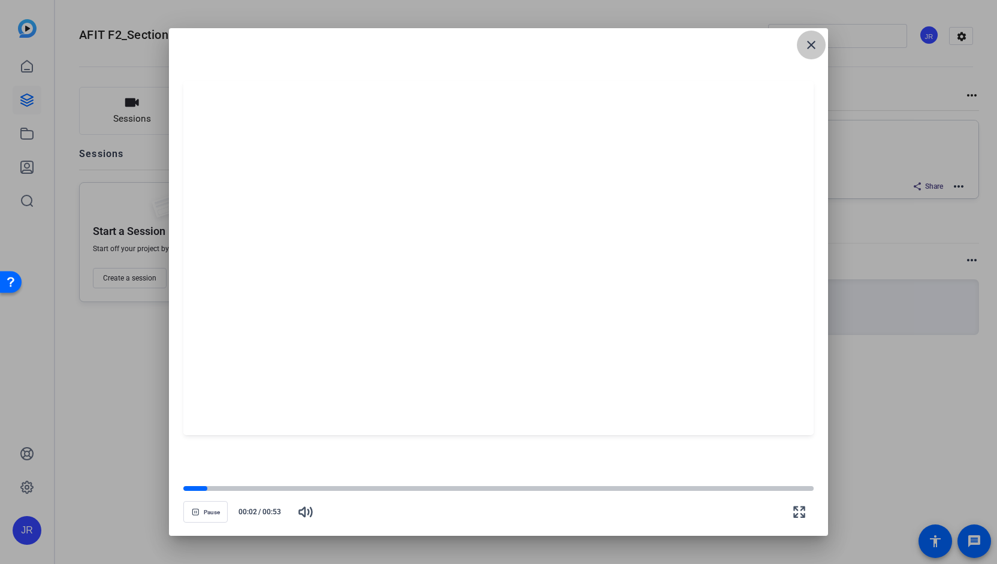
click at [813, 42] on mat-icon "close" at bounding box center [811, 45] width 14 height 14
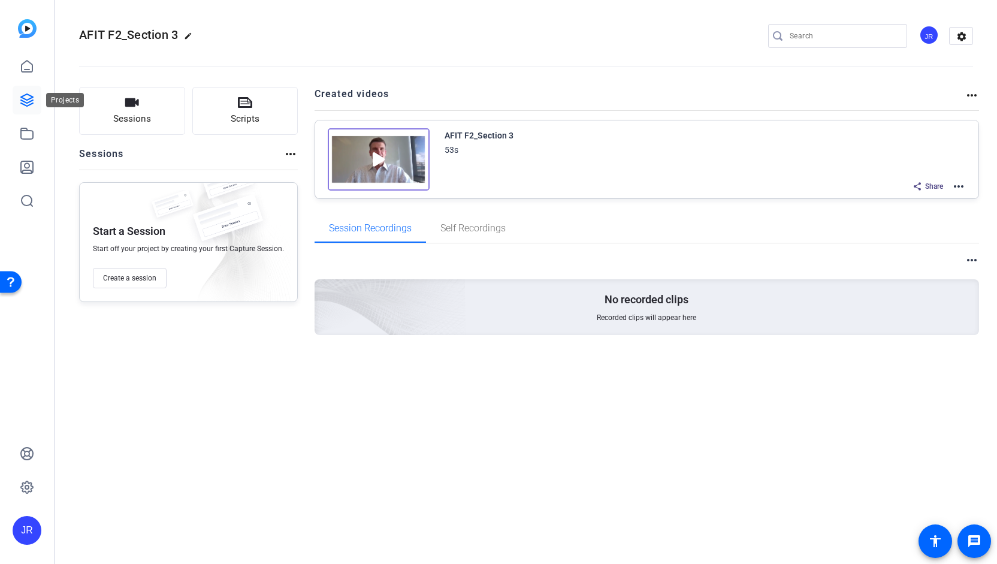
click at [24, 104] on icon at bounding box center [27, 100] width 12 height 12
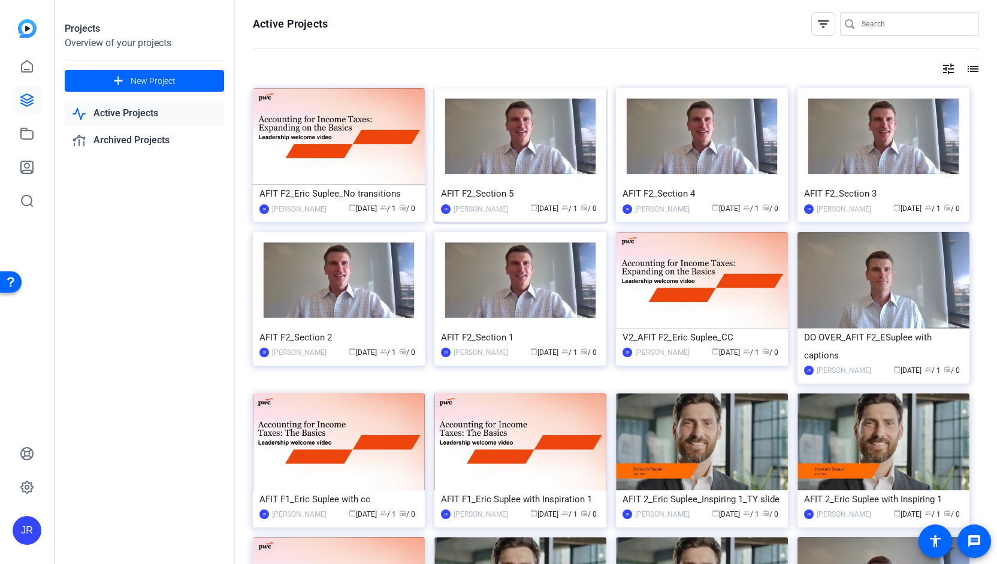
click at [491, 191] on div "AFIT F2_Section 5" at bounding box center [520, 193] width 159 height 18
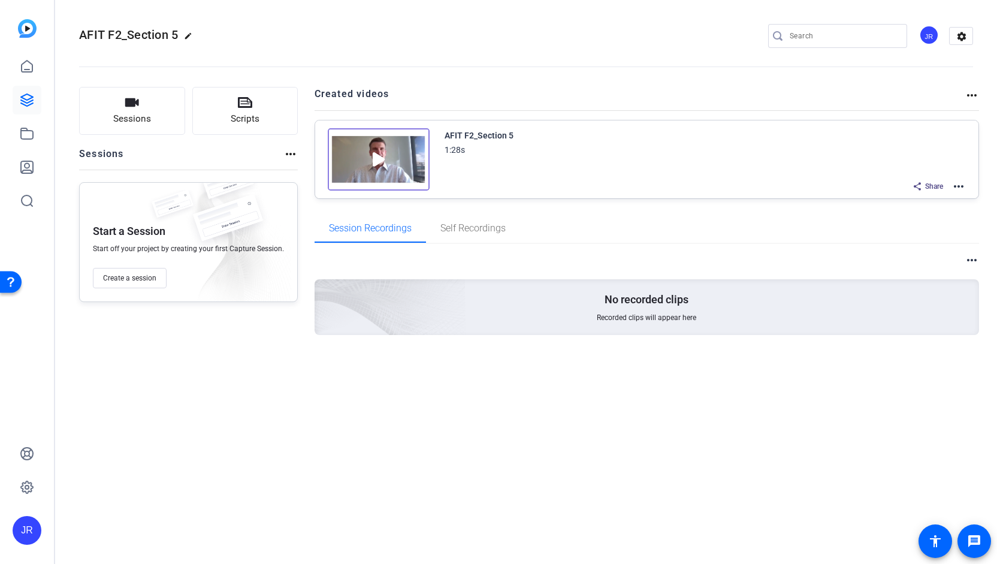
click at [370, 155] on img at bounding box center [379, 159] width 102 height 62
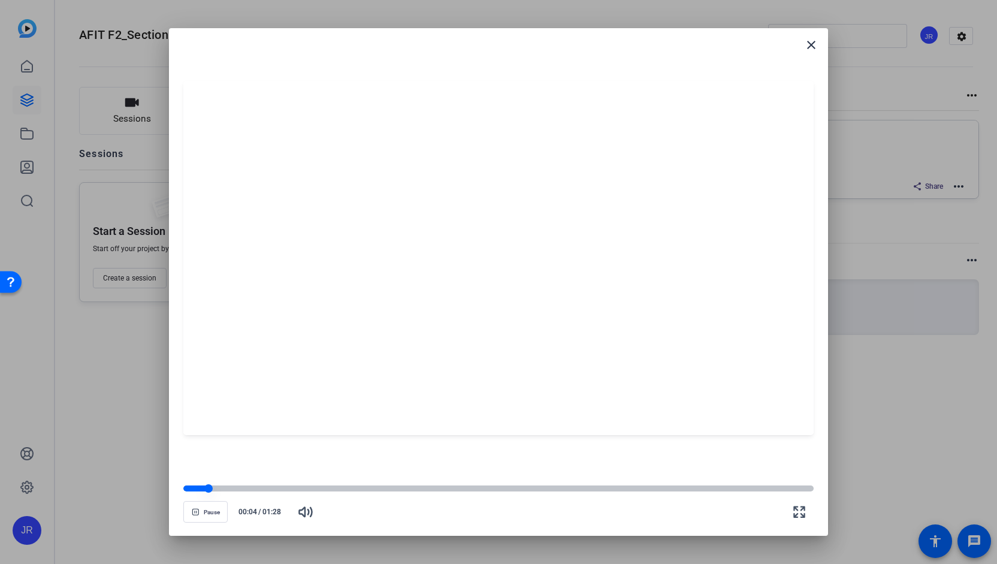
click at [779, 489] on div at bounding box center [498, 488] width 630 height 6
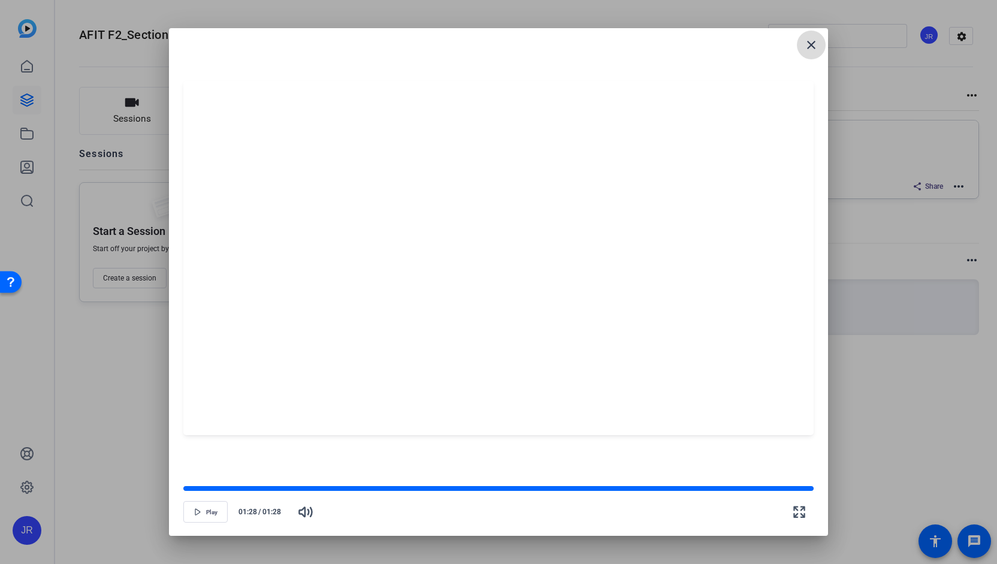
click at [809, 45] on mat-icon "close" at bounding box center [811, 45] width 14 height 14
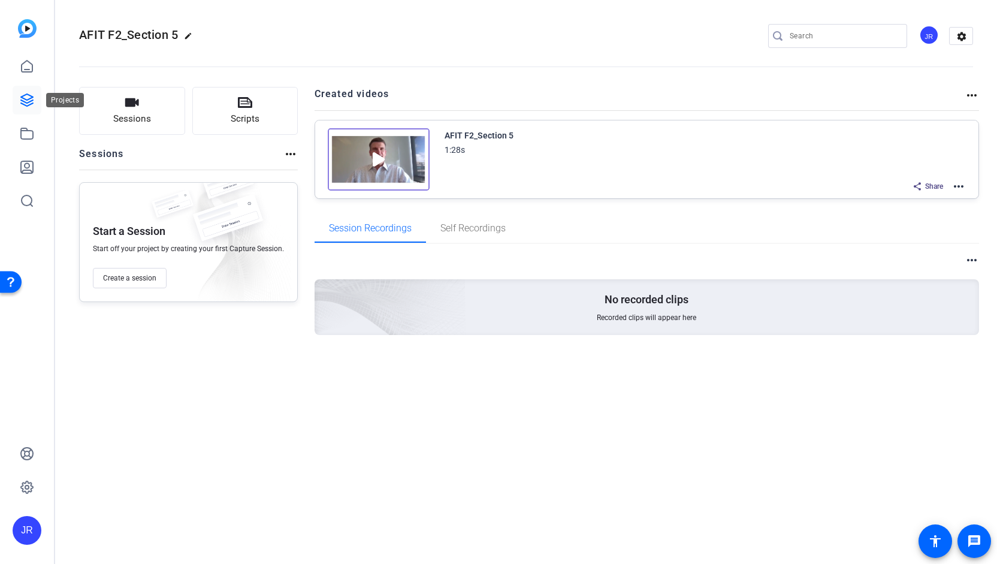
click at [19, 110] on link at bounding box center [27, 100] width 29 height 29
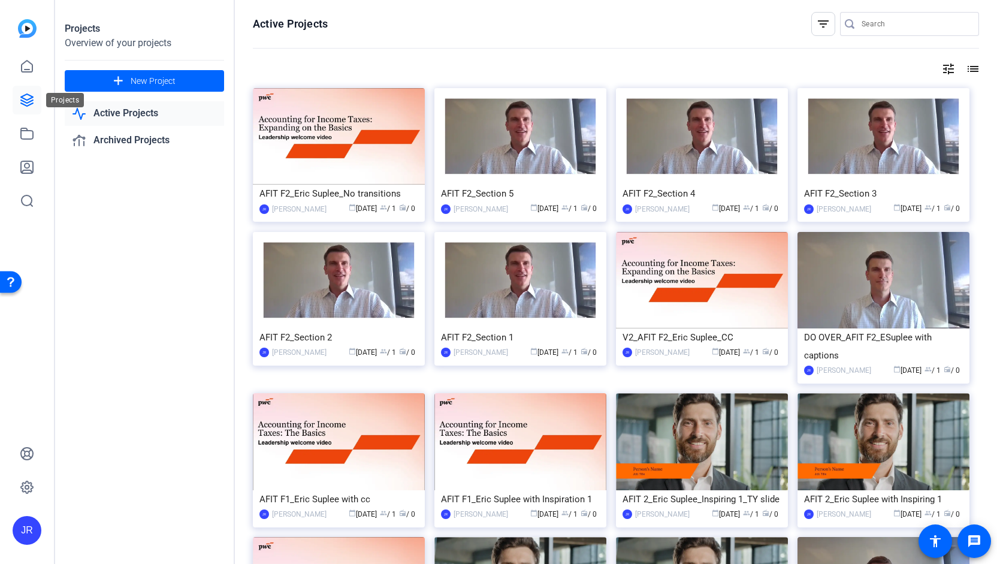
click at [29, 104] on icon at bounding box center [27, 100] width 12 height 12
click at [26, 65] on icon at bounding box center [27, 66] width 14 height 14
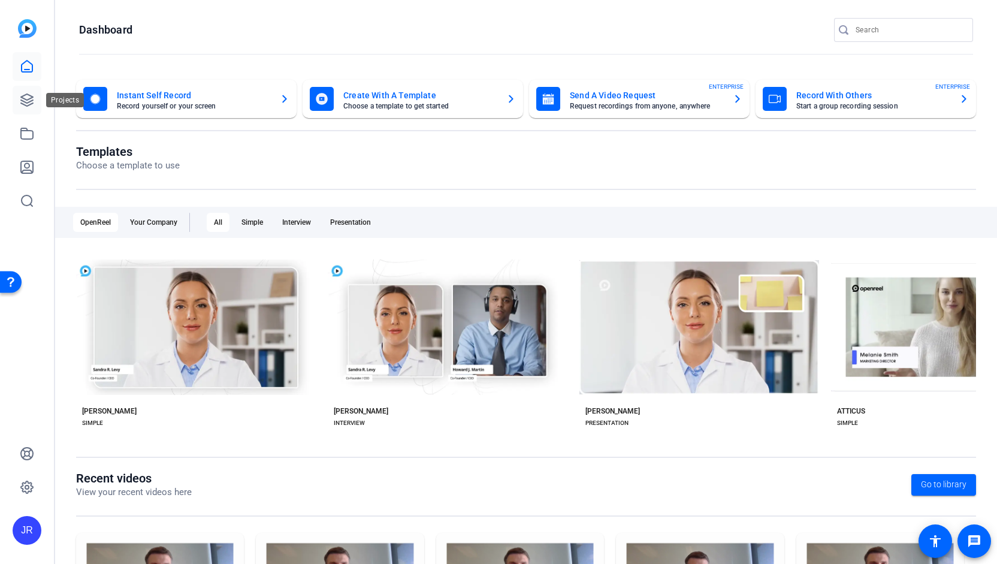
click at [31, 99] on icon at bounding box center [27, 100] width 14 height 14
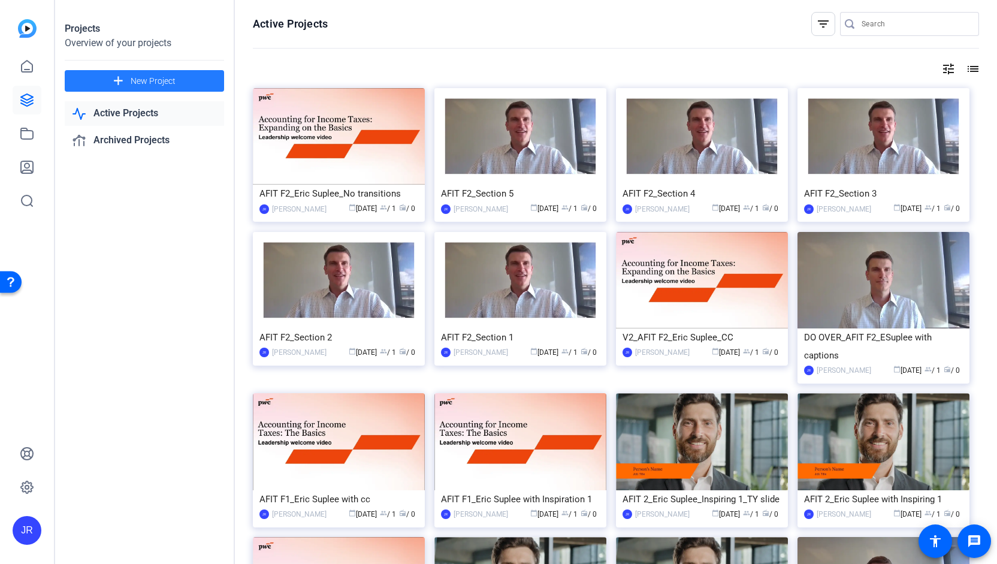
click at [147, 80] on span "New Project" at bounding box center [153, 81] width 45 height 13
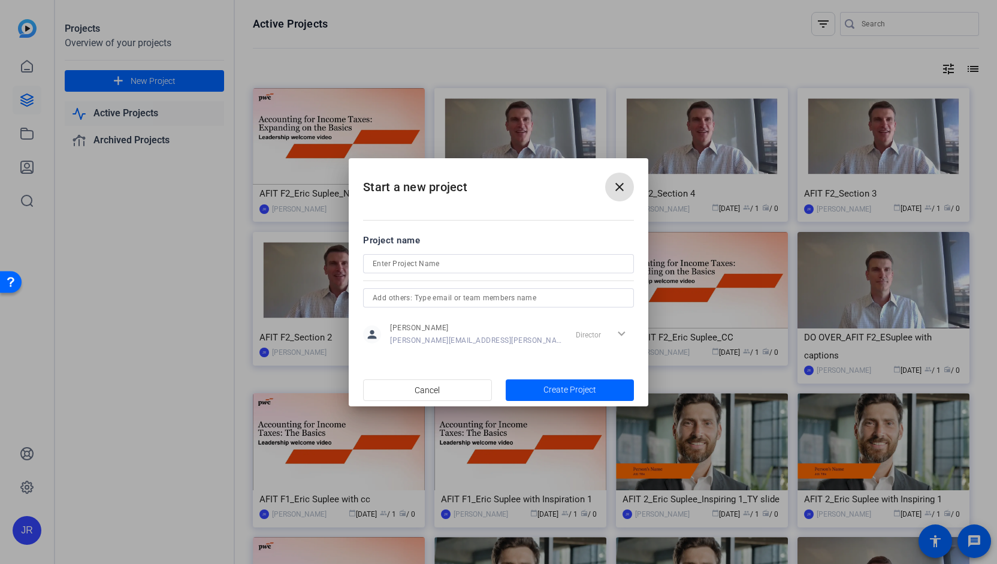
click at [432, 266] on input at bounding box center [499, 263] width 252 height 14
type input "AFIT F1_Eric Suplee_No transitions"
click at [580, 384] on span "Create Project" at bounding box center [569, 389] width 53 height 13
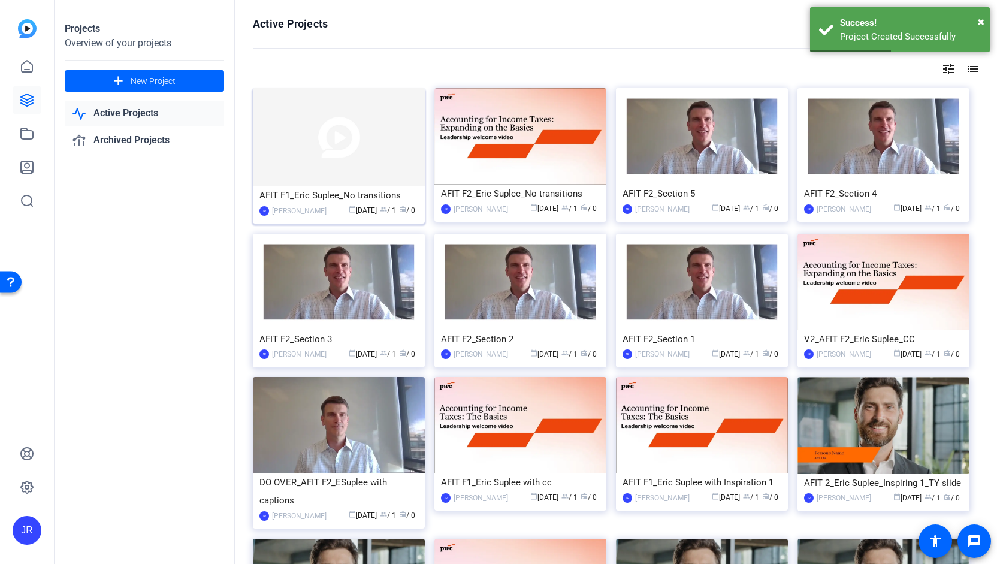
click at [368, 190] on div "AFIT F1_Eric Suplee_No transitions" at bounding box center [338, 195] width 159 height 18
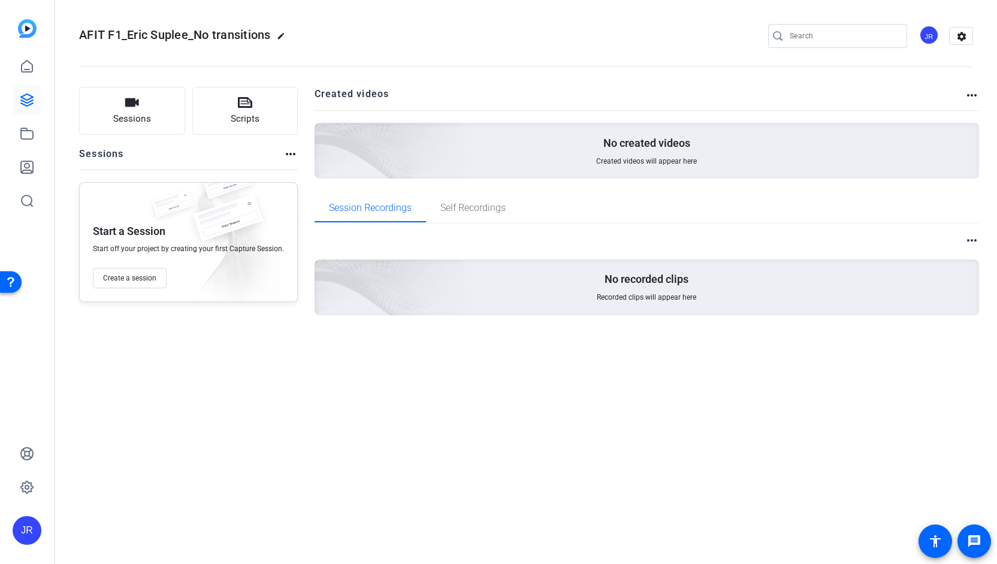
click at [974, 96] on mat-icon "more_horiz" at bounding box center [971, 95] width 14 height 14
click at [30, 98] on div at bounding box center [498, 282] width 997 height 564
click at [30, 98] on icon at bounding box center [27, 100] width 12 height 12
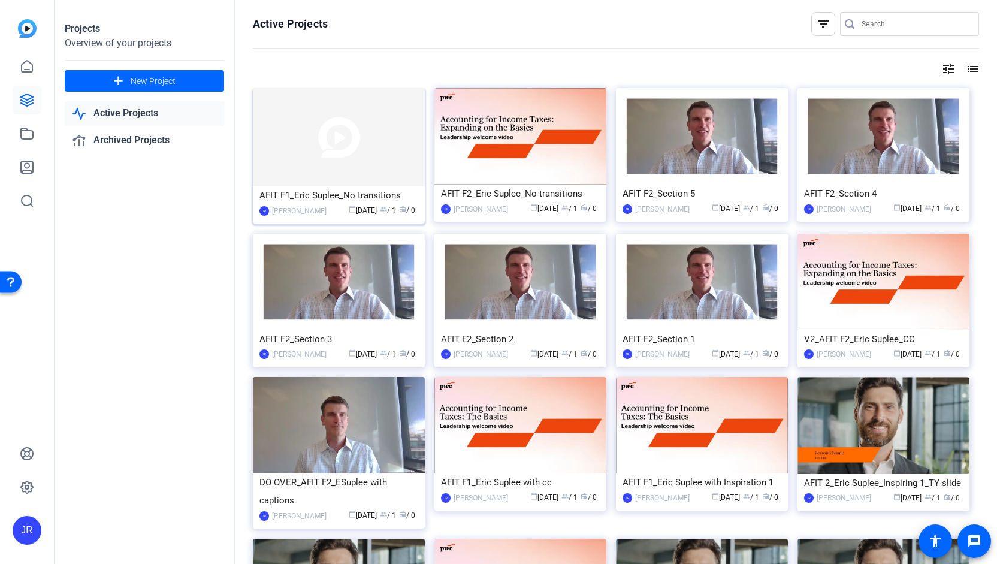
click at [375, 197] on div "AFIT F1_Eric Suplee_No transitions" at bounding box center [338, 195] width 159 height 18
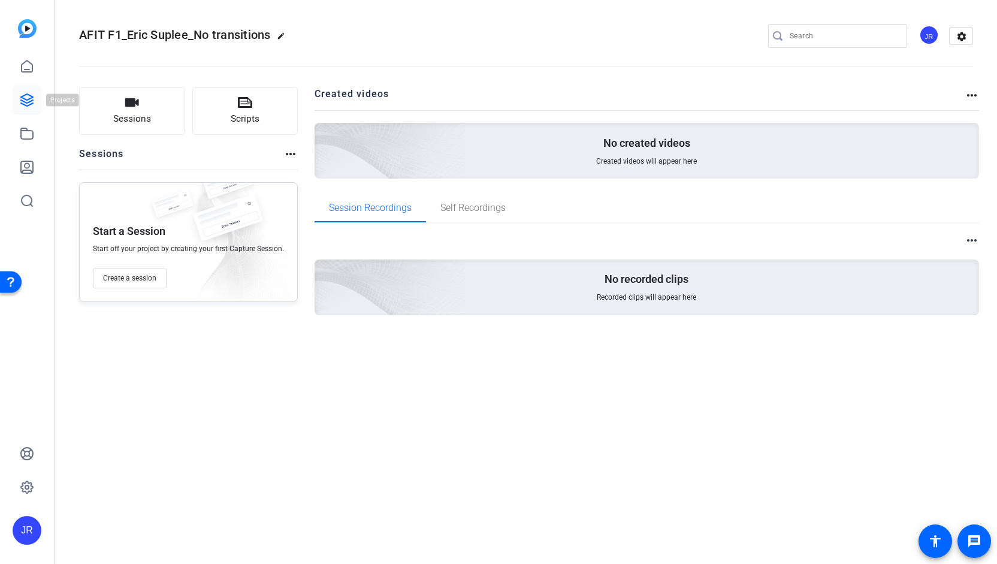
click at [23, 100] on icon at bounding box center [27, 100] width 12 height 12
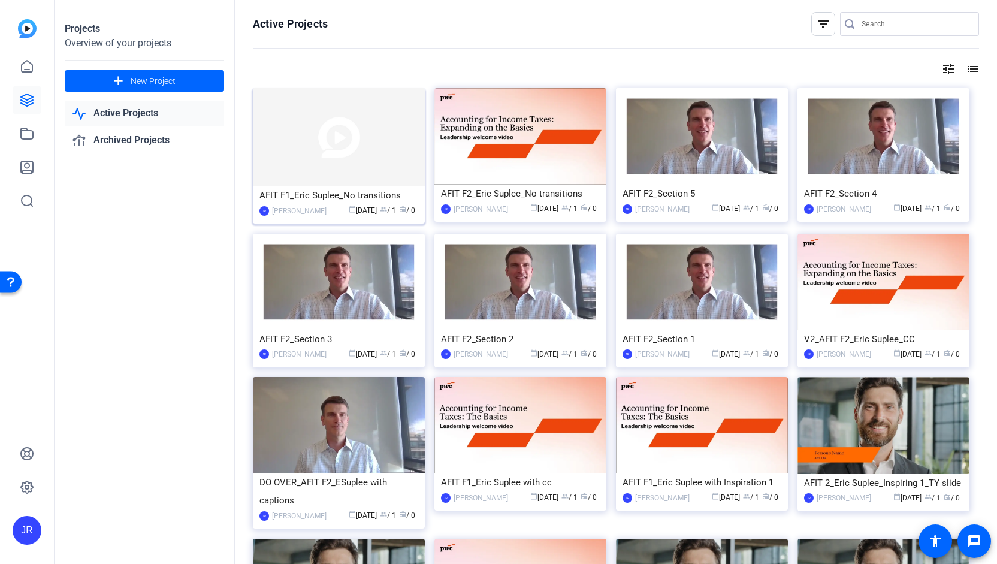
click at [403, 199] on div "AFIT F1_Eric Suplee_No transitions" at bounding box center [338, 195] width 159 height 18
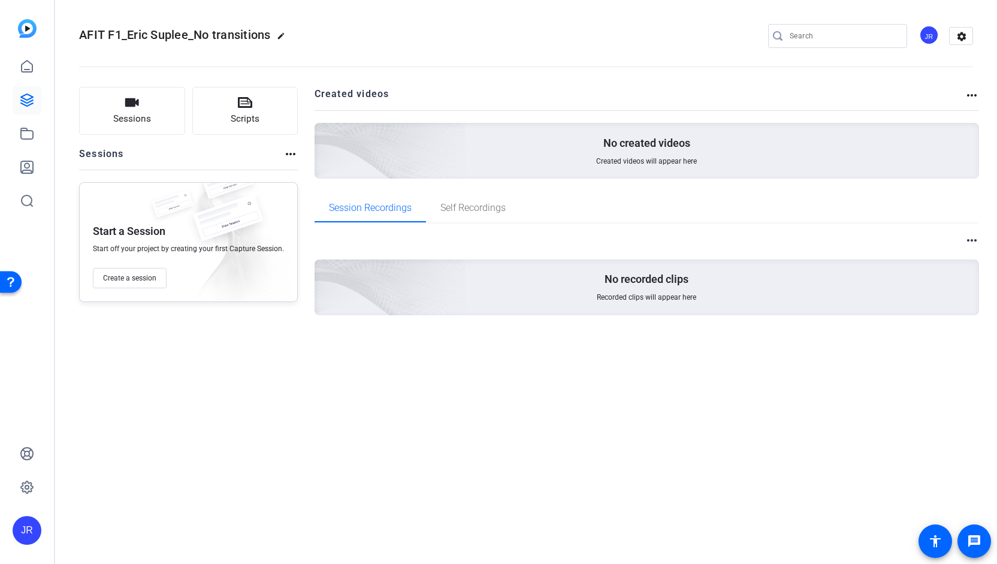
click at [973, 95] on mat-icon "more_horiz" at bounding box center [971, 95] width 14 height 14
click at [972, 238] on div at bounding box center [498, 282] width 997 height 564
click at [972, 238] on mat-icon "more_horiz" at bounding box center [971, 240] width 14 height 14
click at [20, 69] on div at bounding box center [498, 282] width 997 height 564
click at [20, 69] on icon at bounding box center [27, 66] width 14 height 14
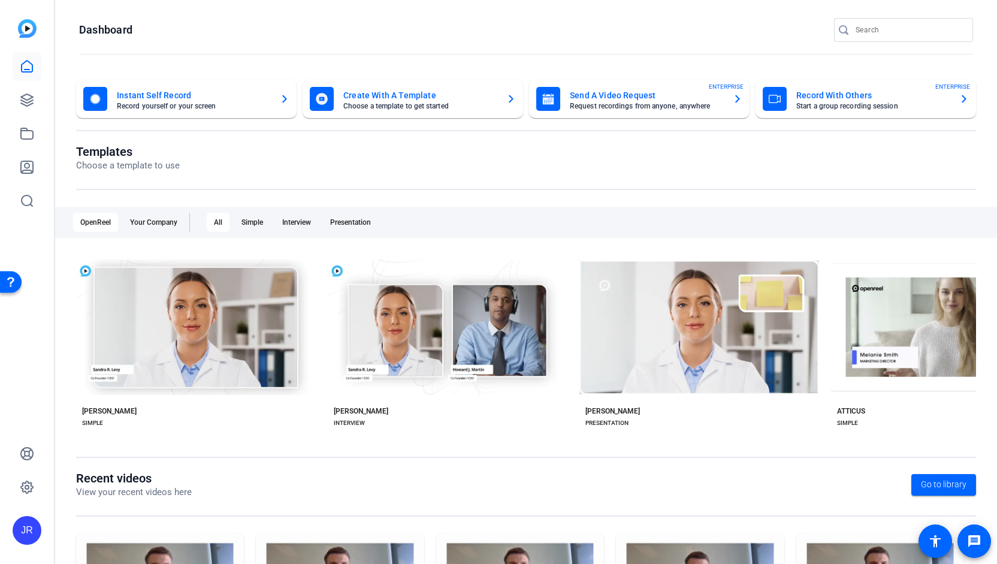
click at [386, 92] on mat-card-title "Create With A Template" at bounding box center [419, 95] width 153 height 14
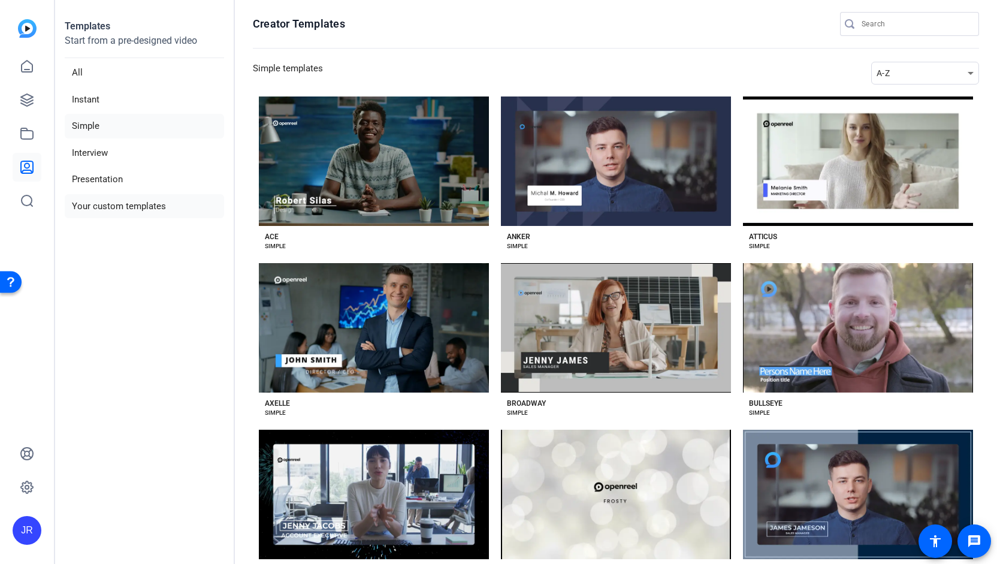
click at [114, 212] on li "Your custom templates" at bounding box center [144, 206] width 159 height 25
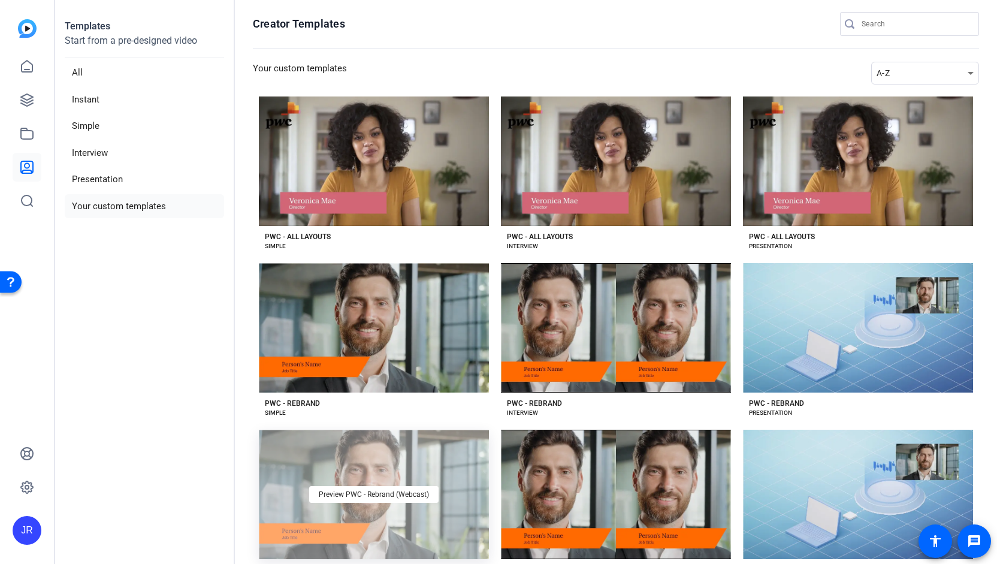
click at [343, 461] on div "Preview PWC - Rebrand (Webcast)" at bounding box center [374, 493] width 230 height 129
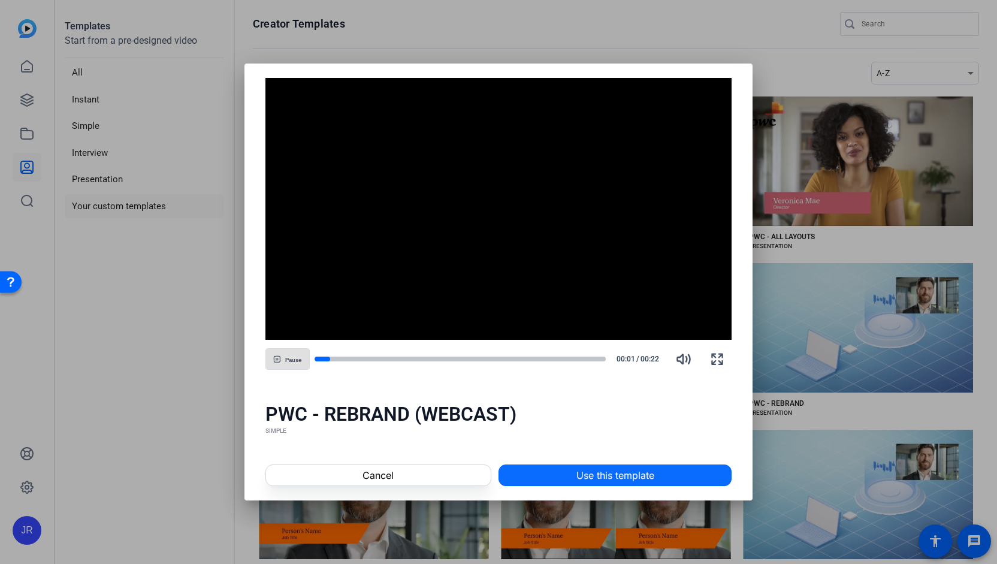
click at [607, 474] on span "Use this template" at bounding box center [615, 475] width 78 height 14
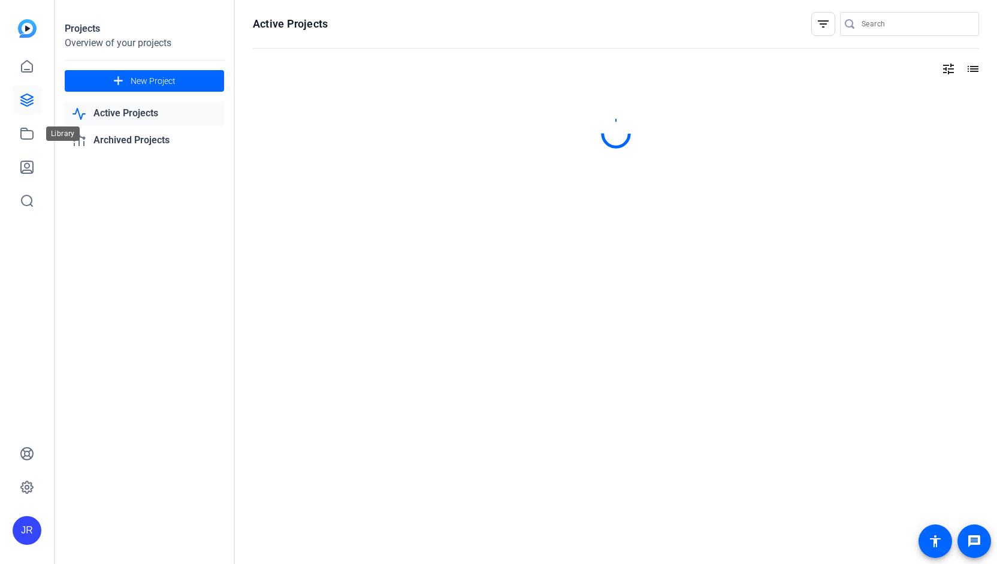
click at [26, 138] on icon at bounding box center [27, 133] width 12 height 11
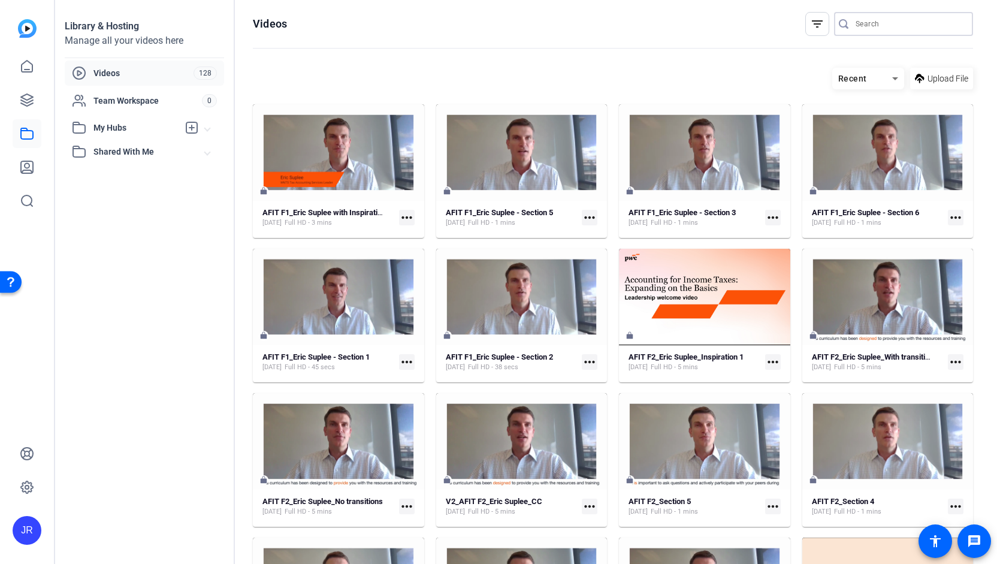
click at [864, 20] on input "Search" at bounding box center [909, 24] width 108 height 14
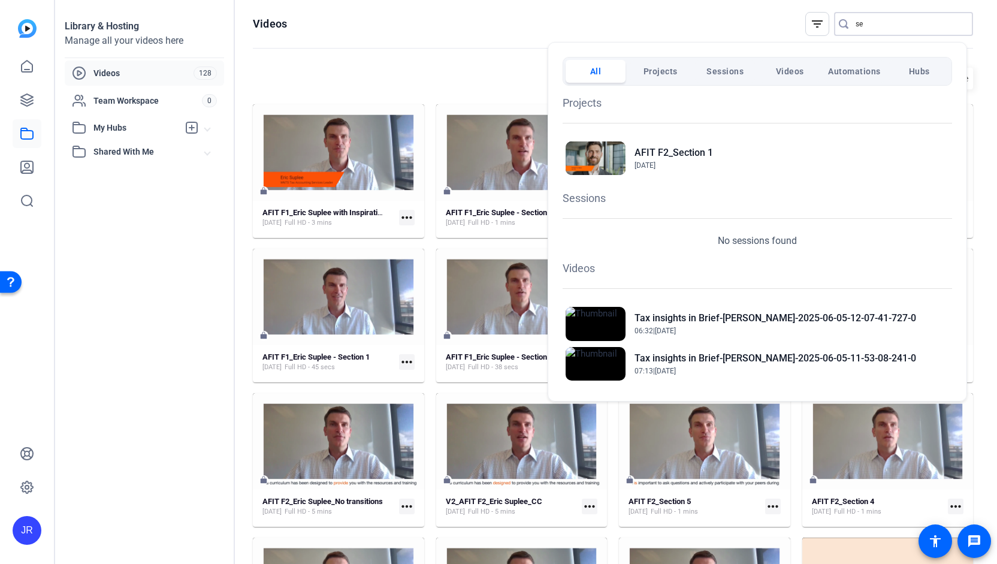
type input "s"
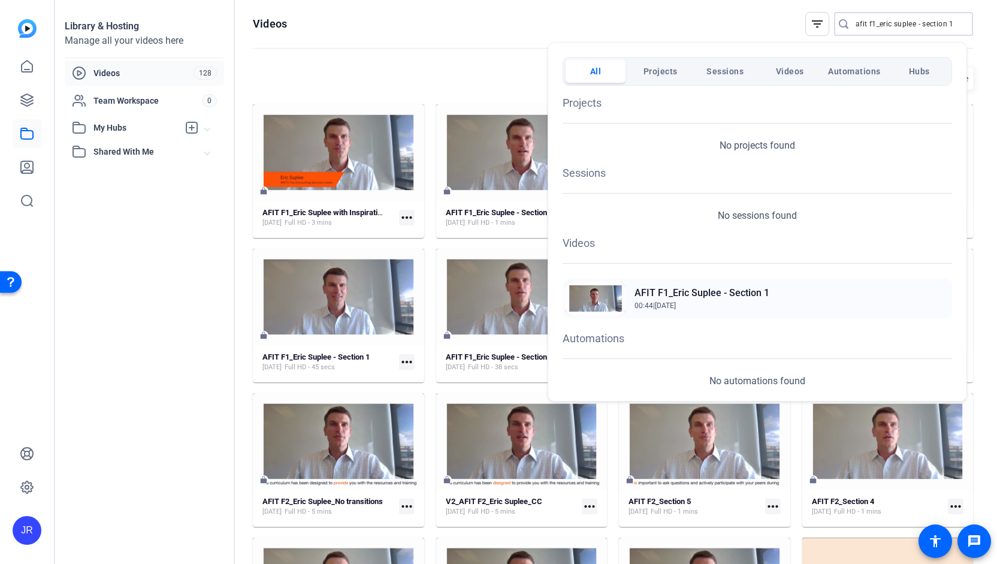
type input "afit f1_eric suplee - section 1"
click at [613, 303] on img at bounding box center [595, 299] width 60 height 34
click at [428, 244] on div at bounding box center [498, 282] width 997 height 564
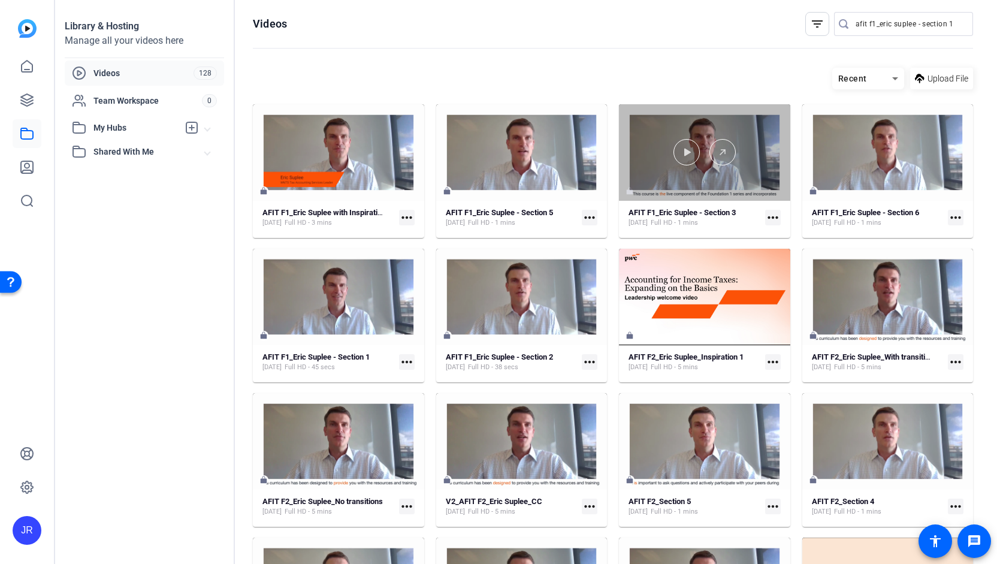
click at [724, 165] on div at bounding box center [704, 152] width 171 height 96
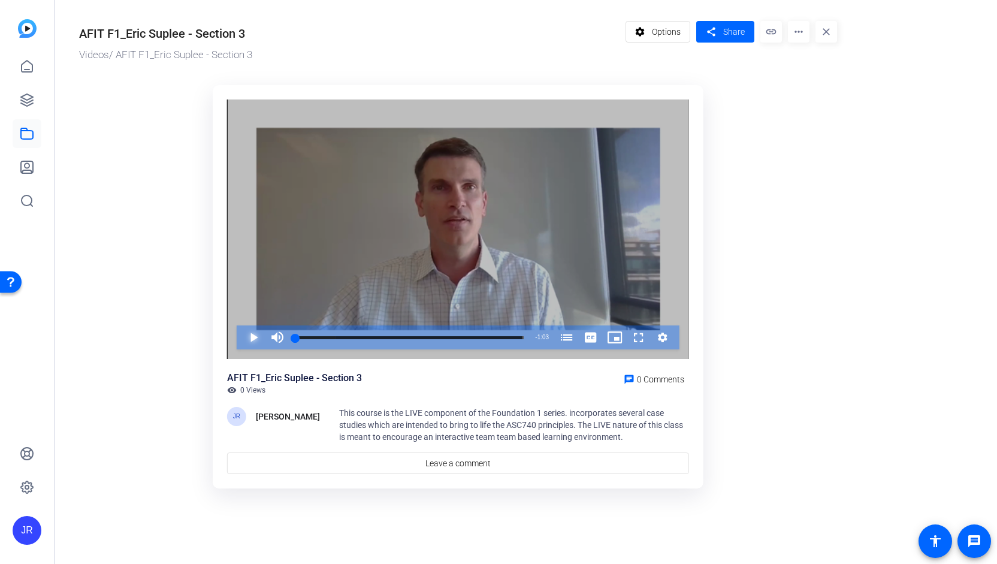
click at [241, 337] on span "Video Player" at bounding box center [241, 337] width 0 height 24
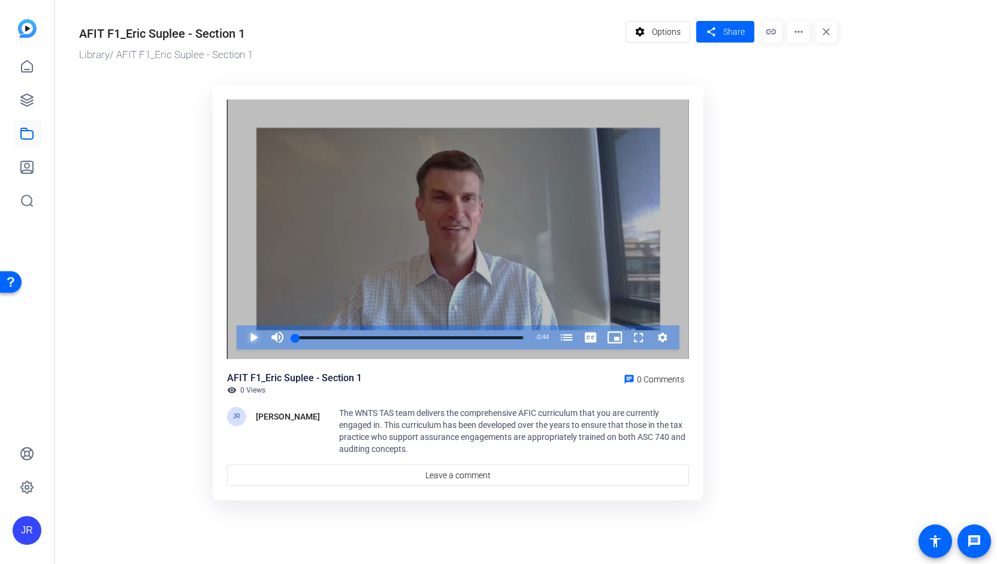
click at [241, 339] on span "Video Player" at bounding box center [241, 337] width 0 height 24
